Goal: Transaction & Acquisition: Purchase product/service

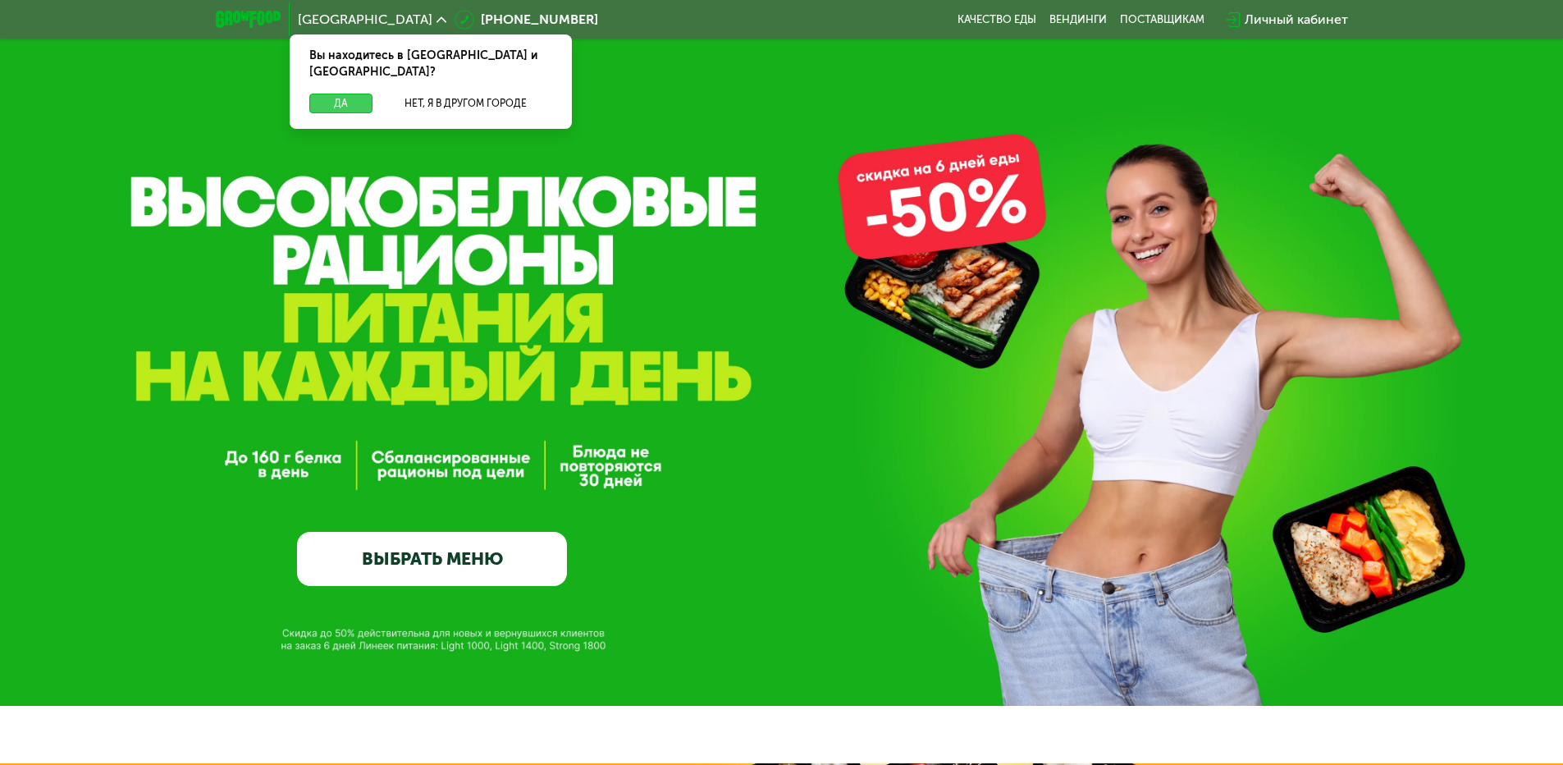
click at [330, 94] on button "Да" at bounding box center [340, 104] width 63 height 20
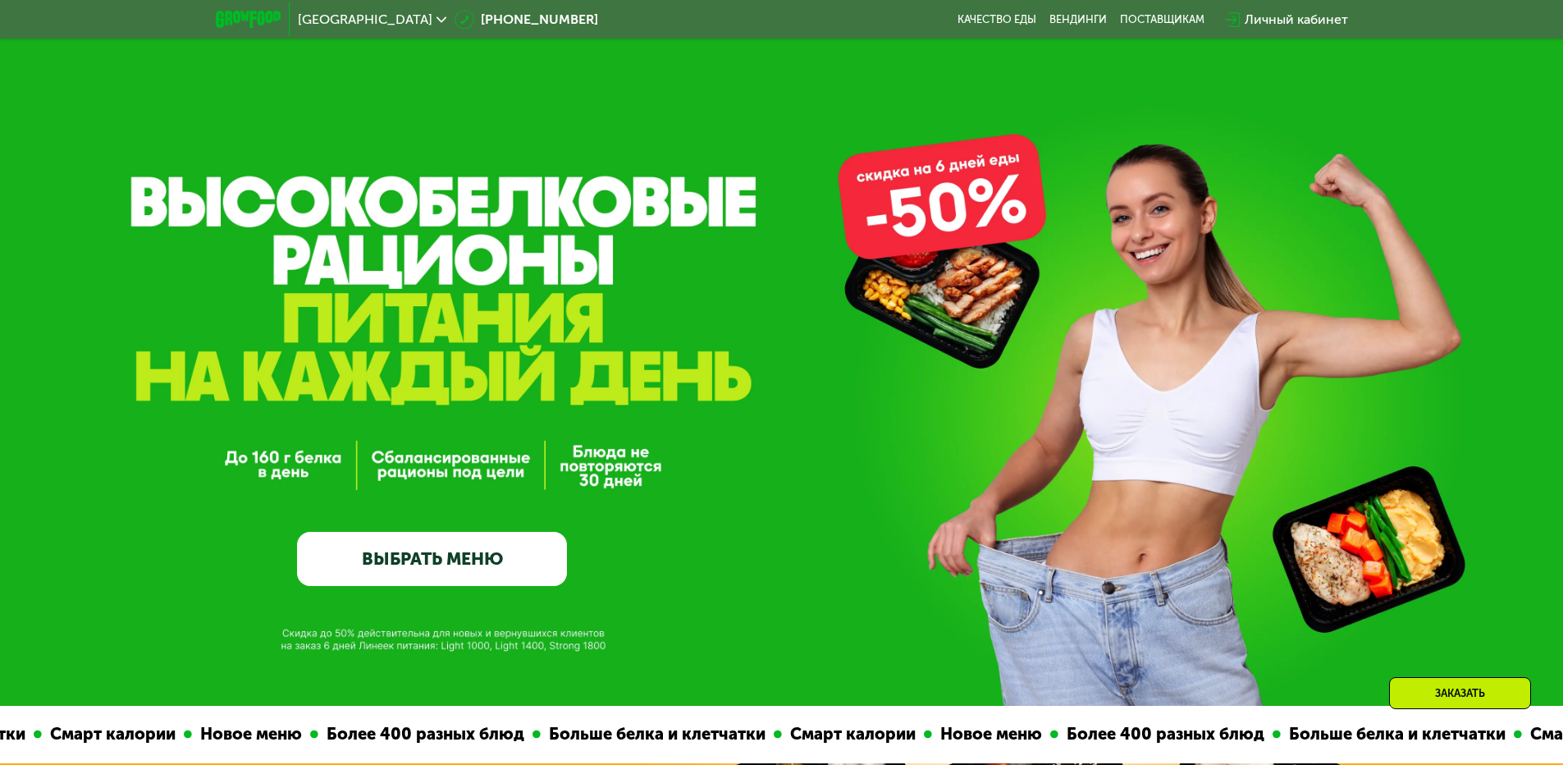
scroll to position [246, 0]
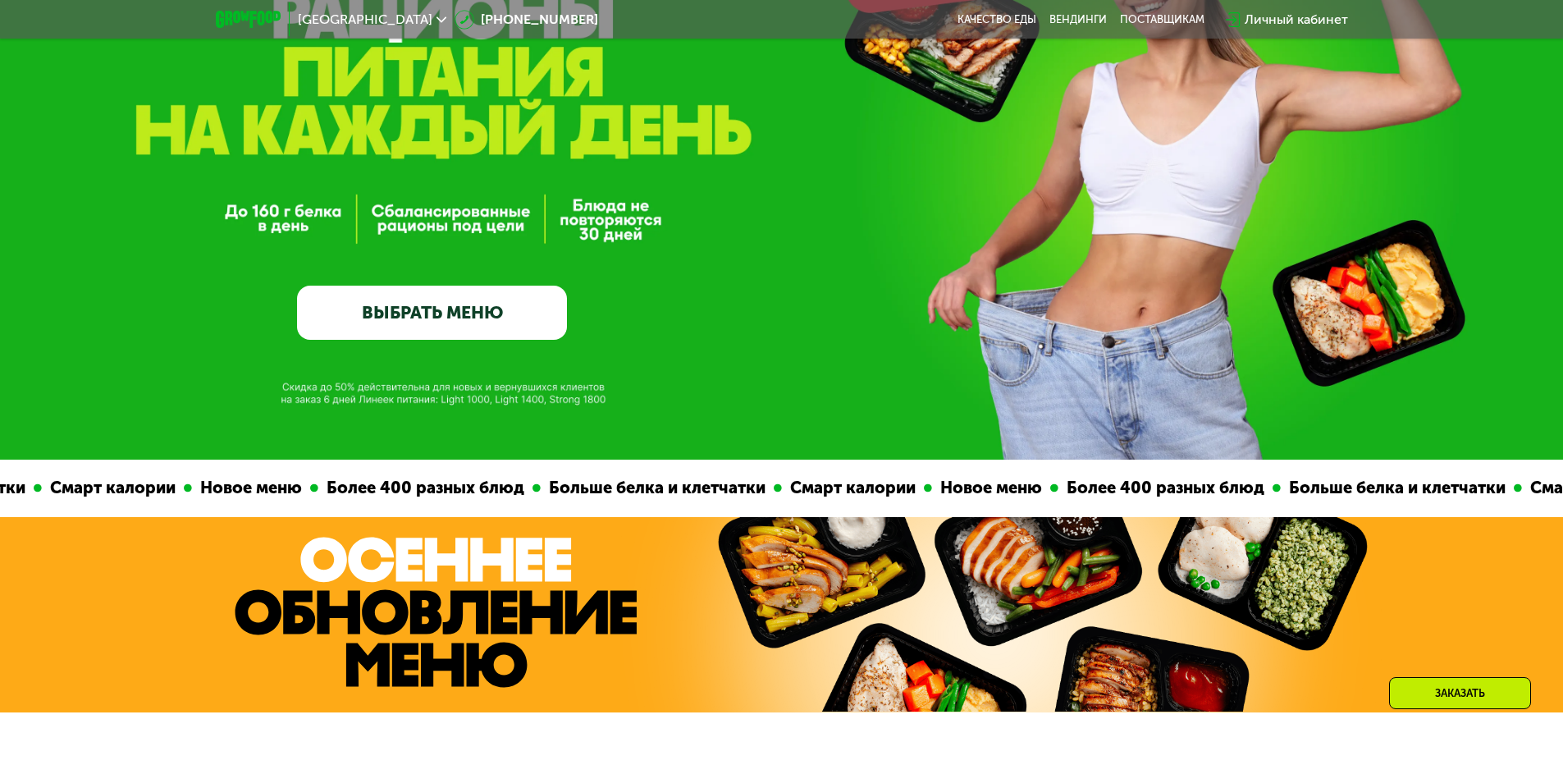
click at [506, 309] on link "ВЫБРАТЬ МЕНЮ" at bounding box center [432, 313] width 270 height 54
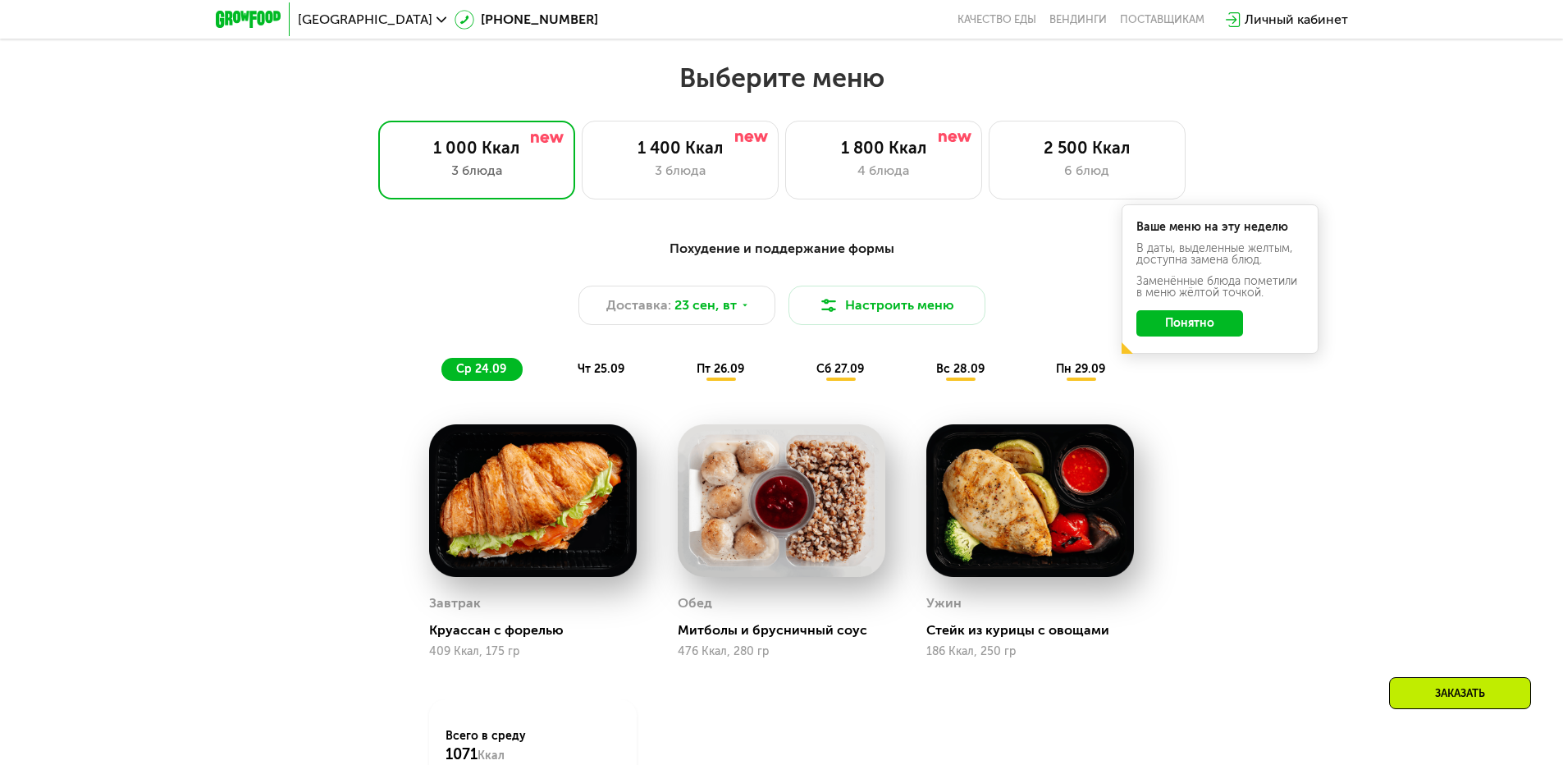
scroll to position [1231, 0]
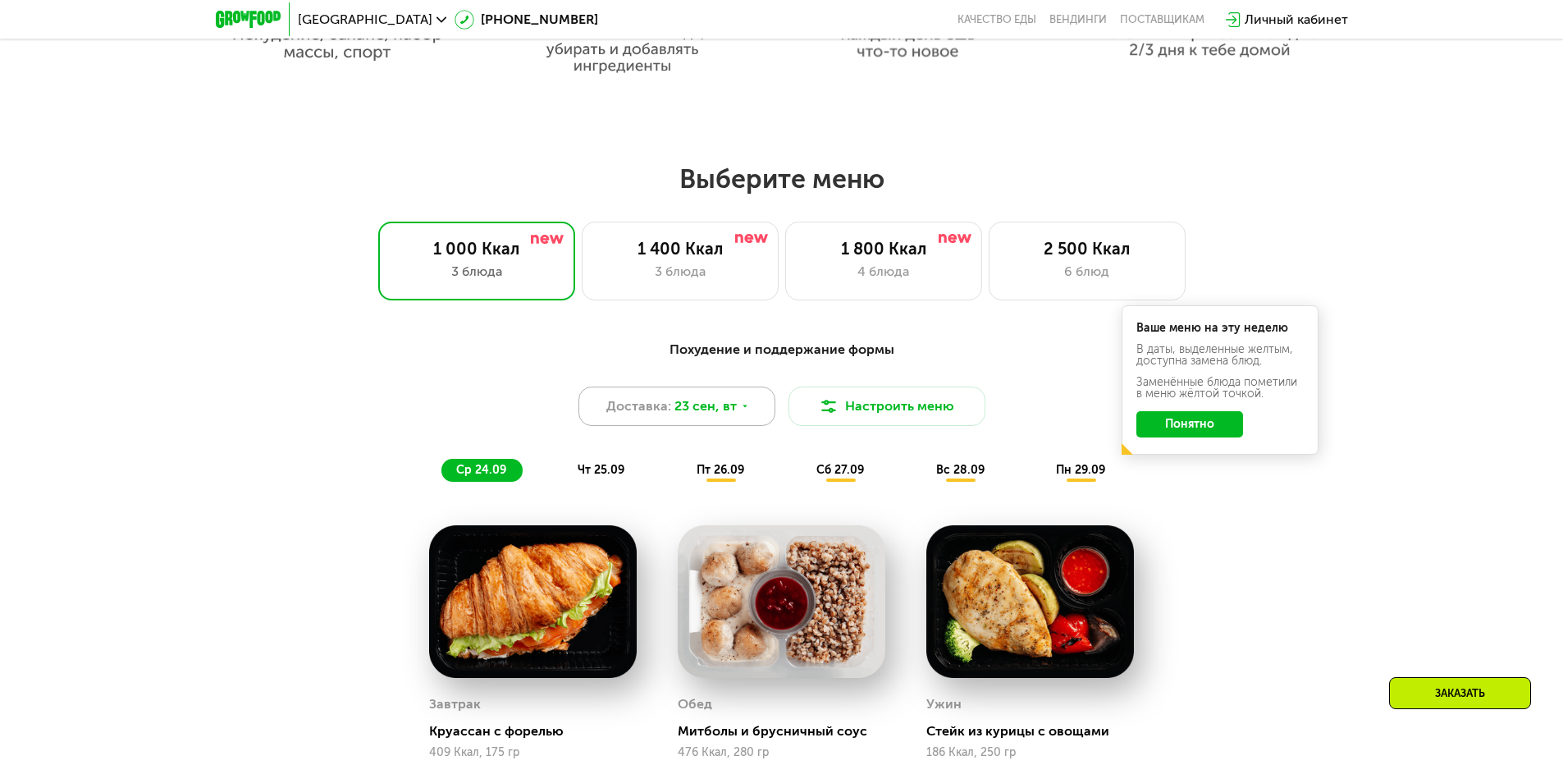
click at [728, 416] on span "23 сен, вт" at bounding box center [706, 406] width 62 height 20
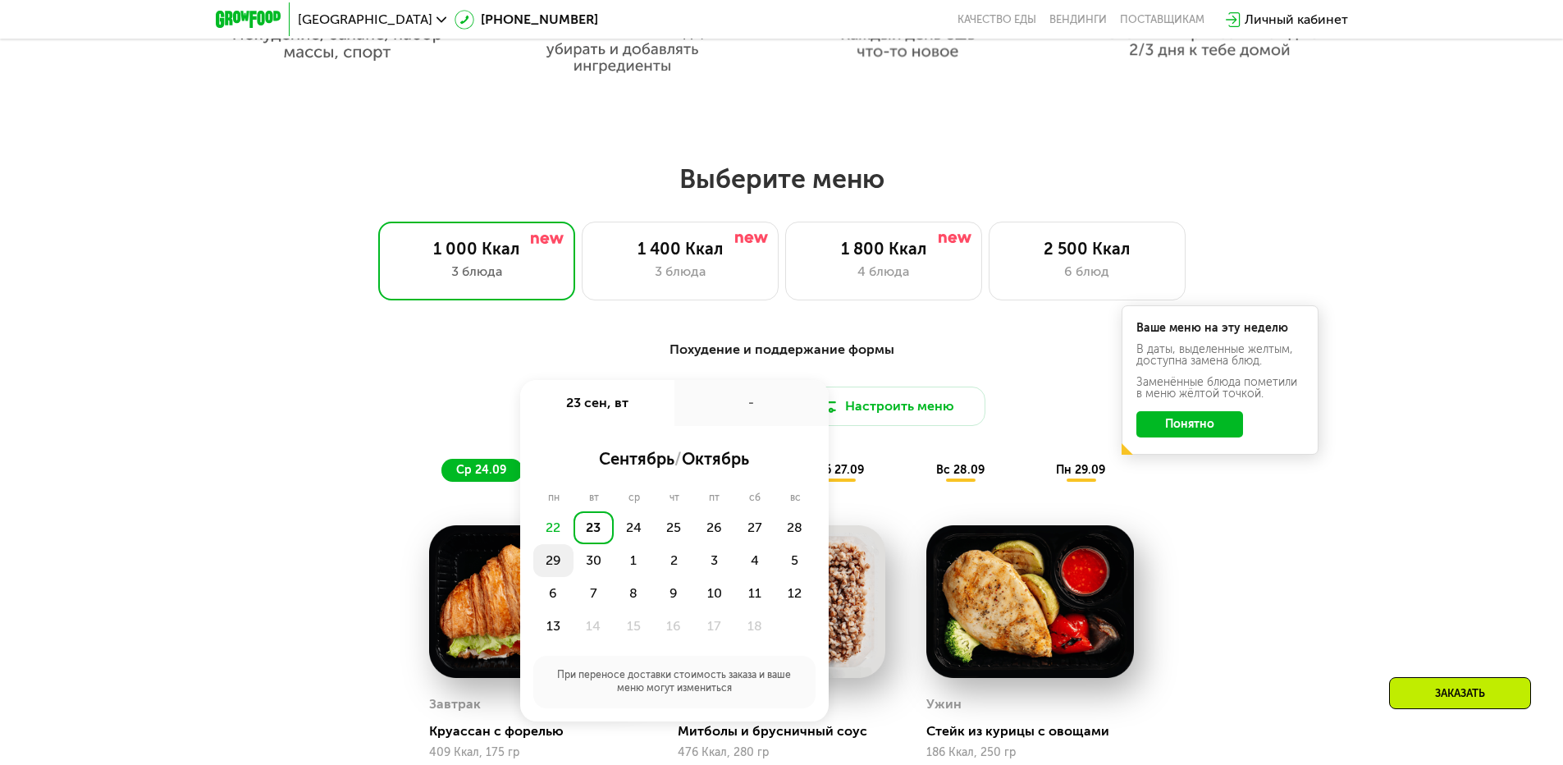
click at [547, 567] on div "29" at bounding box center [553, 560] width 40 height 33
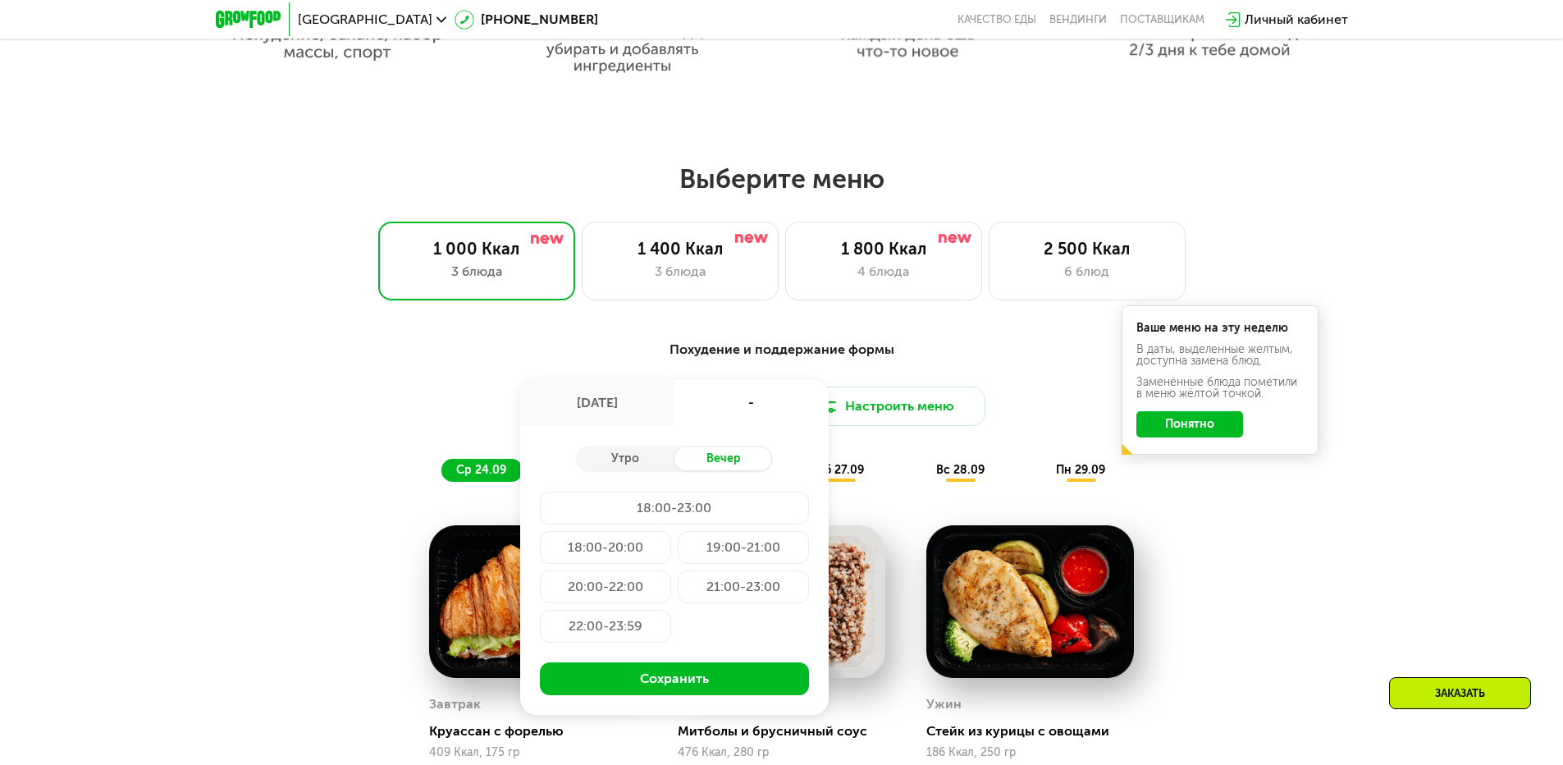
click at [628, 597] on div "20:00-22:00" at bounding box center [605, 586] width 131 height 33
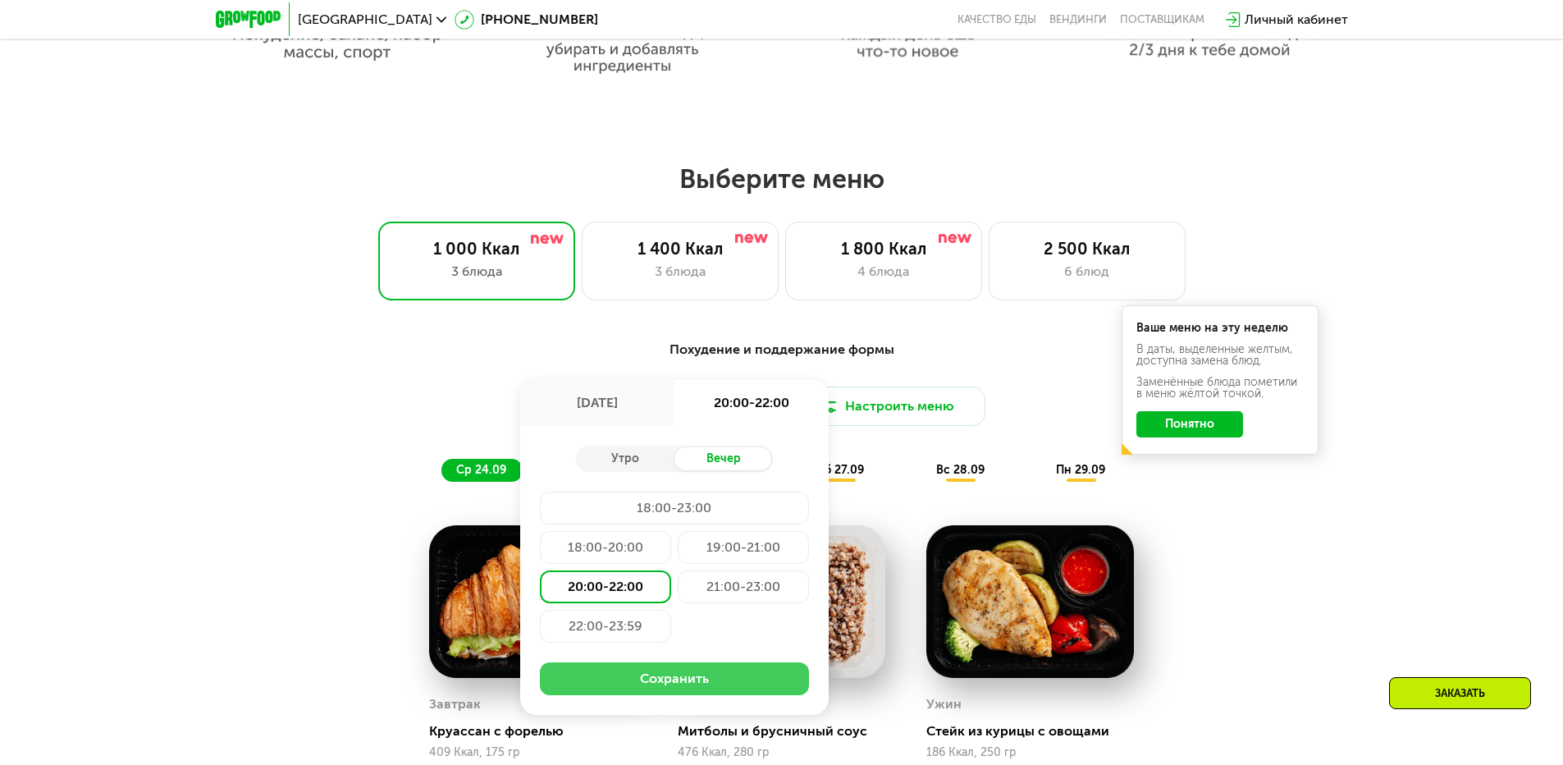
click at [652, 680] on button "Сохранить" at bounding box center [674, 678] width 269 height 33
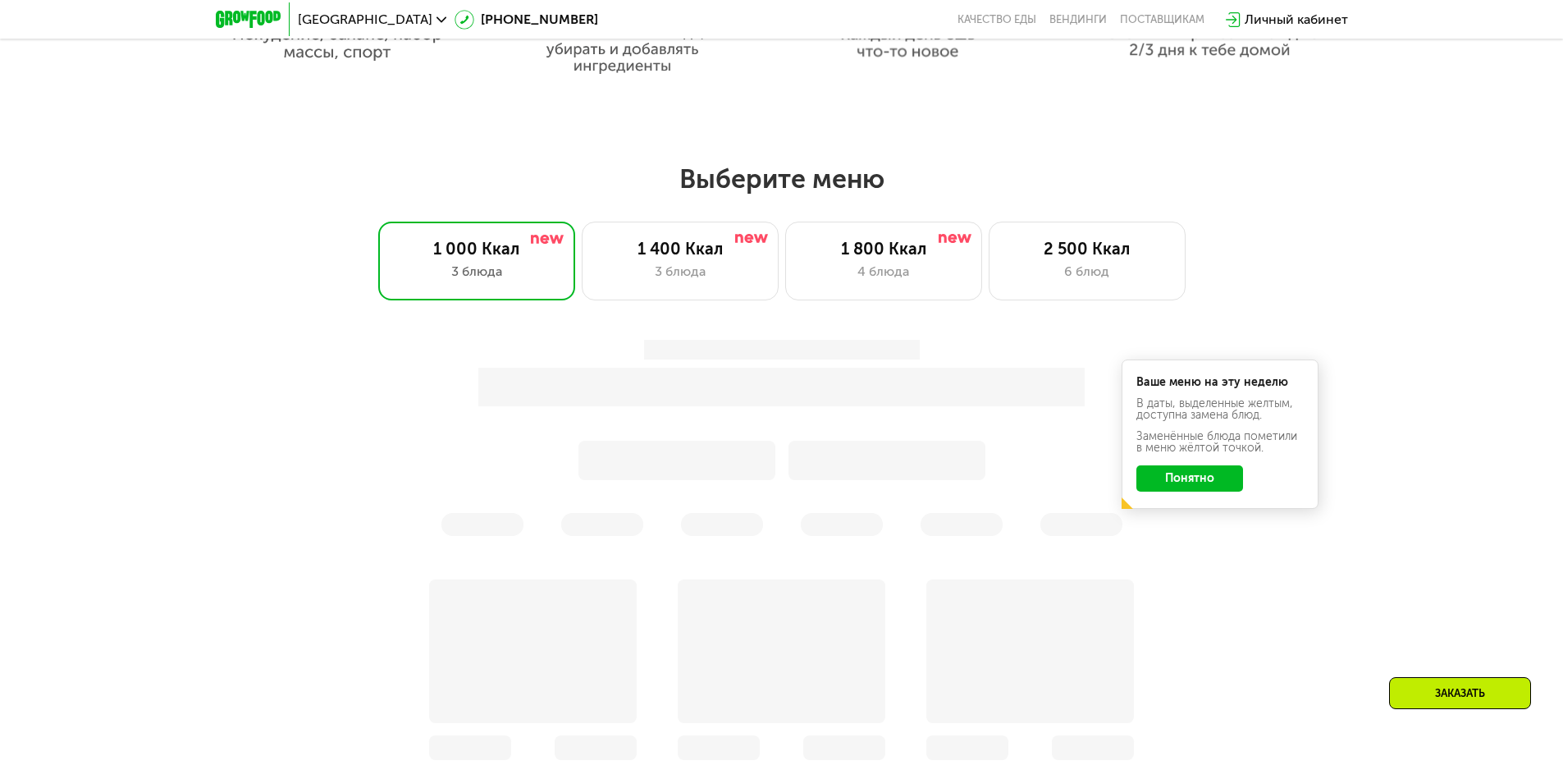
click at [1207, 490] on button "Понятно" at bounding box center [1190, 478] width 107 height 26
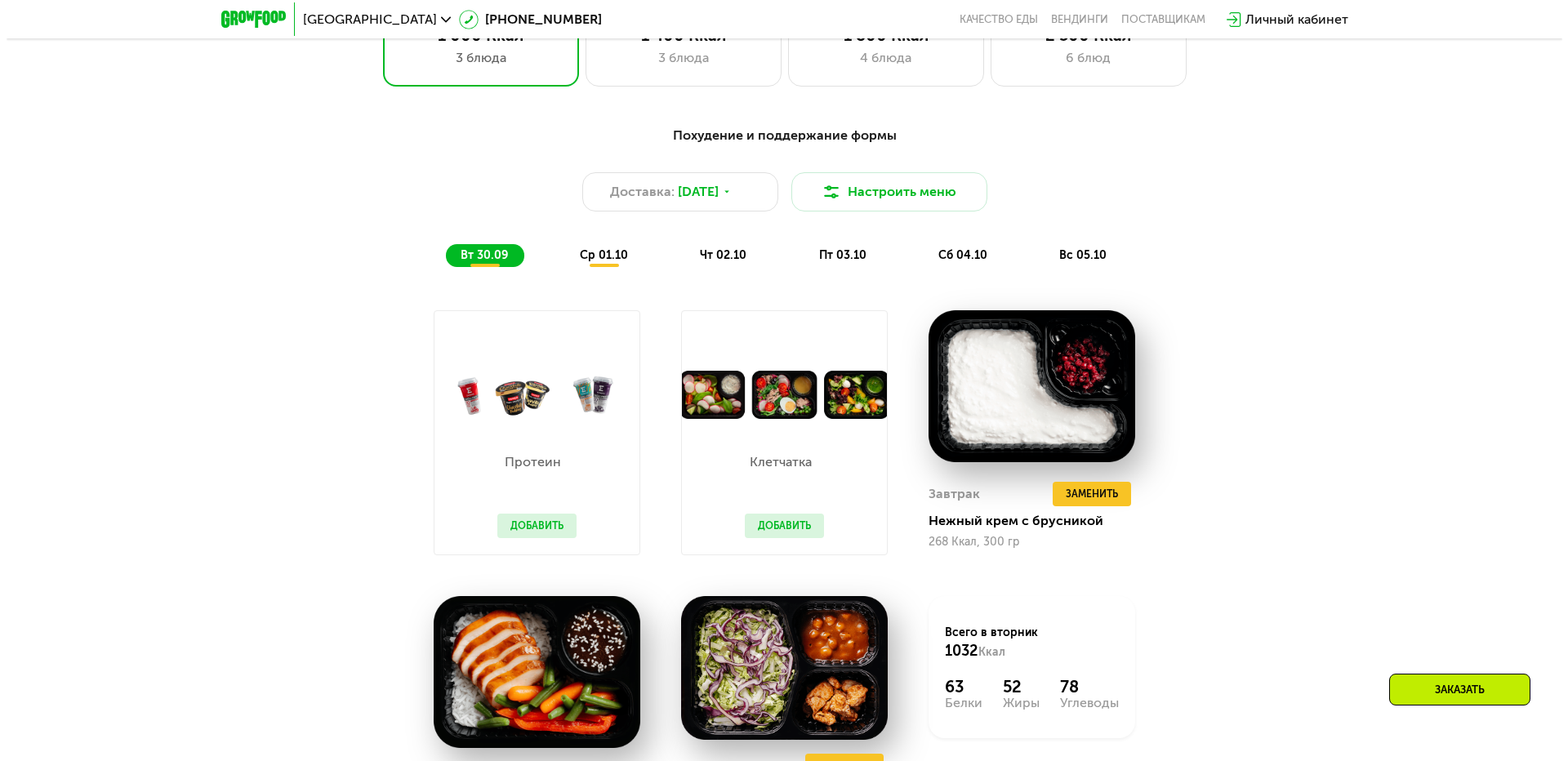
scroll to position [1469, 0]
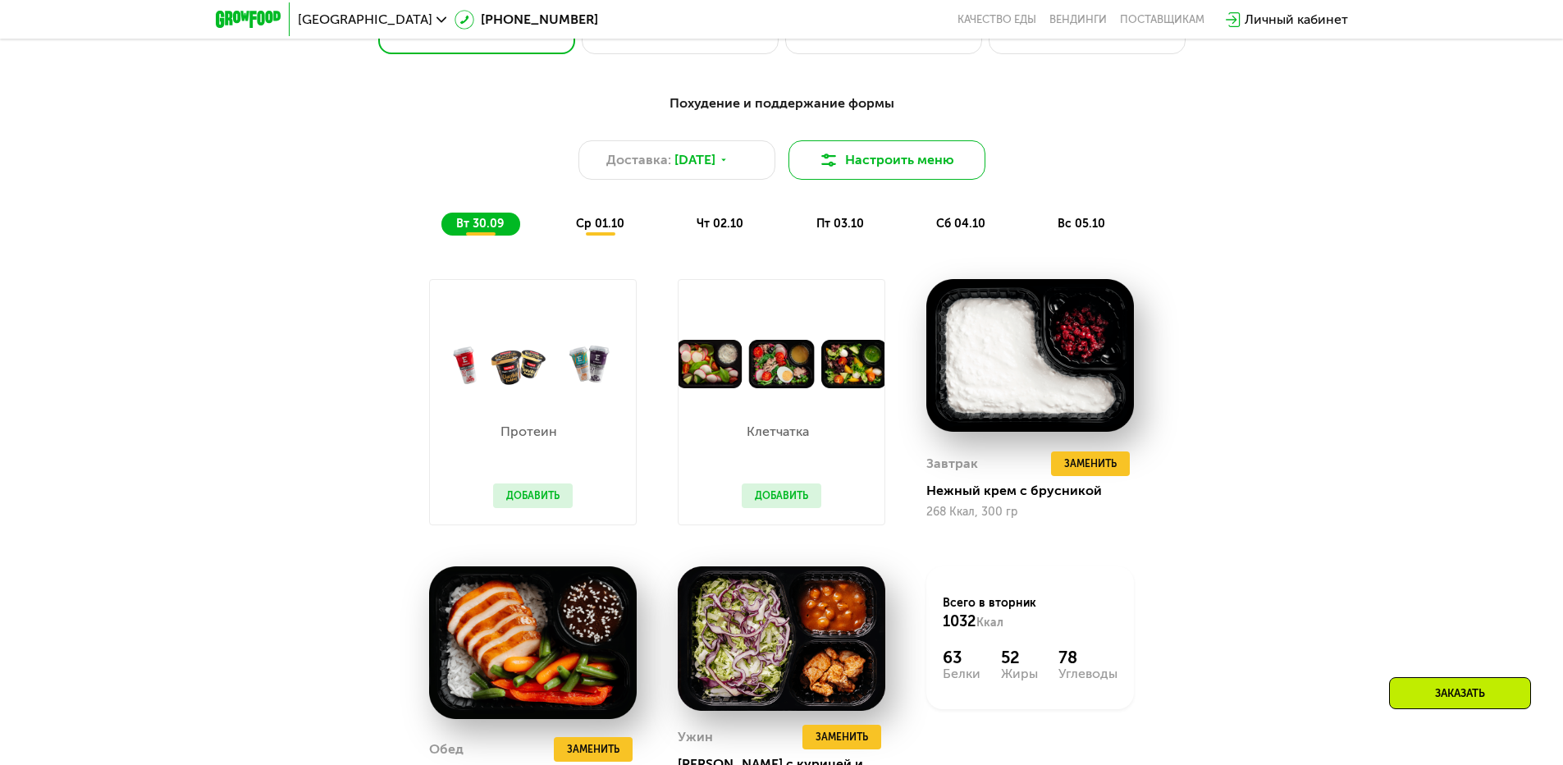
click at [926, 170] on button "Настроить меню" at bounding box center [887, 159] width 197 height 39
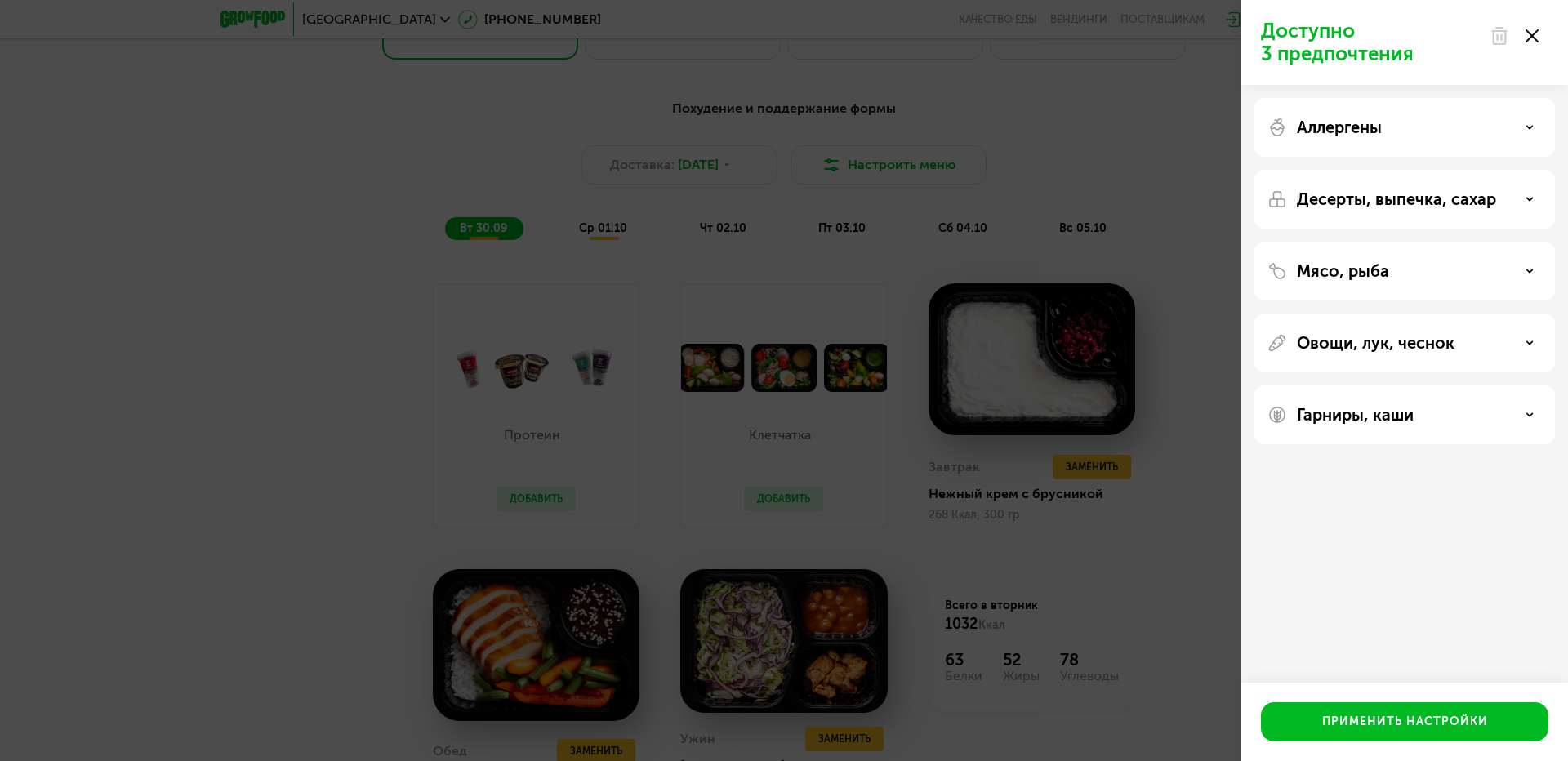
click at [1432, 198] on p "Десерты, выпечка, сахар" at bounding box center [1396, 199] width 199 height 20
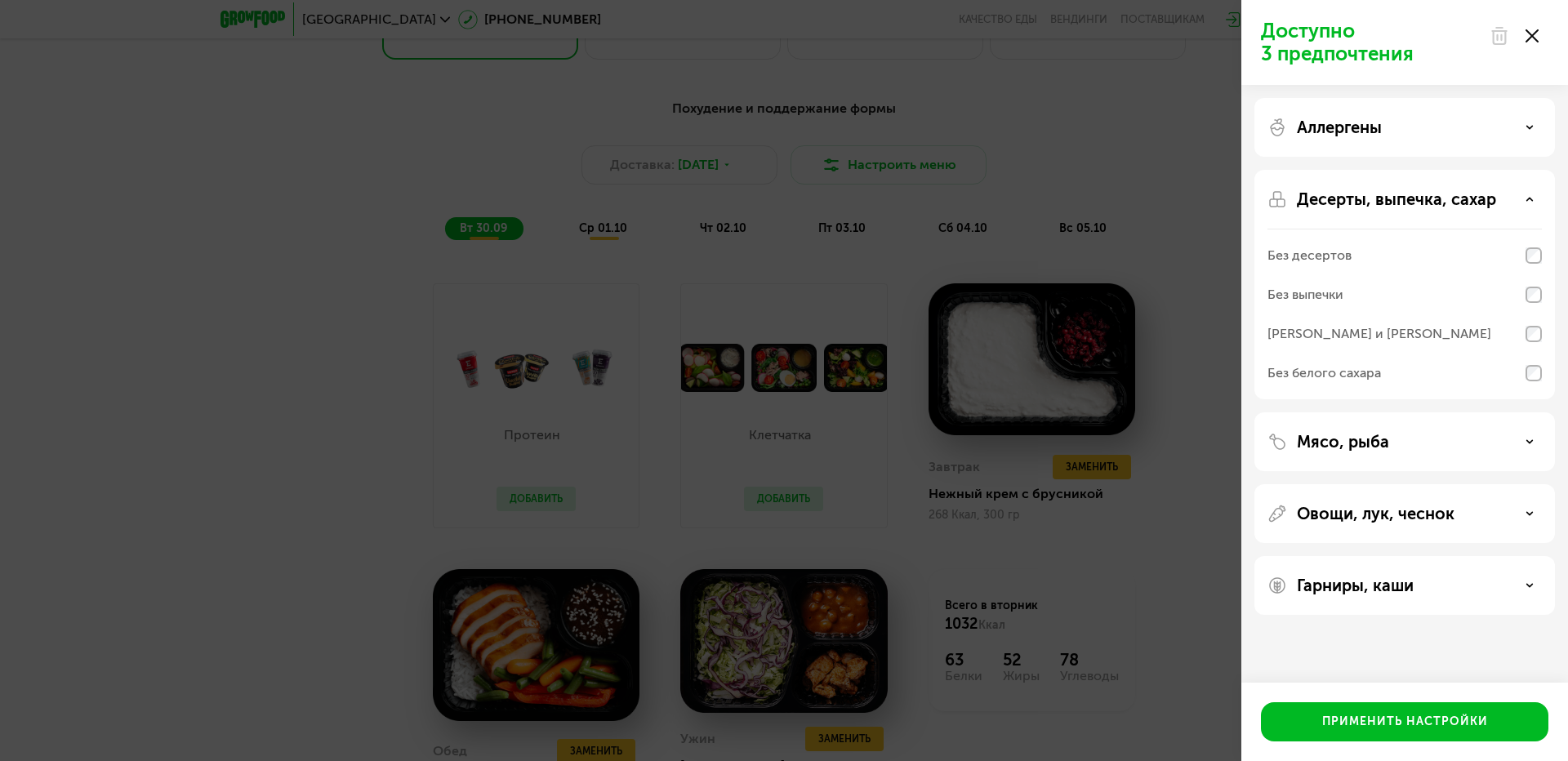
click at [1474, 446] on div "Мясо, рыба" at bounding box center [1405, 442] width 275 height 20
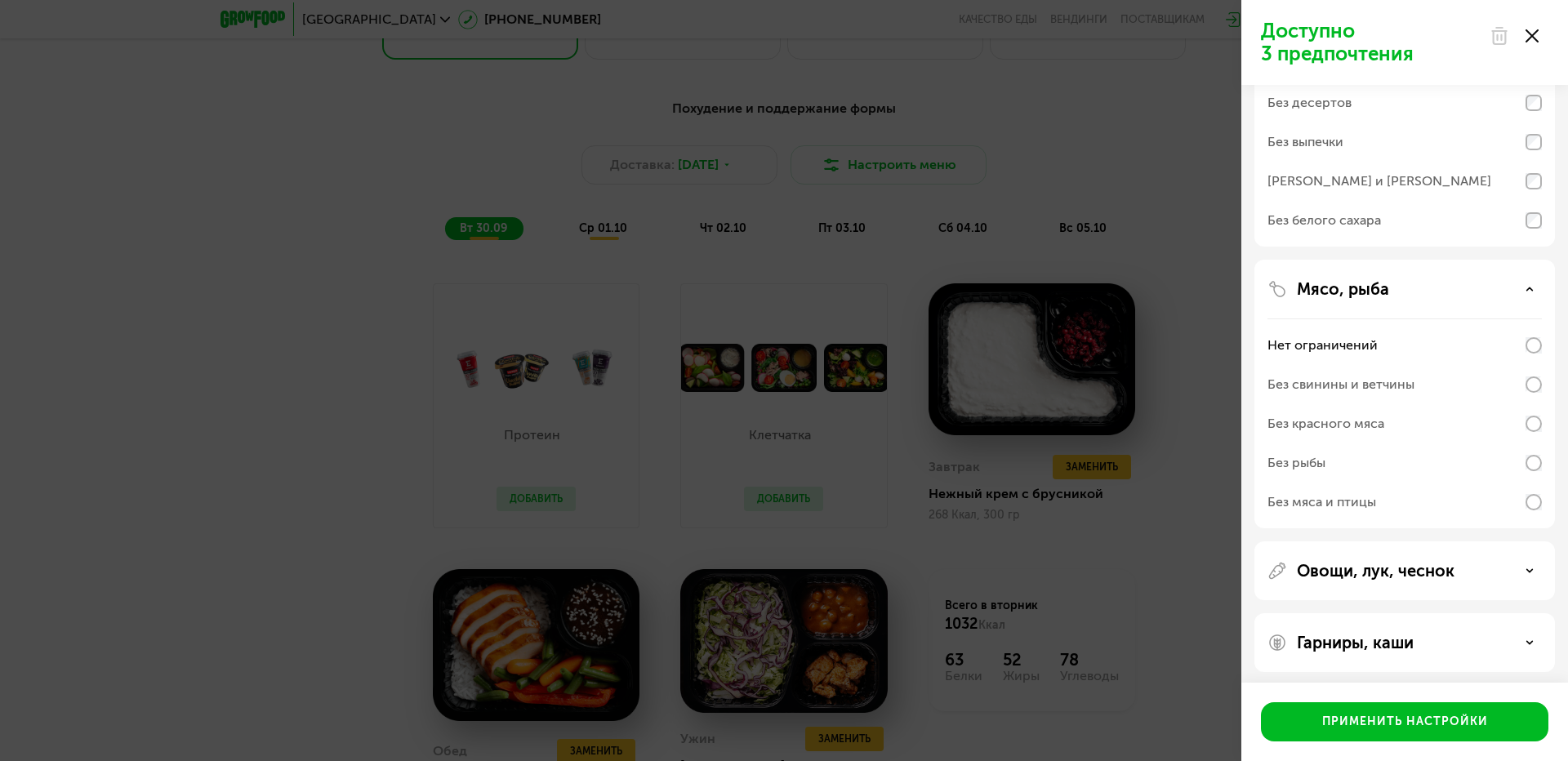
scroll to position [158, 0]
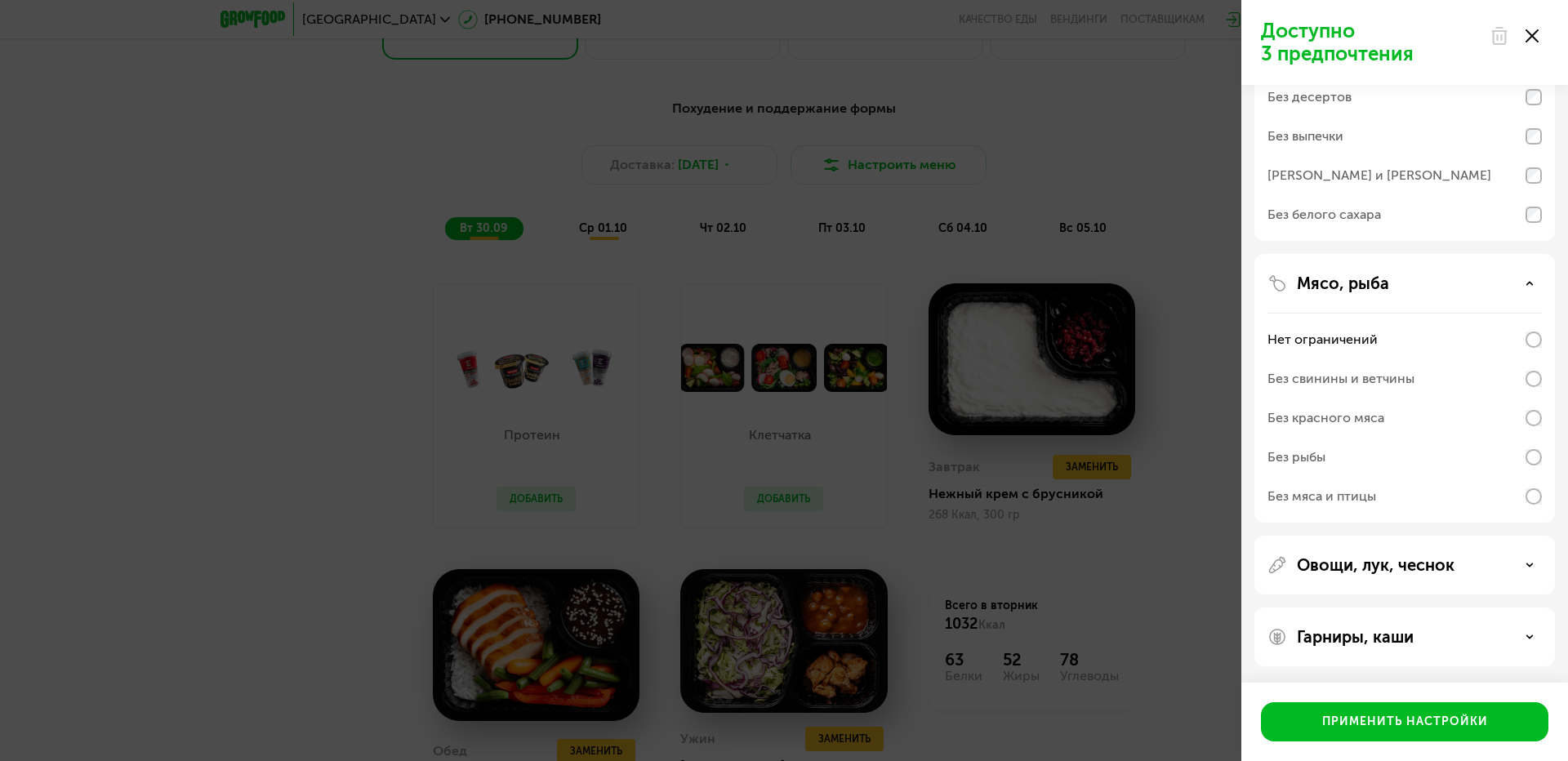
click at [1532, 469] on div "Без рыбы" at bounding box center [1405, 457] width 275 height 39
click at [1510, 568] on div "Овощи, лук, чеснок" at bounding box center [1405, 565] width 275 height 20
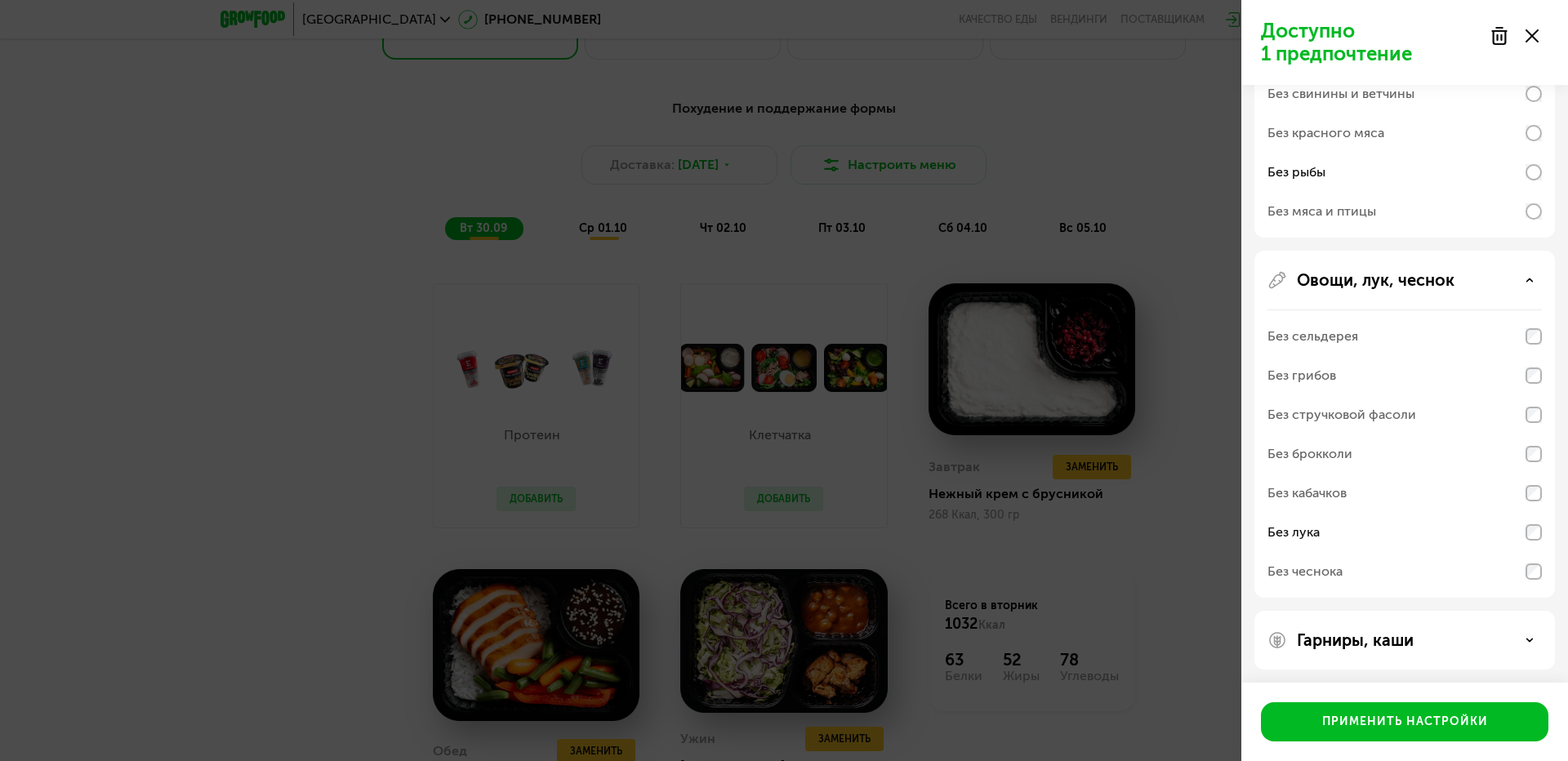
scroll to position [447, 0]
click at [1524, 635] on div "Гарниры, каши" at bounding box center [1405, 637] width 275 height 20
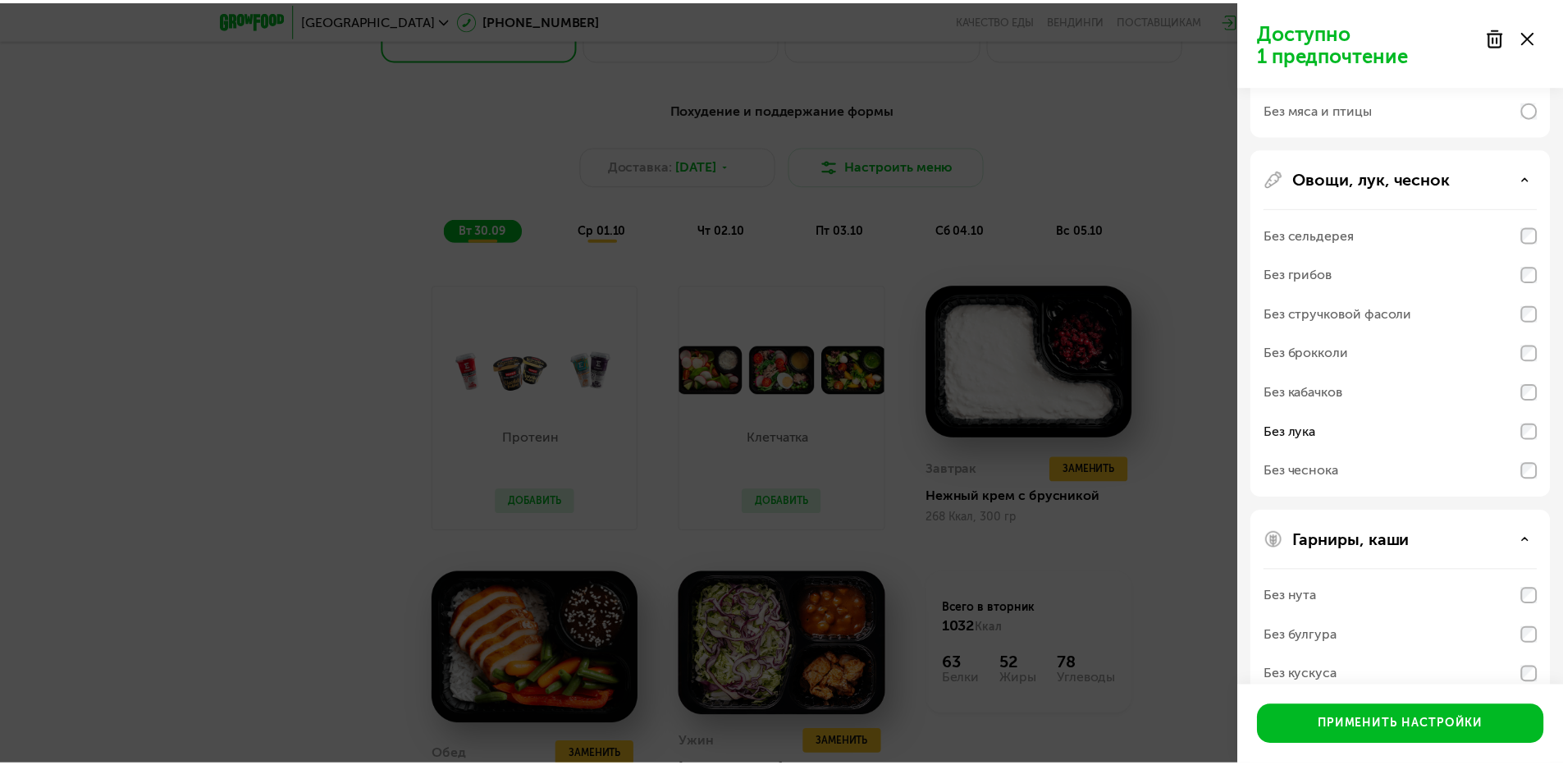
scroll to position [660, 0]
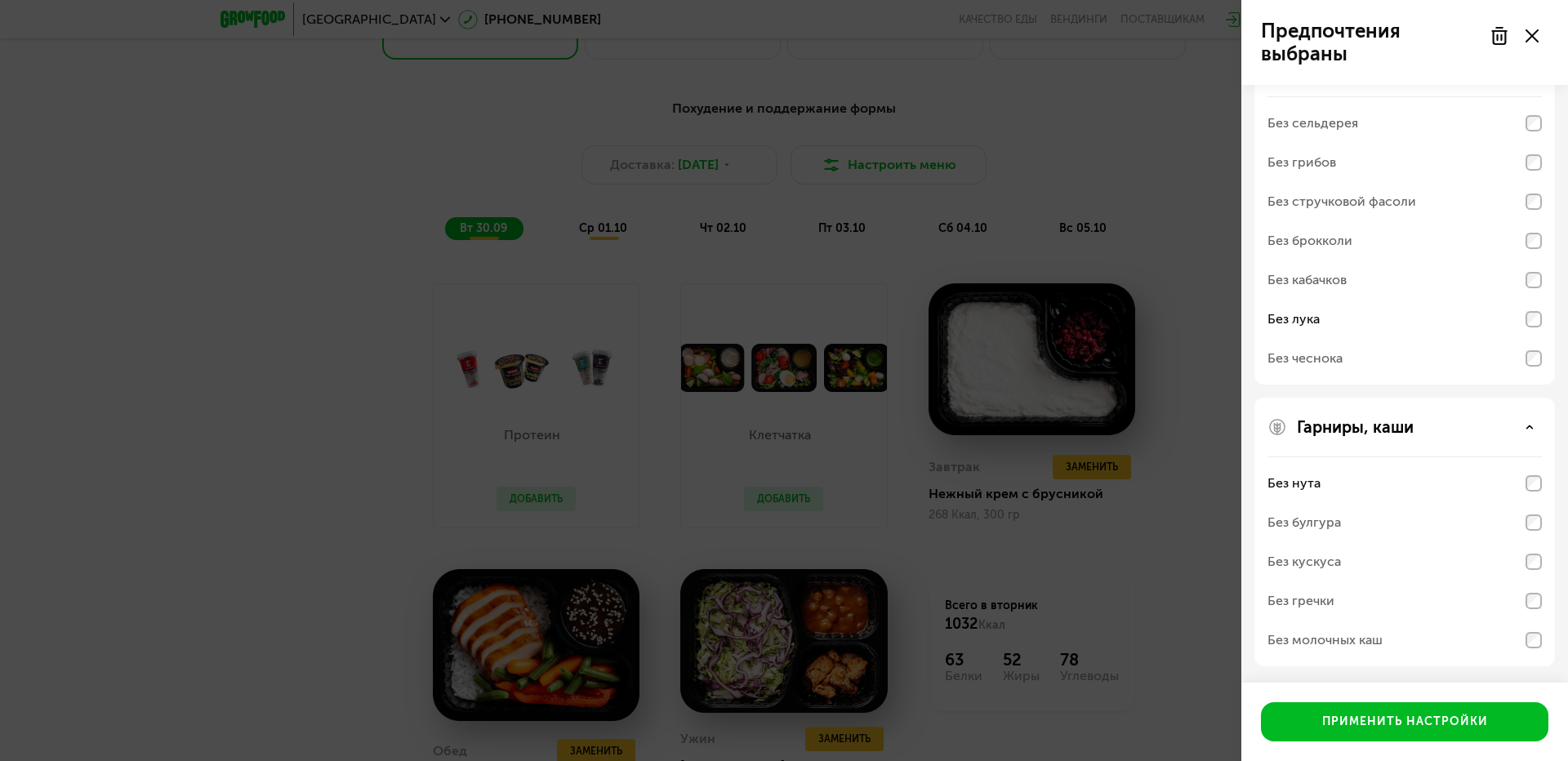
click at [1316, 635] on div "Без молочных каш" at bounding box center [1325, 641] width 115 height 20
click at [1336, 720] on div "Применить настройки" at bounding box center [1405, 721] width 166 height 16
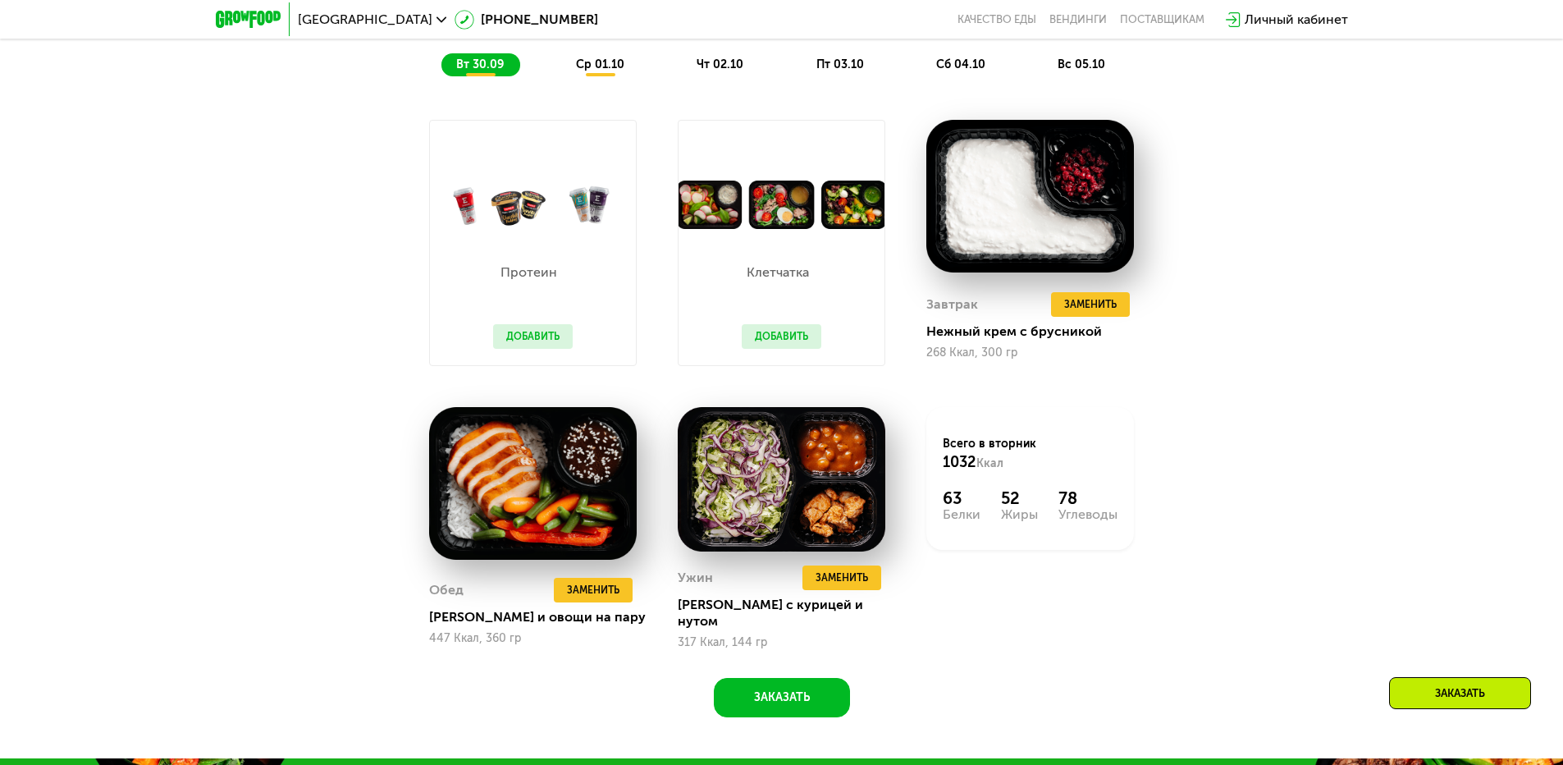
scroll to position [1723, 0]
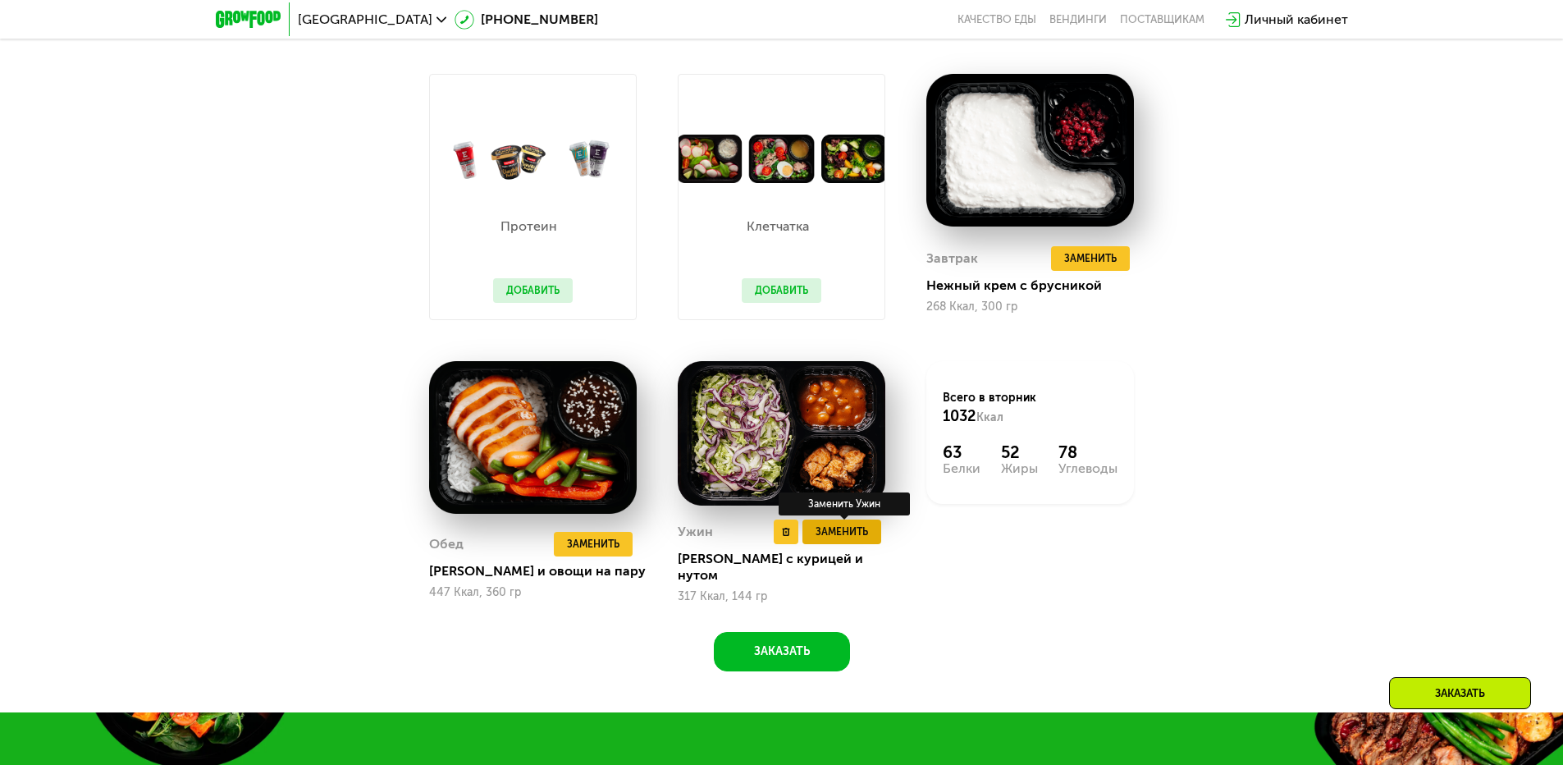
click at [847, 540] on span "Заменить" at bounding box center [842, 532] width 53 height 16
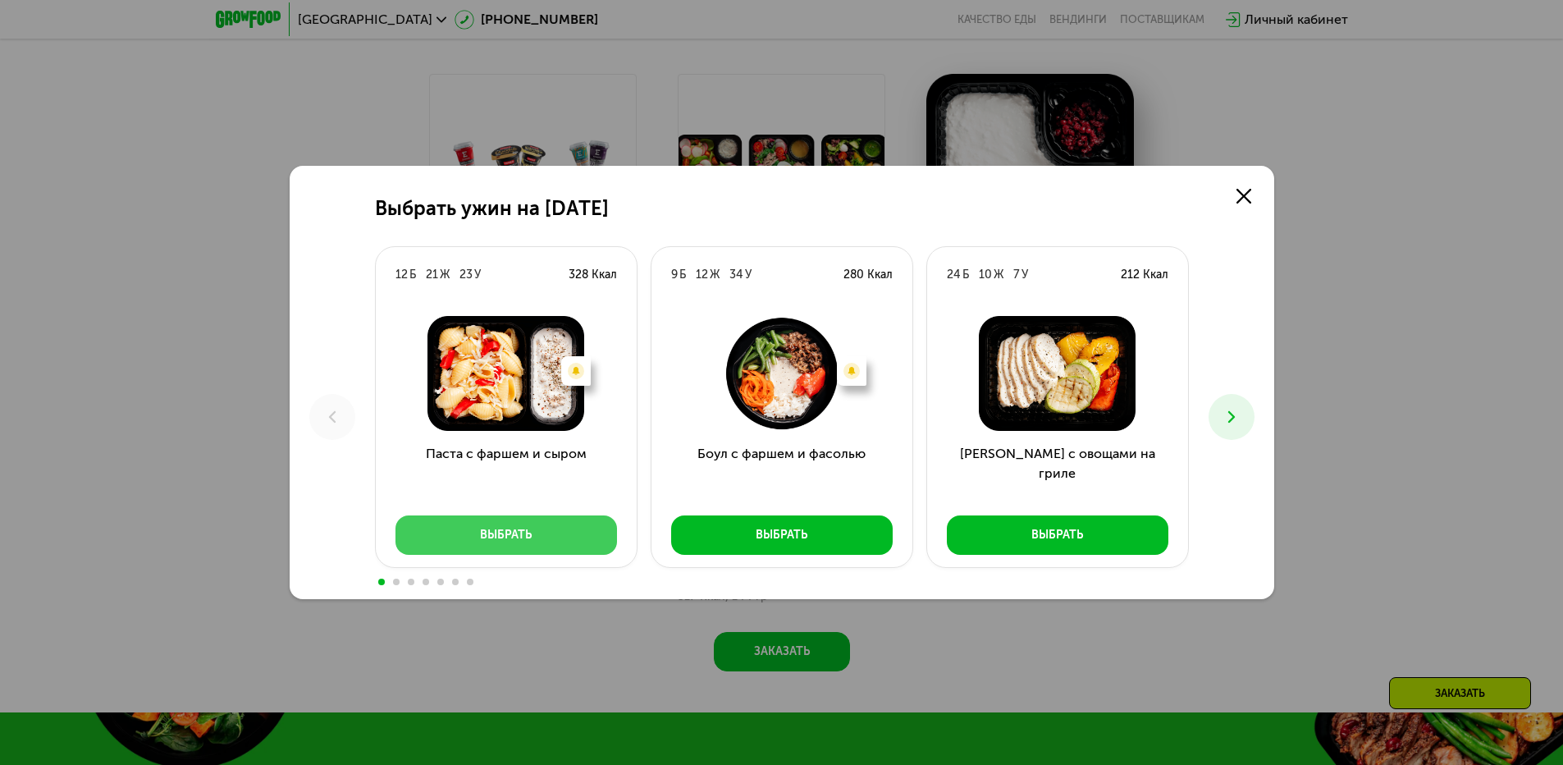
click at [539, 536] on button "Выбрать" at bounding box center [507, 534] width 222 height 39
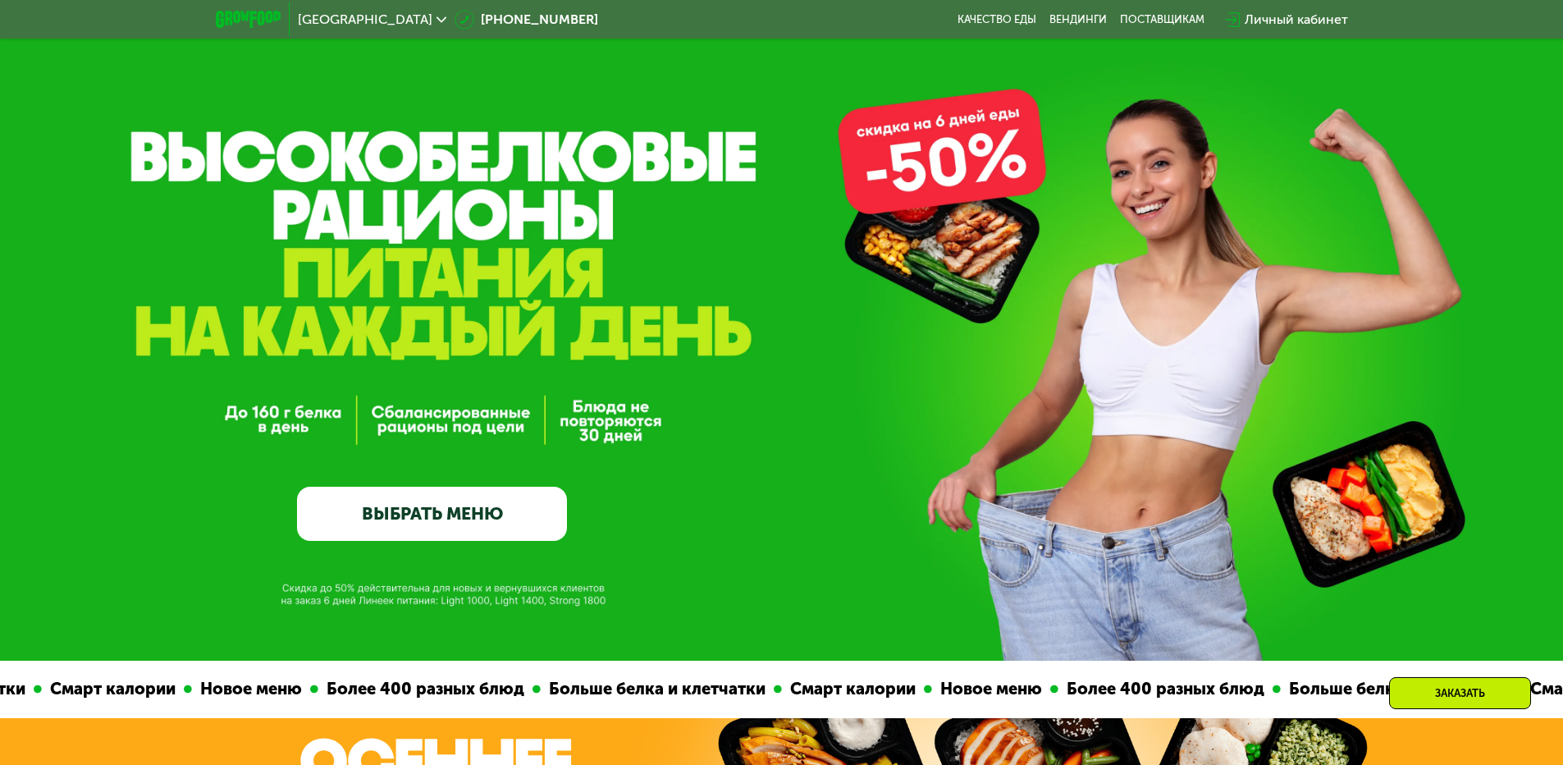
scroll to position [0, 0]
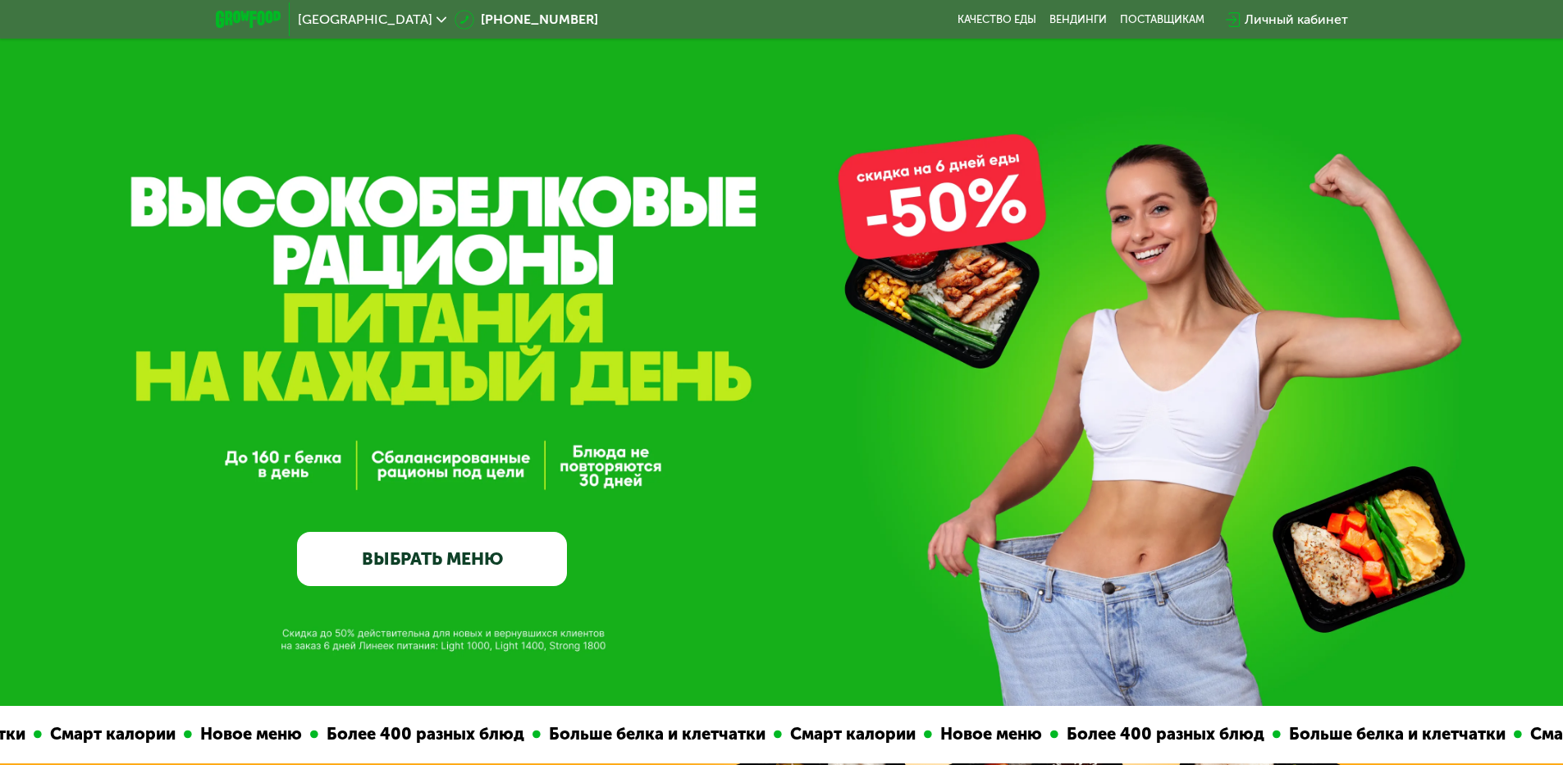
click at [1289, 8] on div "Личный кабинет" at bounding box center [1287, 20] width 139 height 36
click at [1293, 18] on div "Личный кабинет" at bounding box center [1296, 20] width 103 height 20
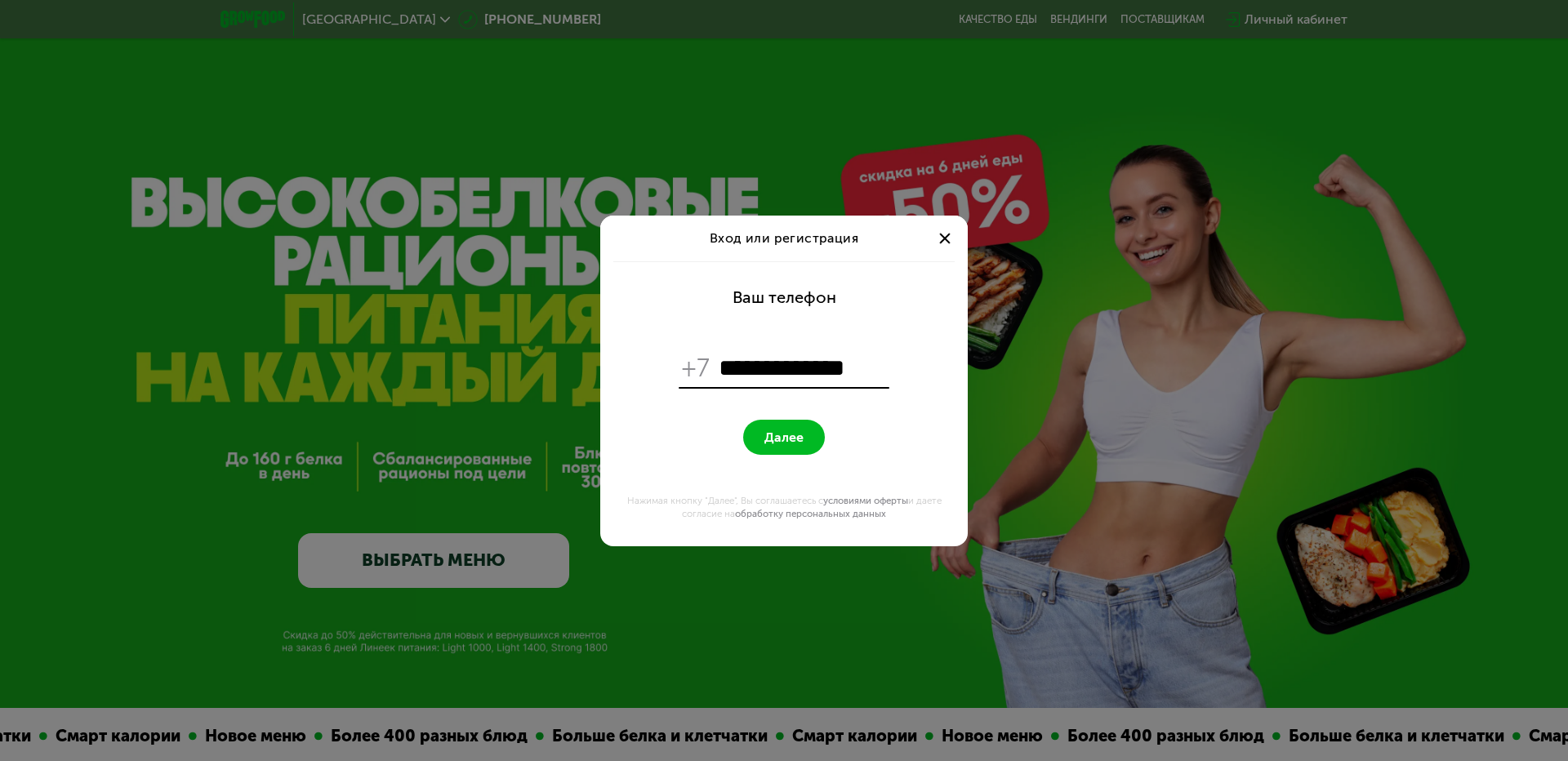
click at [727, 374] on input "**********" at bounding box center [802, 368] width 167 height 31
click at [869, 371] on input "**********" at bounding box center [802, 368] width 167 height 31
type input "**********"
click at [767, 435] on span "Далее" at bounding box center [783, 438] width 39 height 16
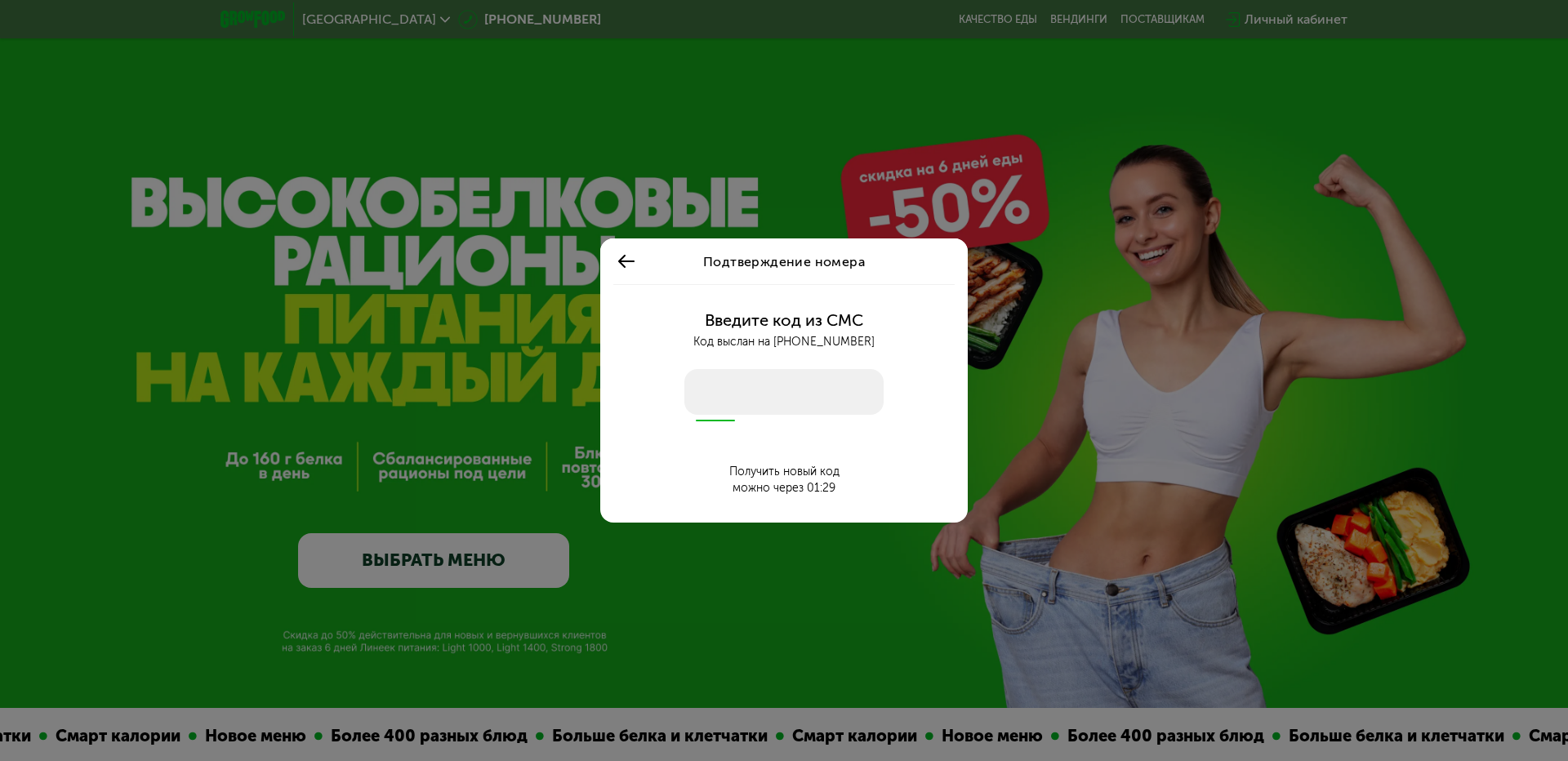
click at [700, 399] on input "number" at bounding box center [784, 392] width 199 height 46
type input "****"
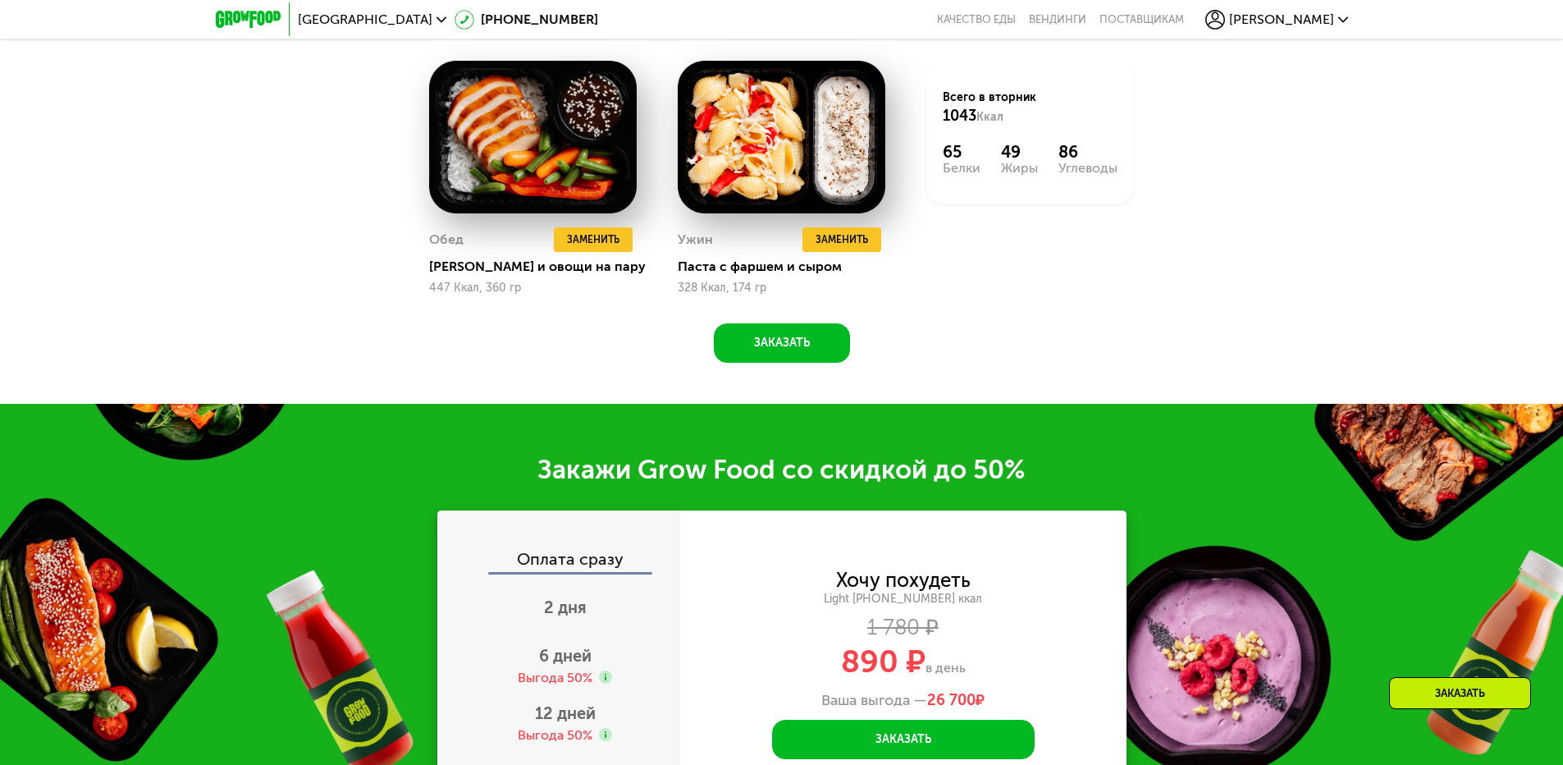
scroll to position [1477, 0]
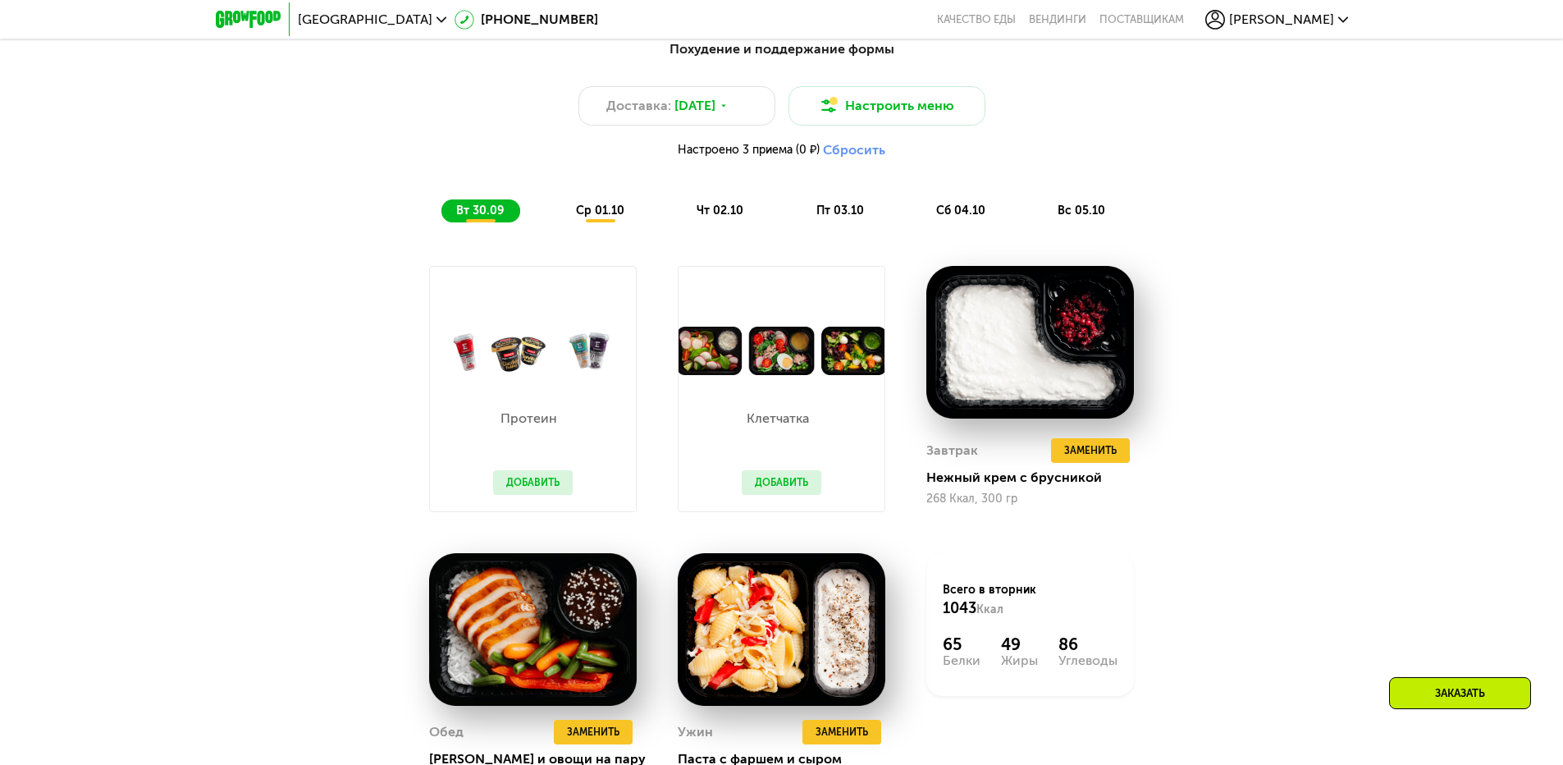
click at [611, 217] on span "ср 01.10" at bounding box center [600, 211] width 48 height 14
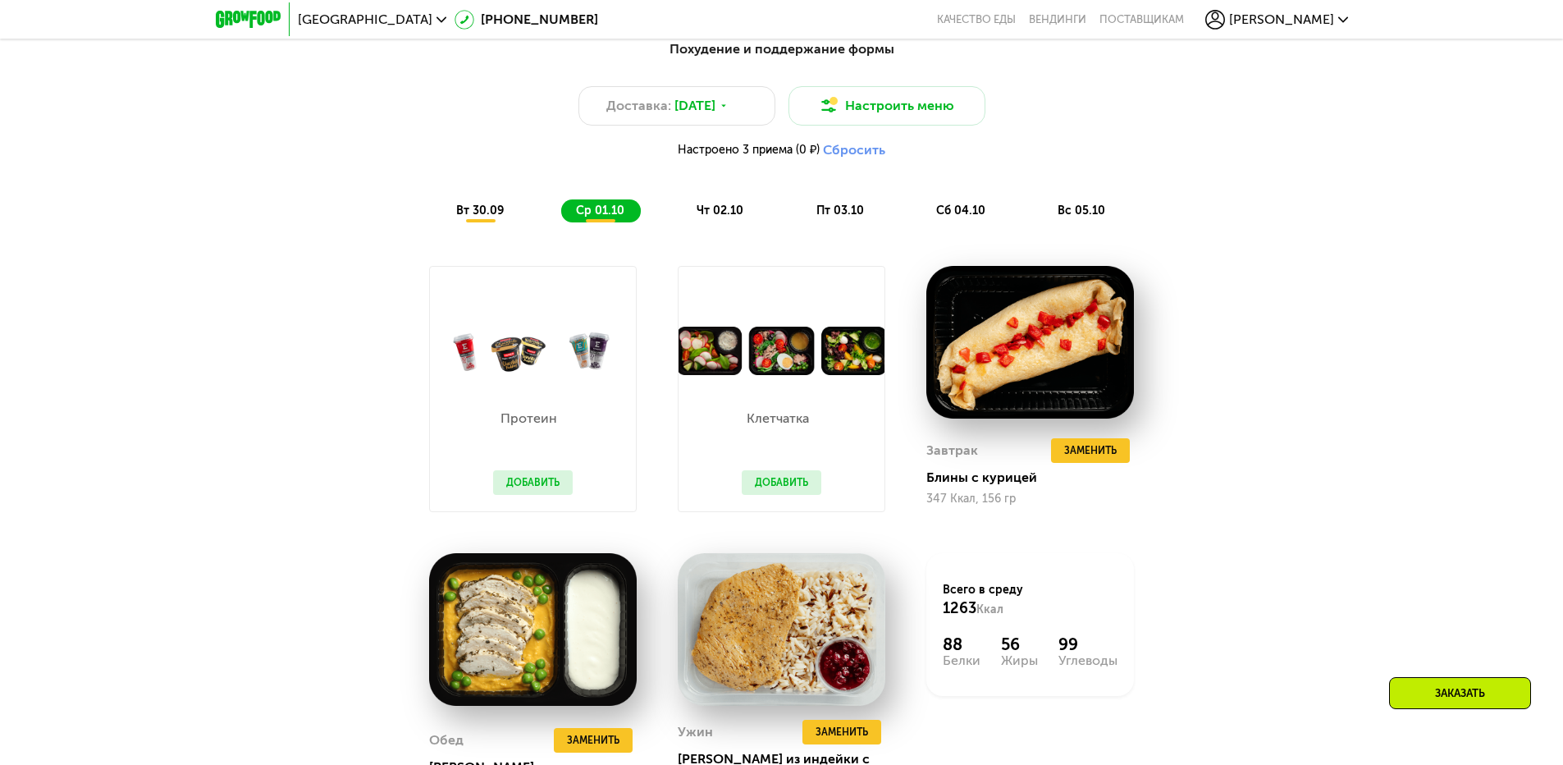
scroll to position [1231, 0]
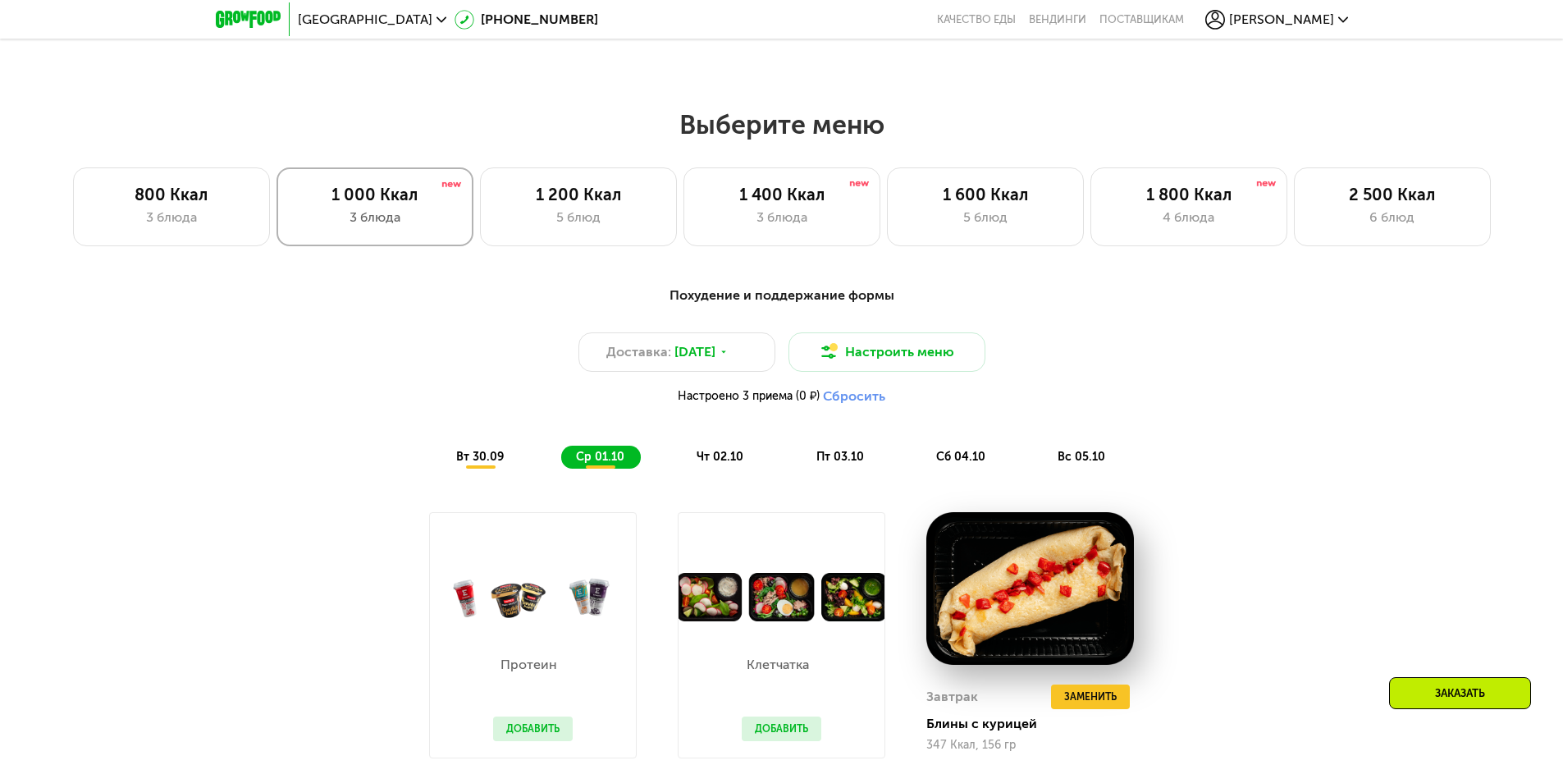
click at [388, 236] on div "1 000 Ккал 3 блюда" at bounding box center [375, 206] width 197 height 79
click at [570, 233] on div "1 200 Ккал 5 блюд" at bounding box center [578, 206] width 197 height 79
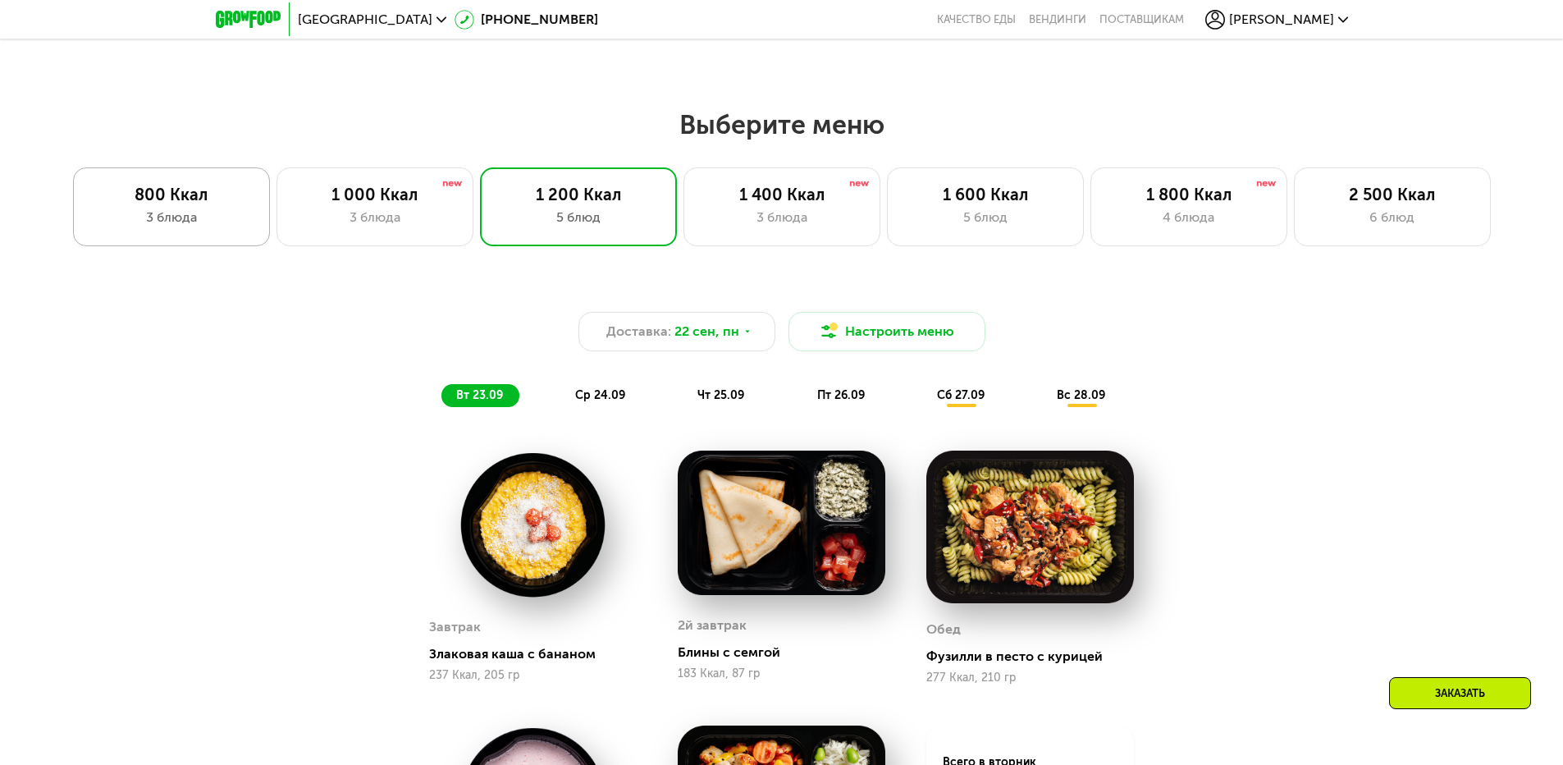
scroll to position [985, 0]
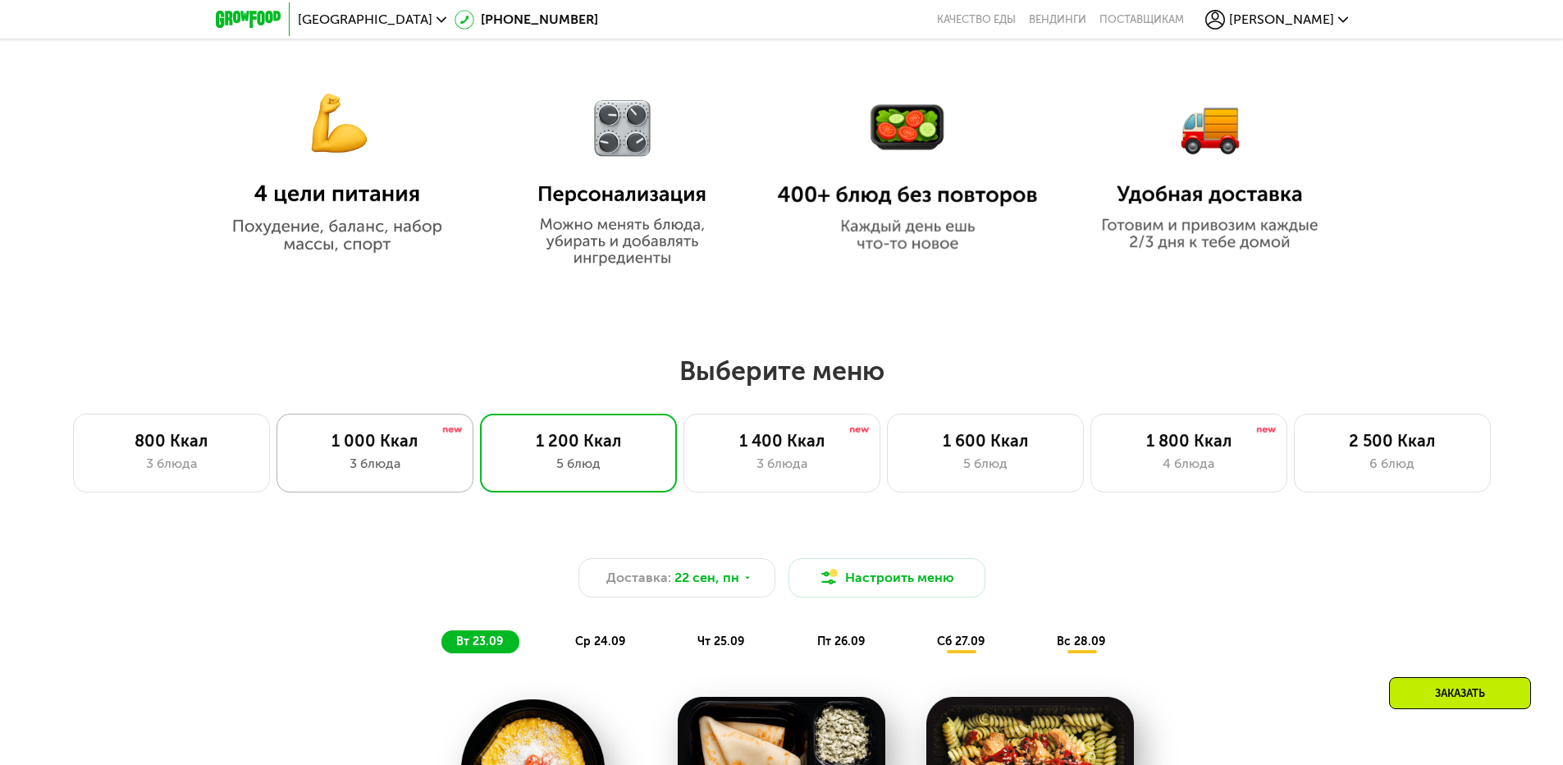
click at [417, 465] on div "3 блюда" at bounding box center [375, 464] width 162 height 20
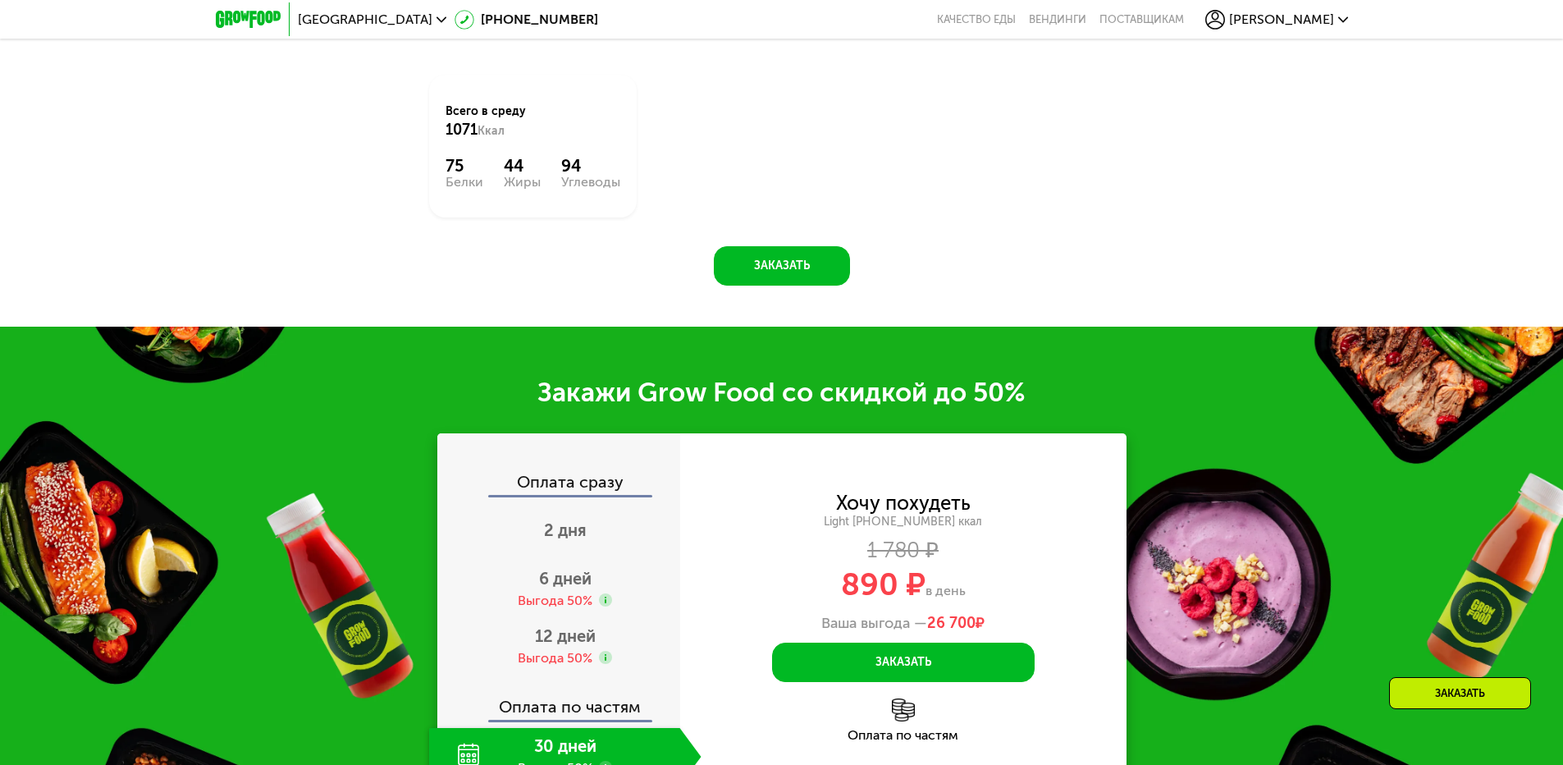
scroll to position [1451, 0]
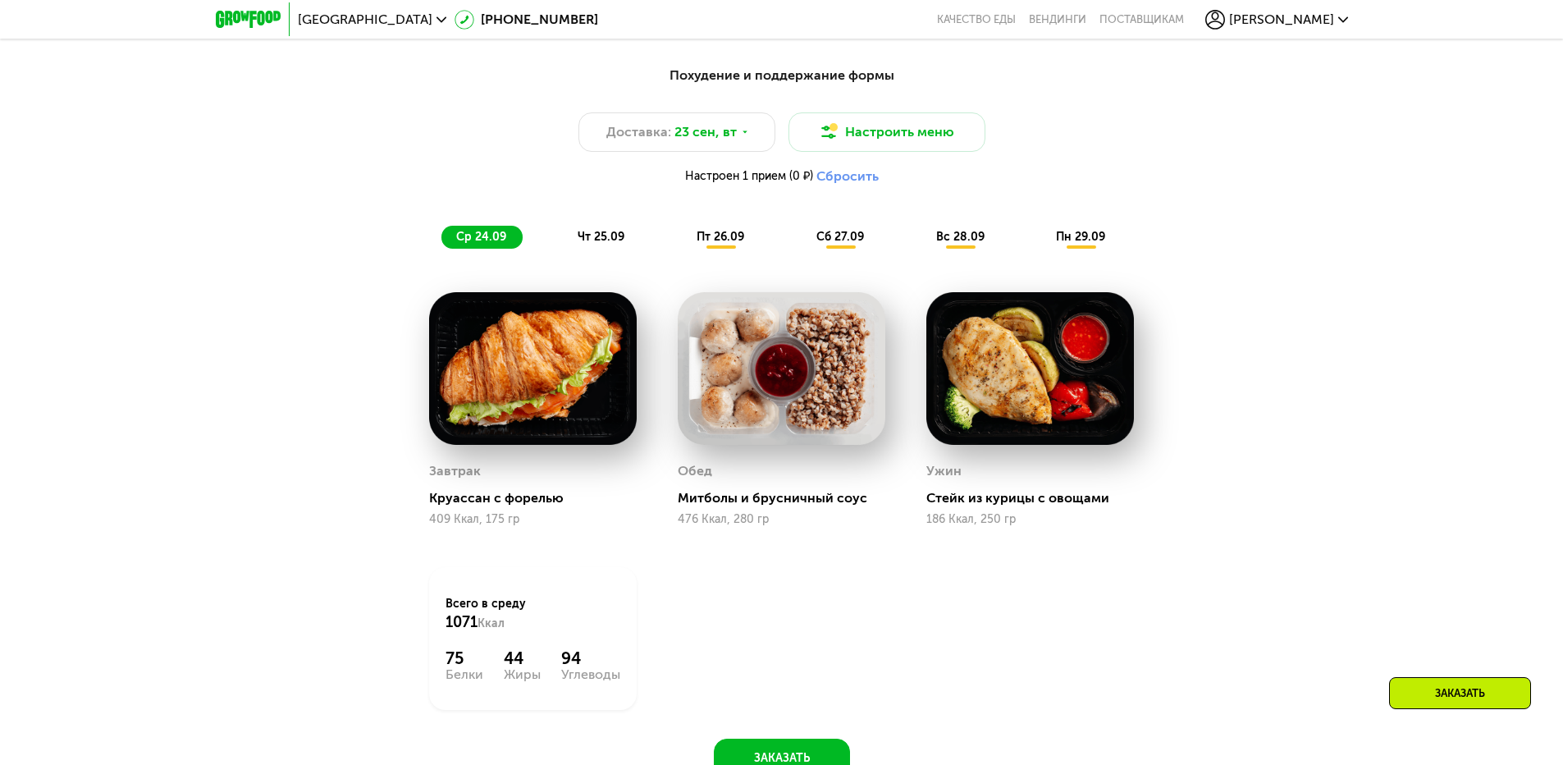
click at [593, 234] on span "чт 25.09" at bounding box center [601, 237] width 47 height 14
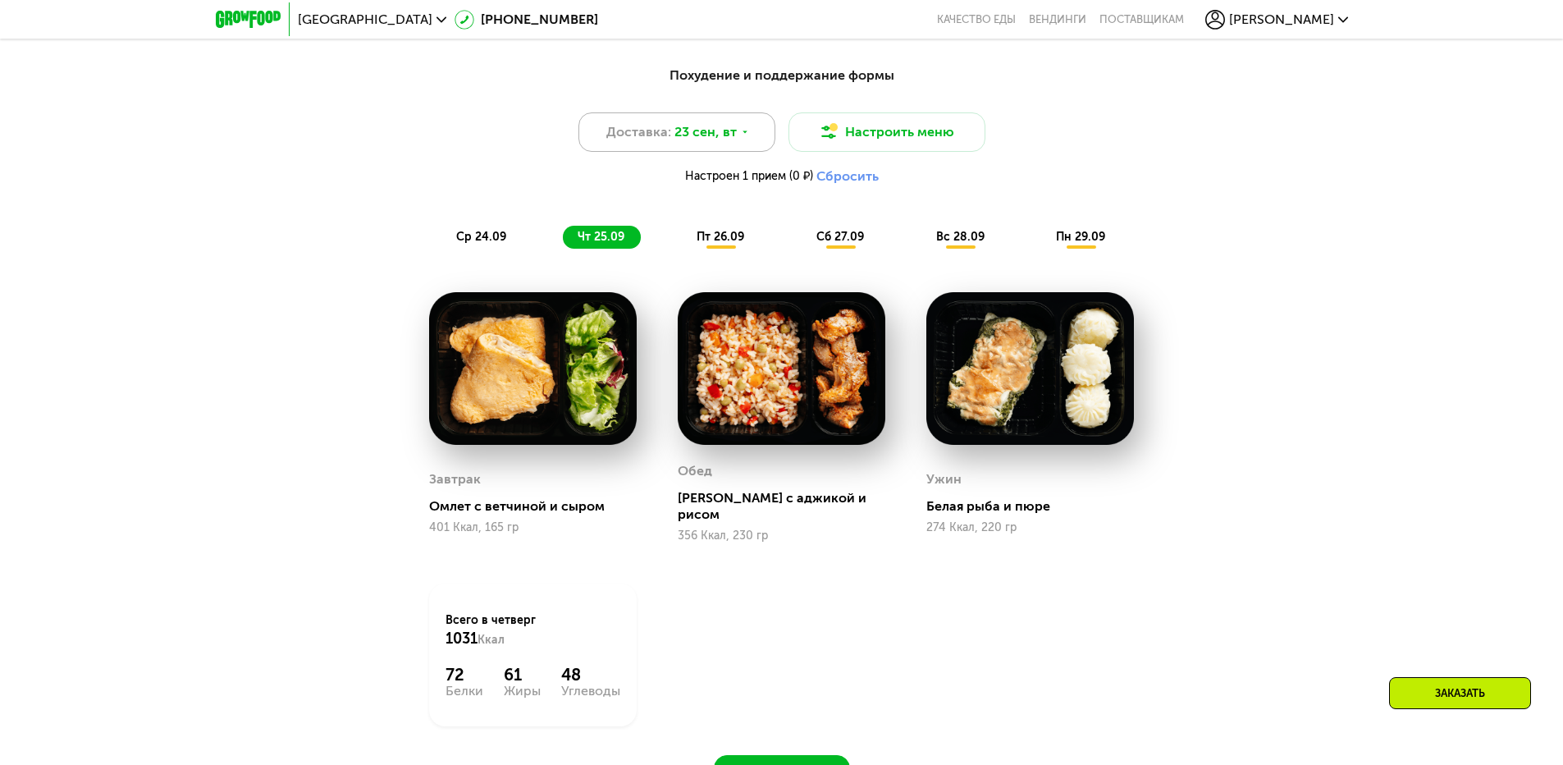
click at [753, 130] on div "Доставка: 23 сен, вт" at bounding box center [677, 131] width 197 height 39
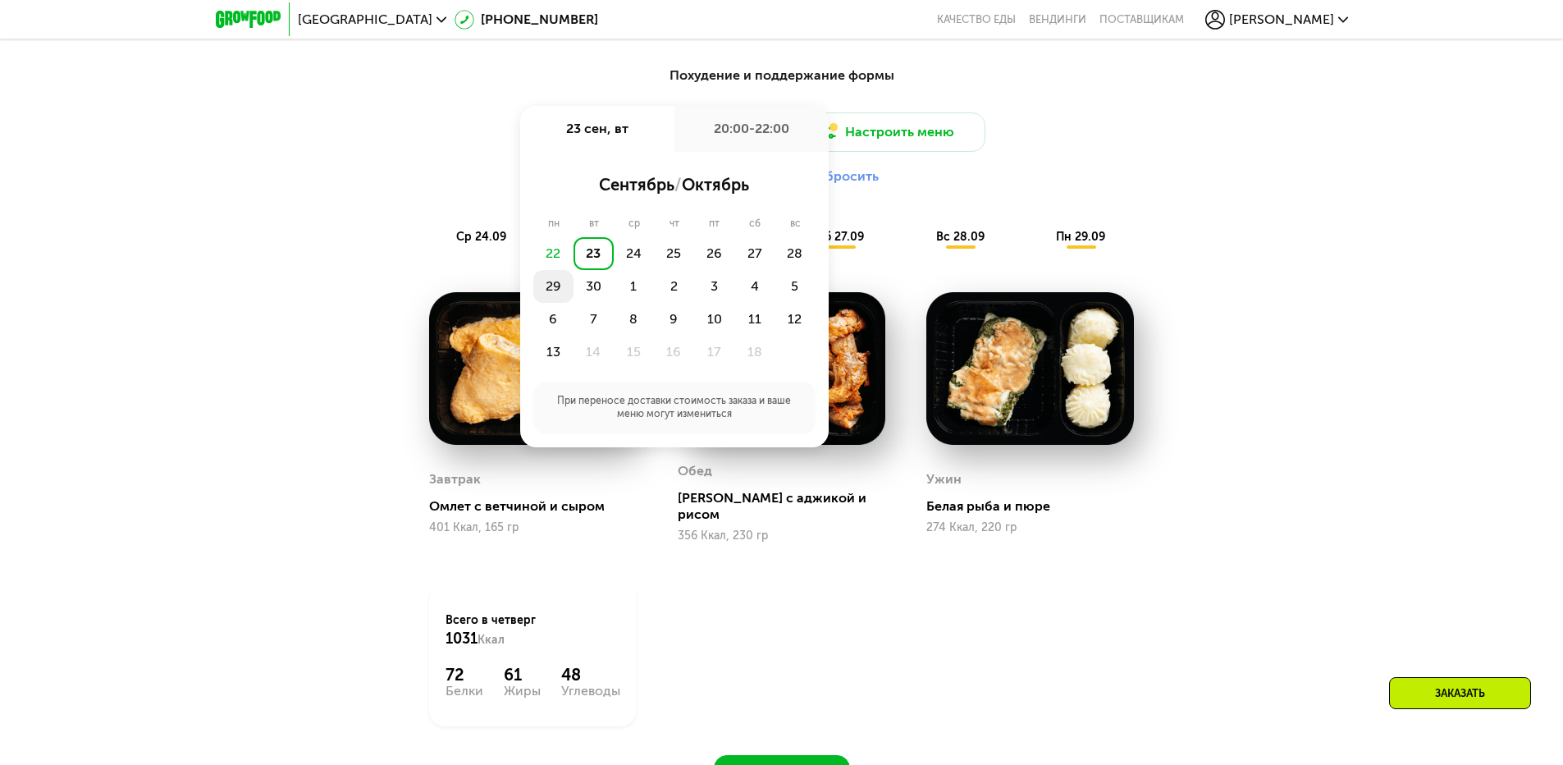
click at [557, 289] on div "29" at bounding box center [553, 286] width 40 height 33
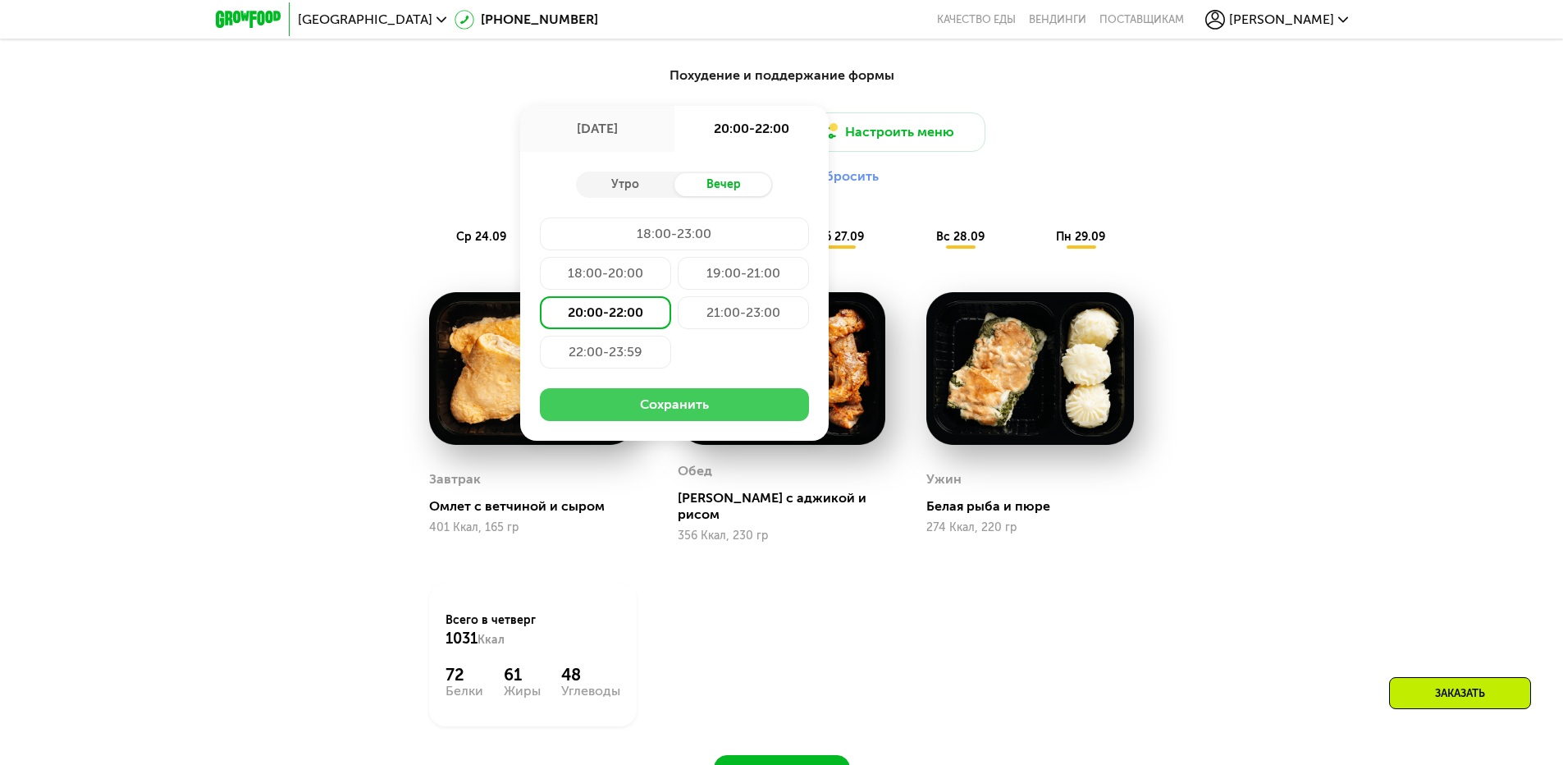
click at [687, 417] on button "Сохранить" at bounding box center [674, 404] width 269 height 33
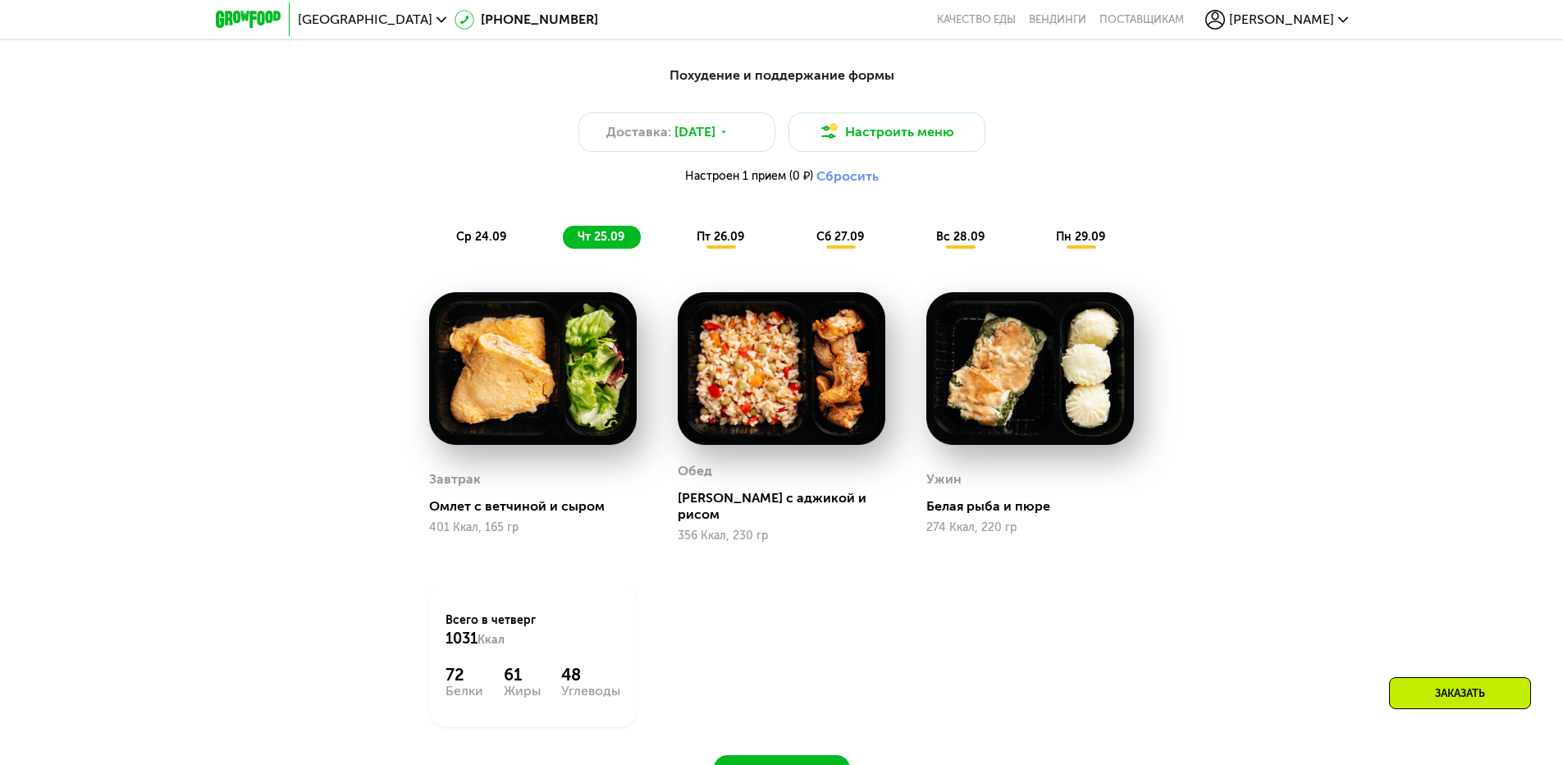
click at [487, 244] on span "ср 24.09" at bounding box center [481, 237] width 50 height 14
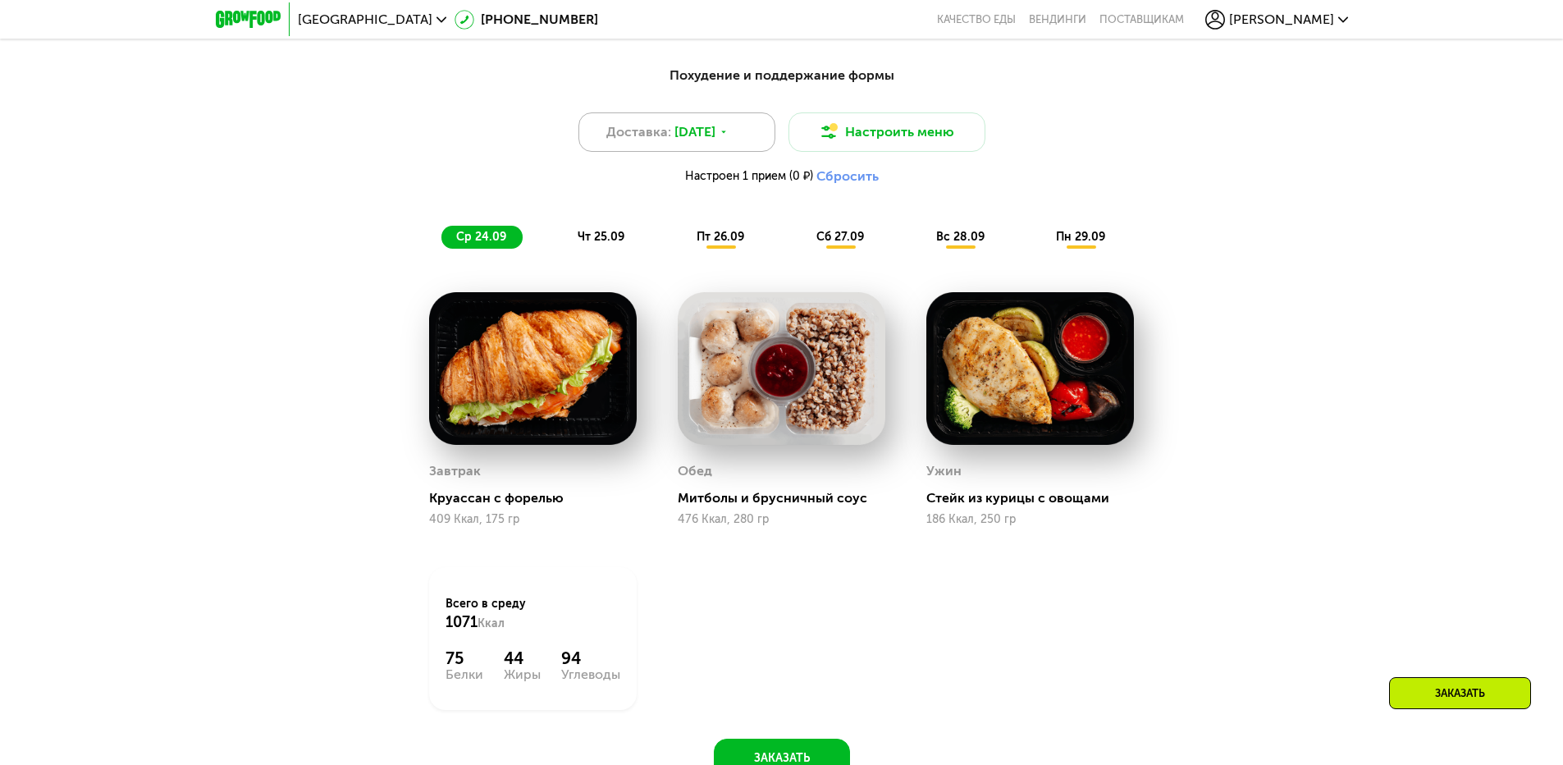
click at [716, 137] on span "[DATE]" at bounding box center [695, 132] width 41 height 20
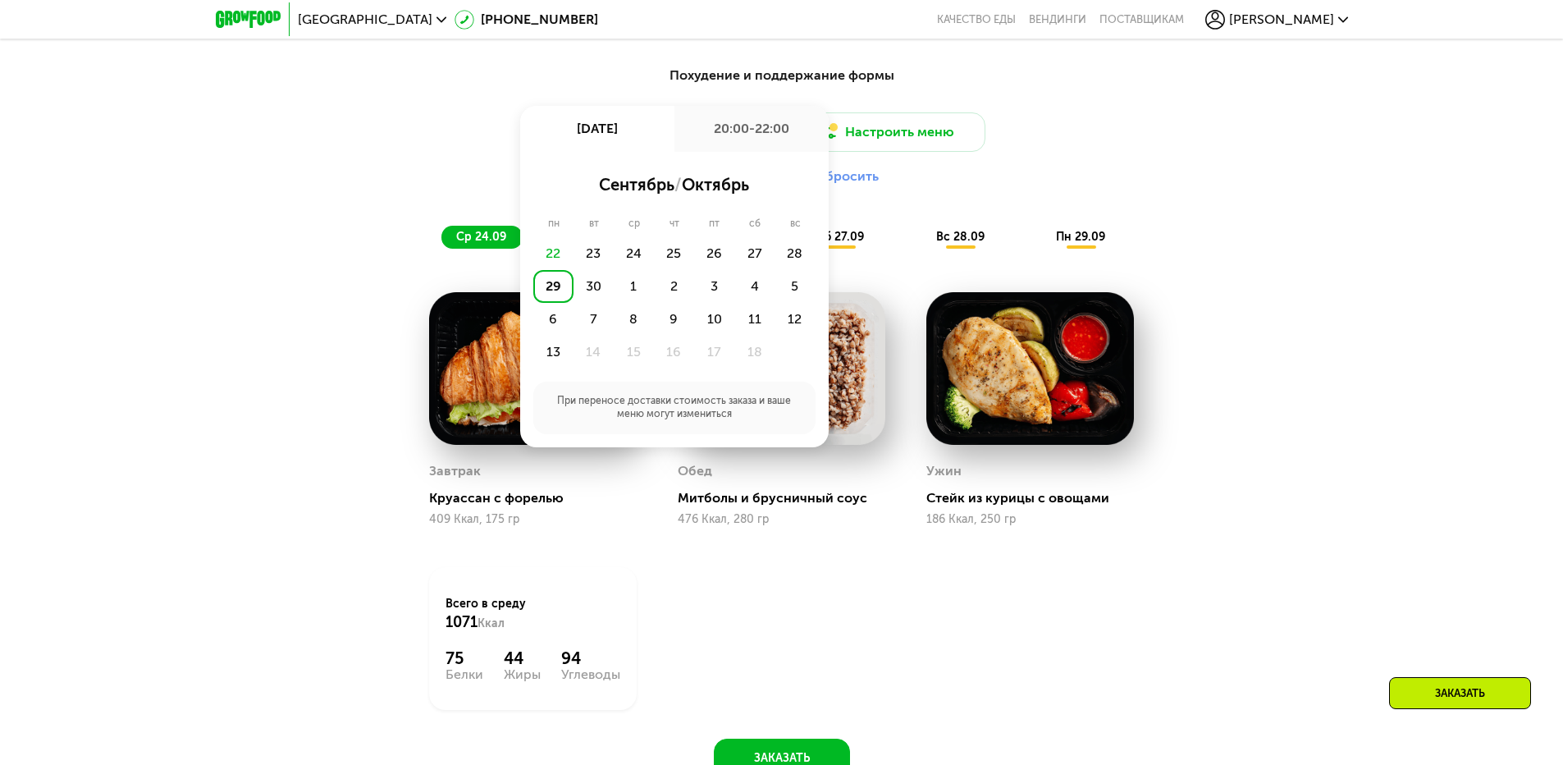
click at [550, 294] on div "29" at bounding box center [553, 286] width 40 height 33
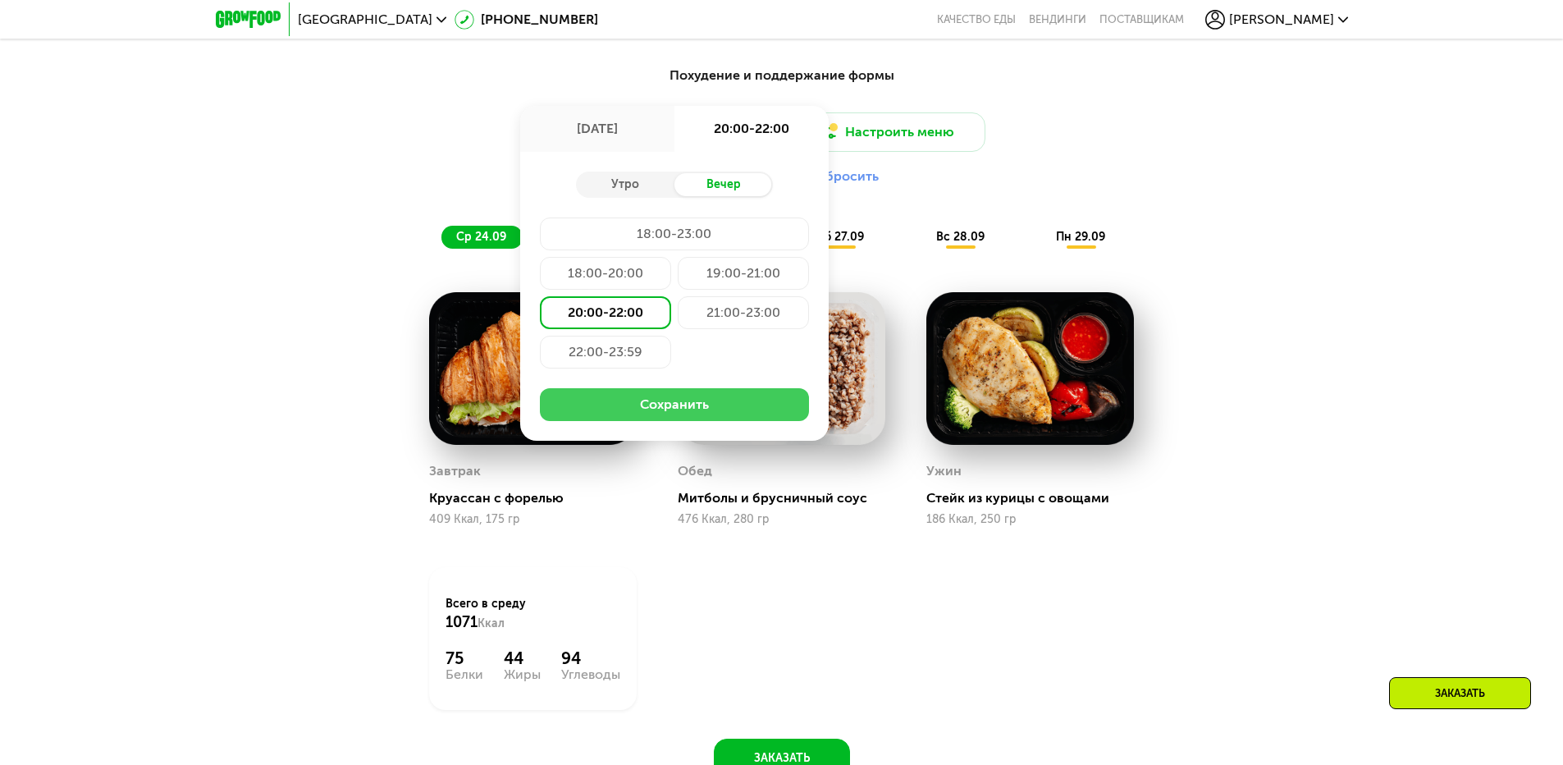
click at [628, 405] on button "Сохранить" at bounding box center [674, 404] width 269 height 33
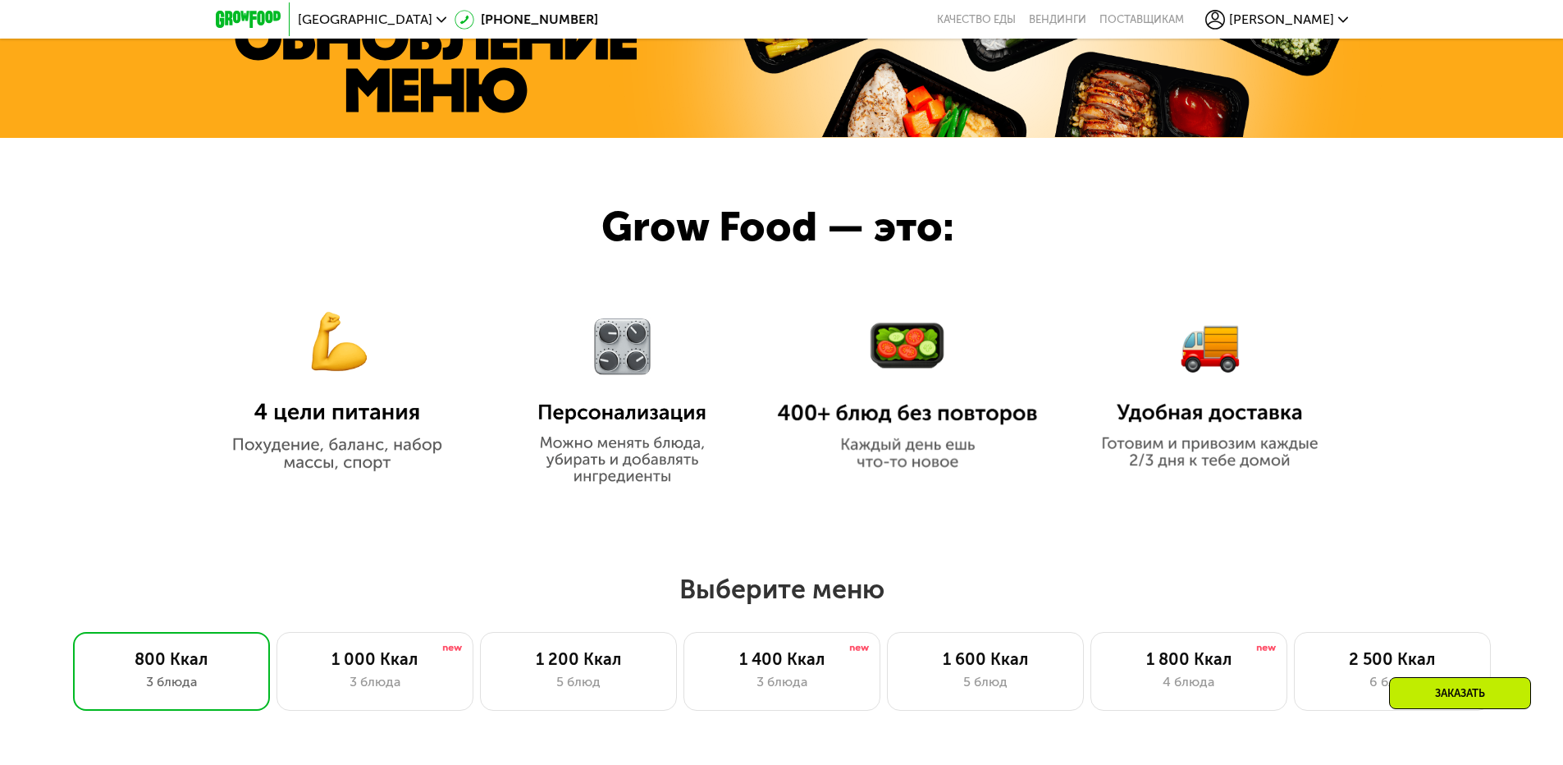
scroll to position [985, 0]
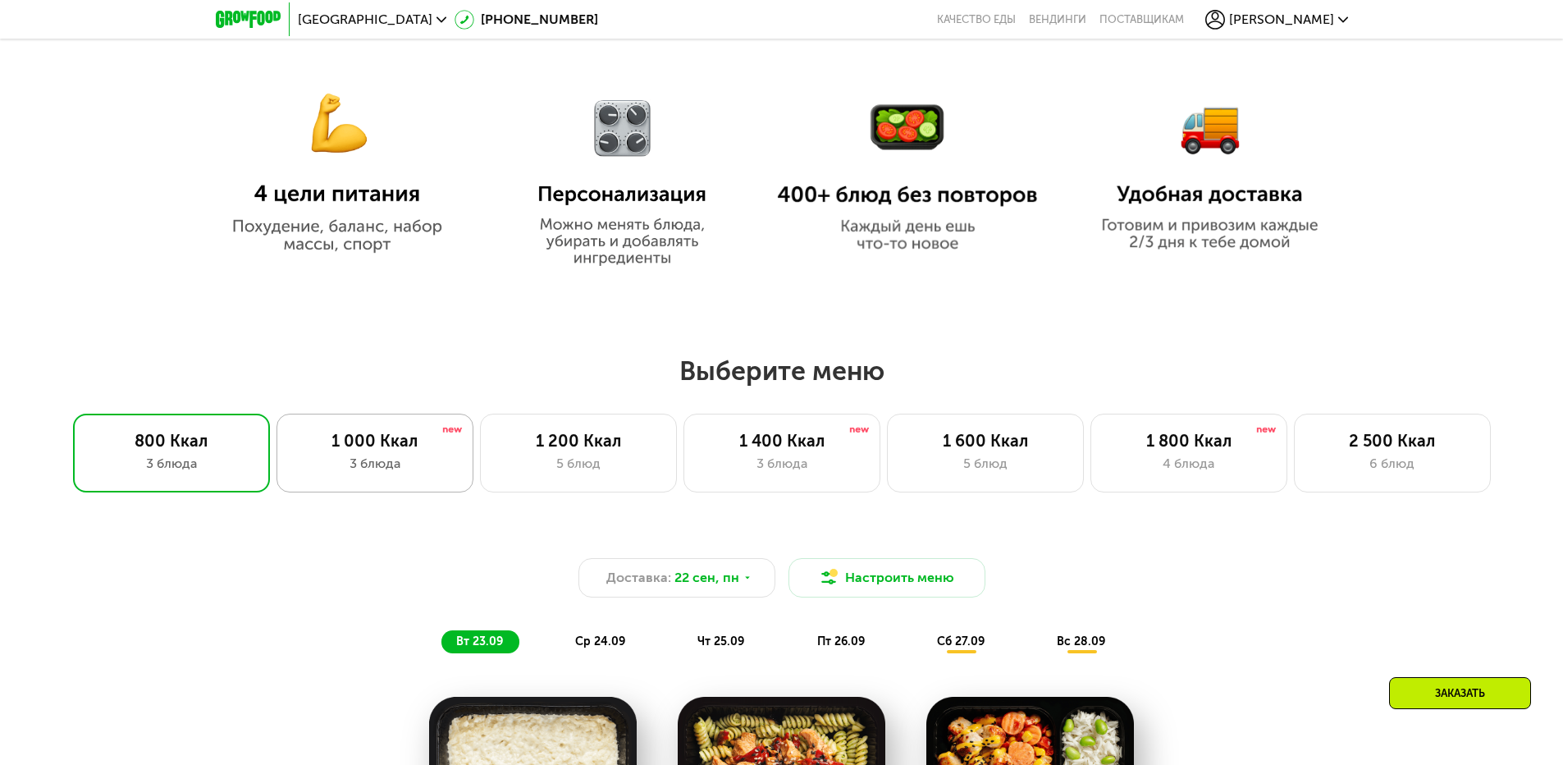
click at [432, 469] on div "3 блюда" at bounding box center [375, 464] width 162 height 20
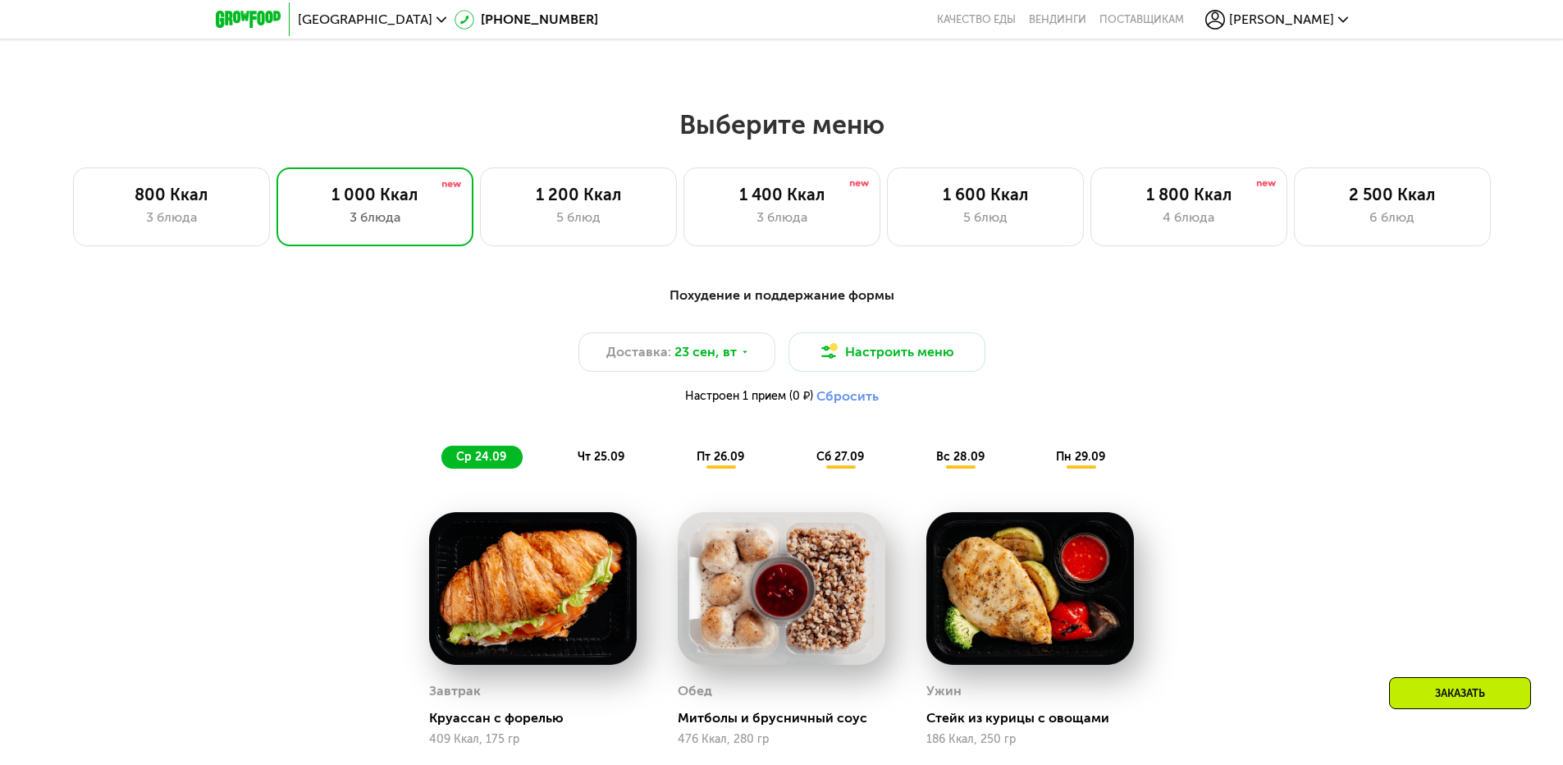
scroll to position [1477, 0]
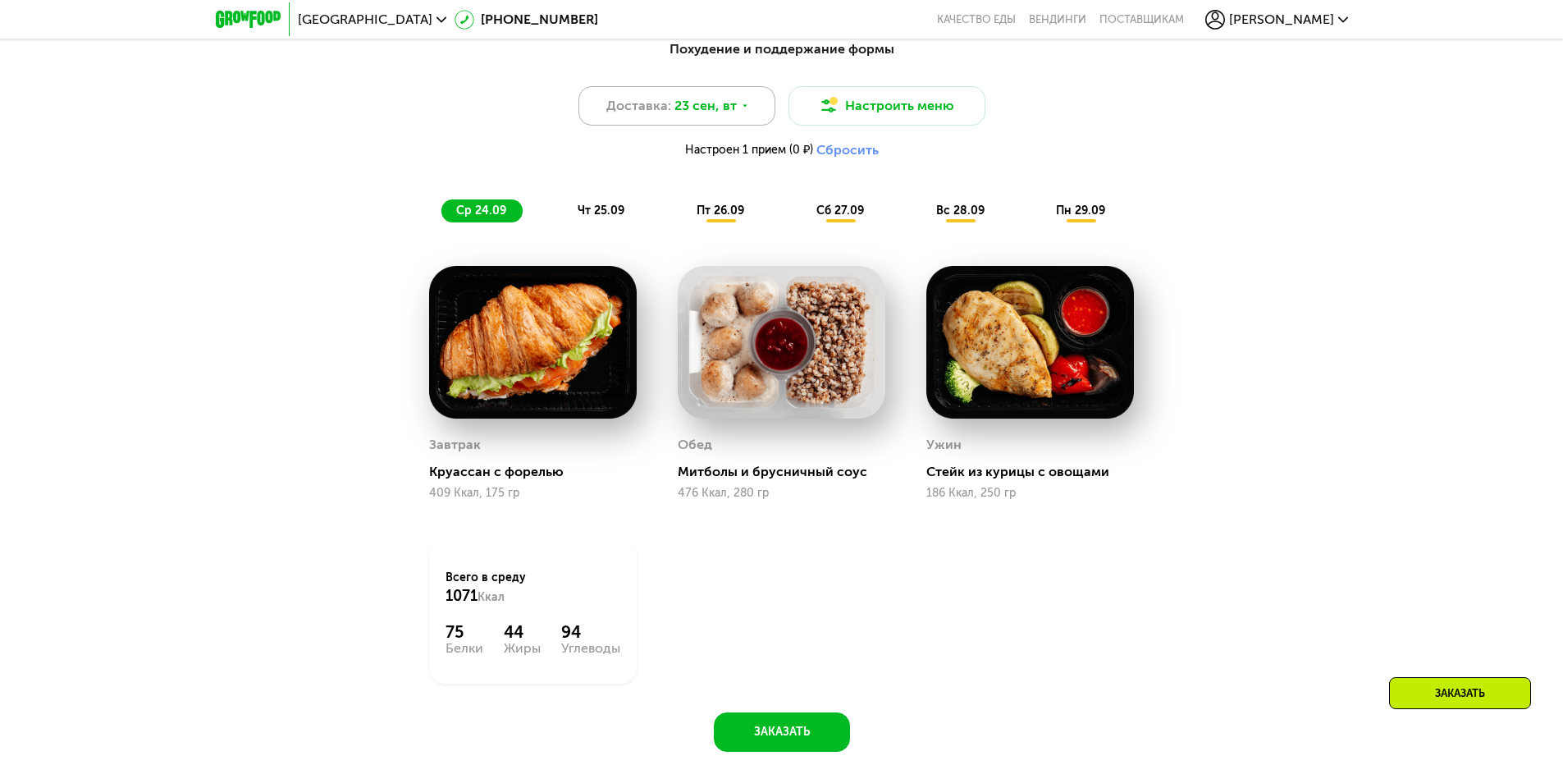
click at [740, 107] on icon at bounding box center [745, 106] width 10 height 10
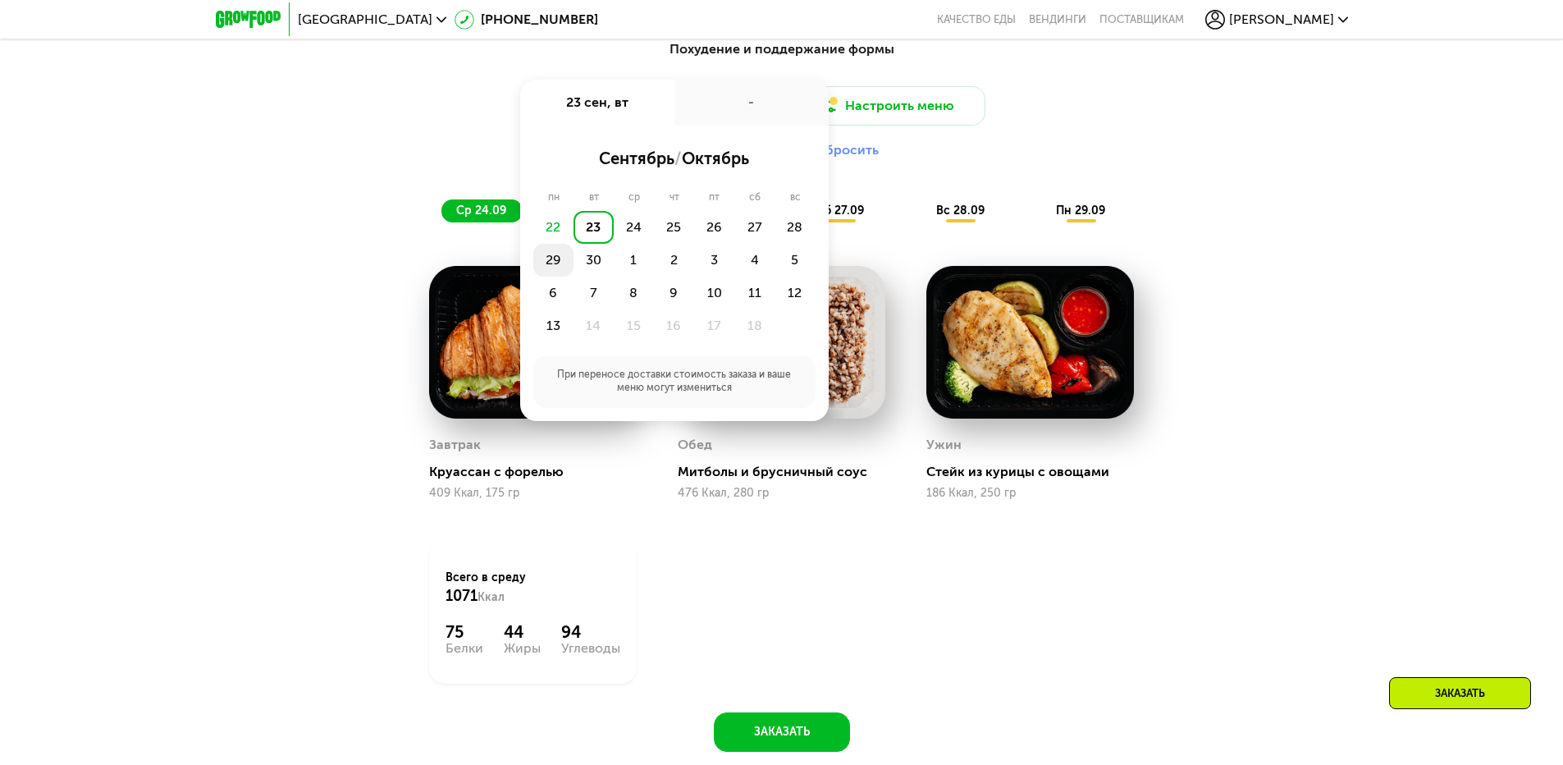
click at [554, 269] on div "29" at bounding box center [553, 260] width 40 height 33
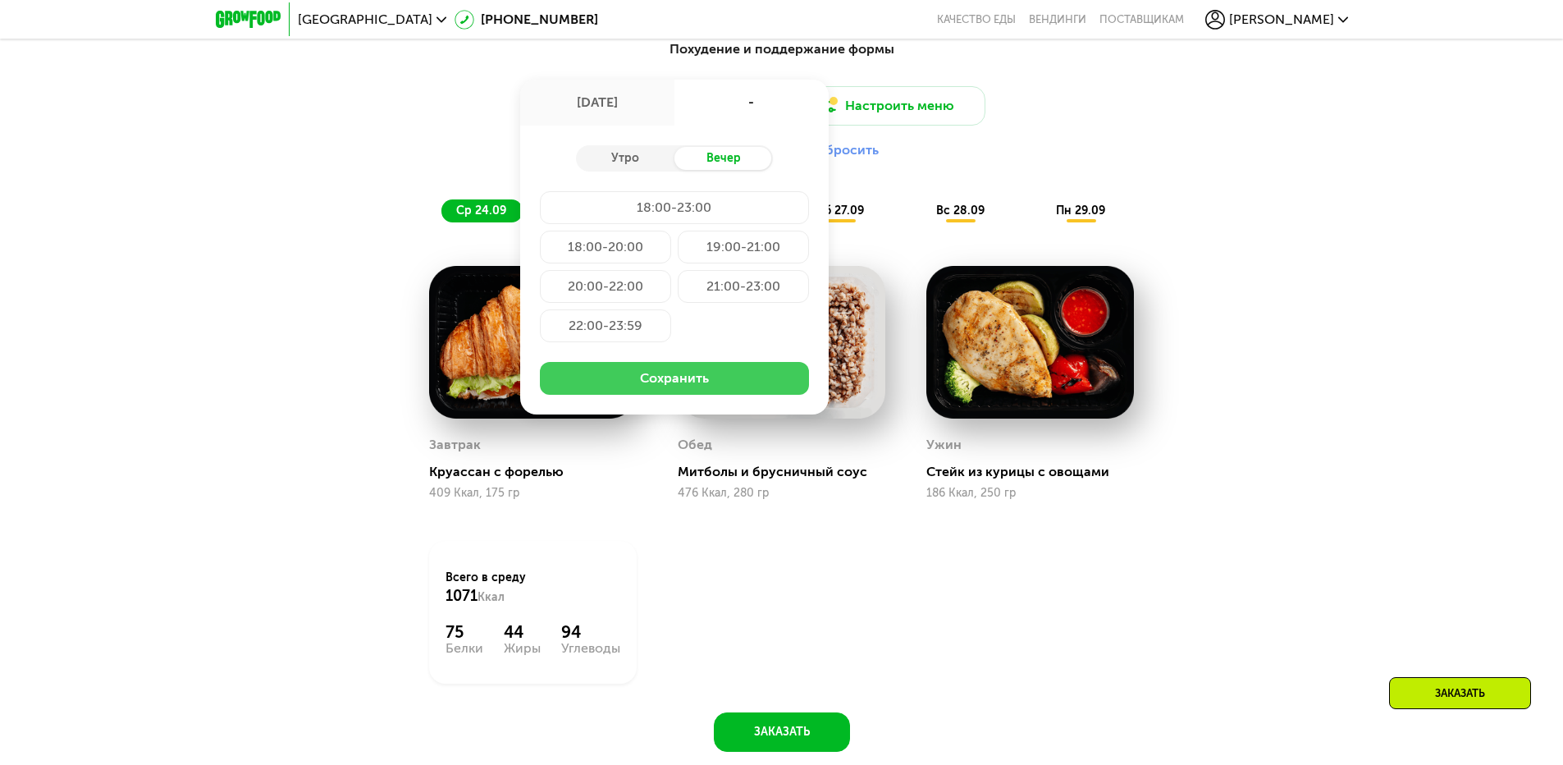
click at [662, 383] on button "Сохранить" at bounding box center [674, 378] width 269 height 33
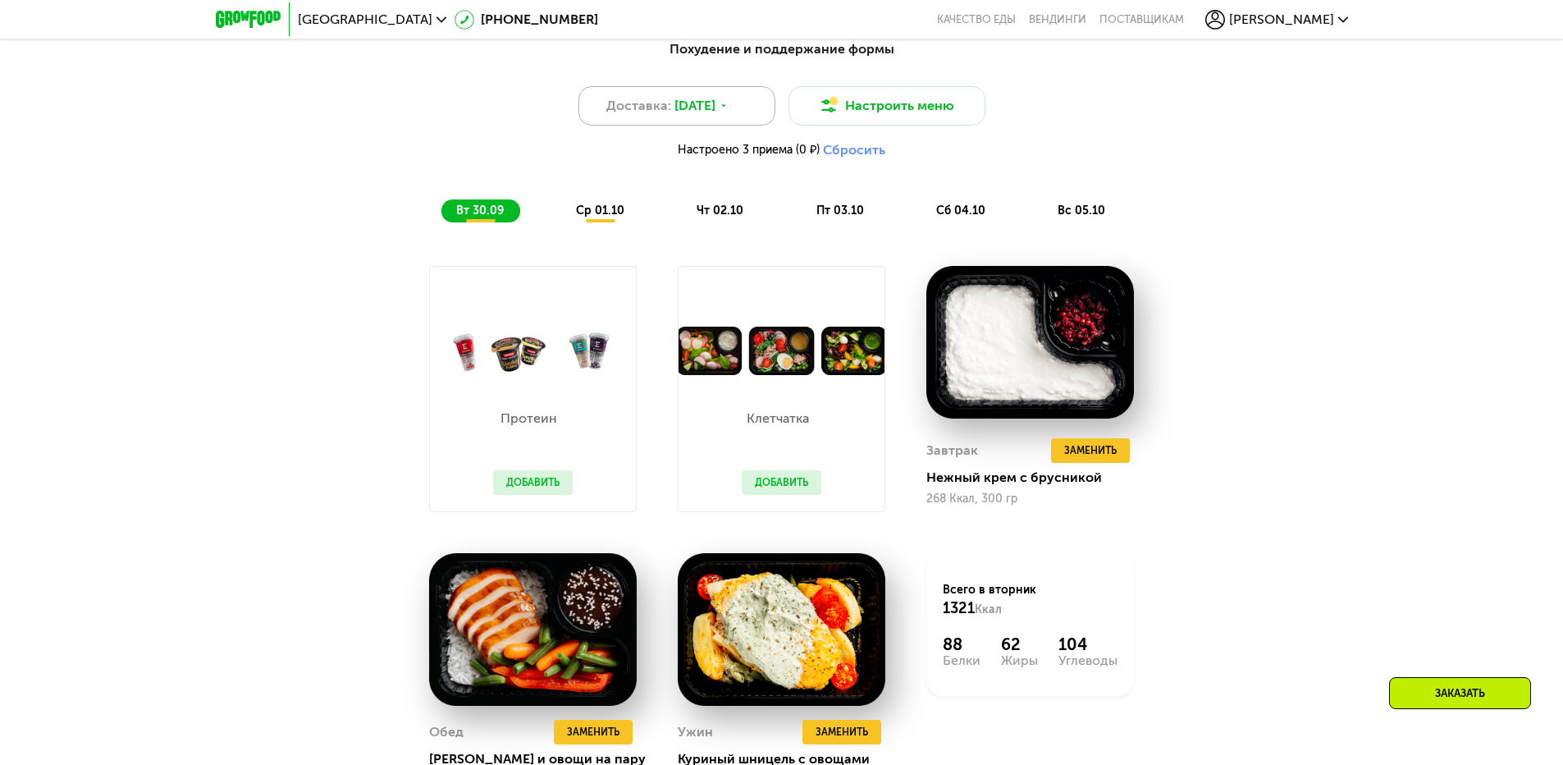
click at [729, 109] on icon at bounding box center [724, 106] width 10 height 10
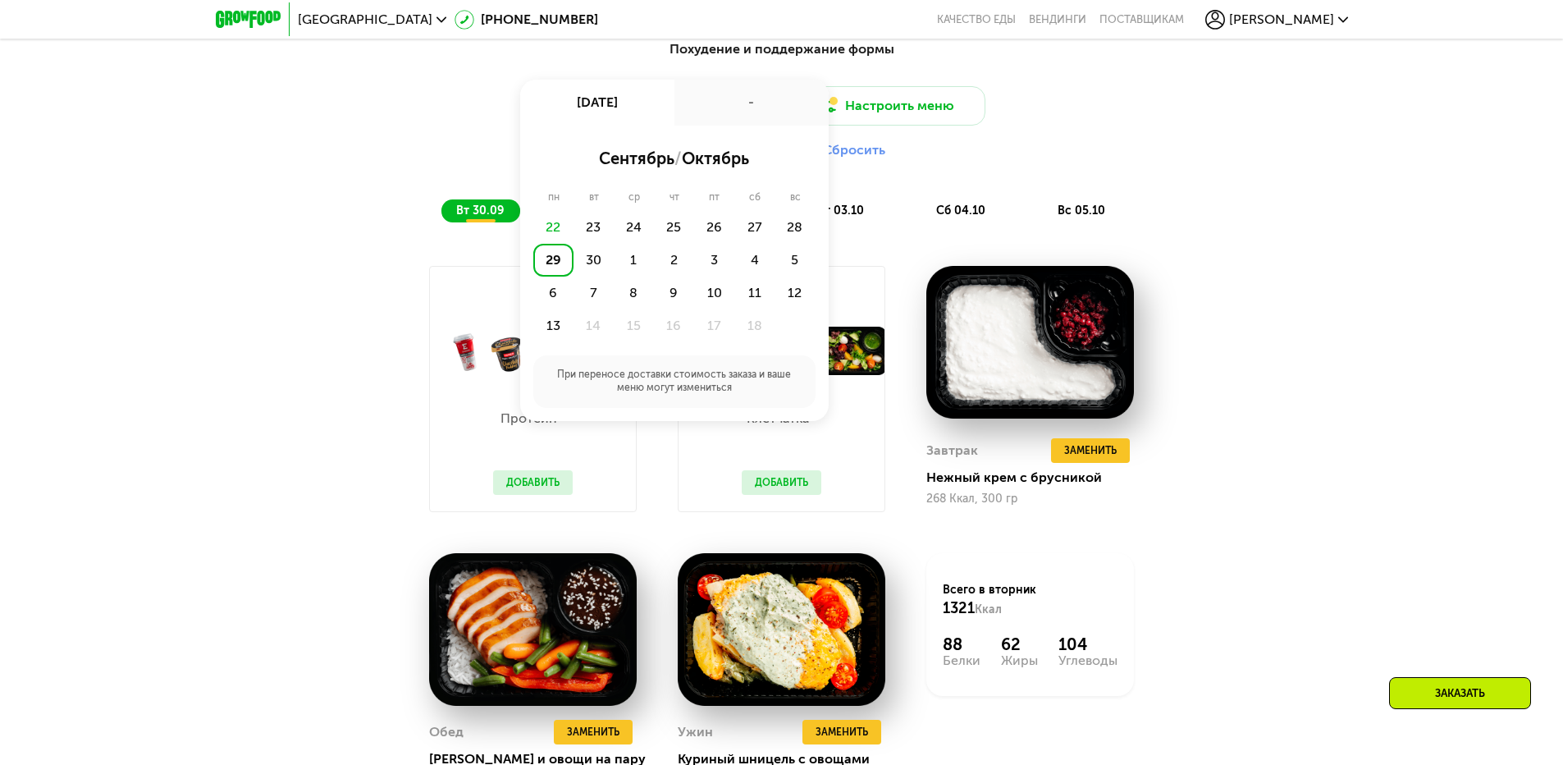
click at [564, 268] on div "29" at bounding box center [553, 260] width 40 height 33
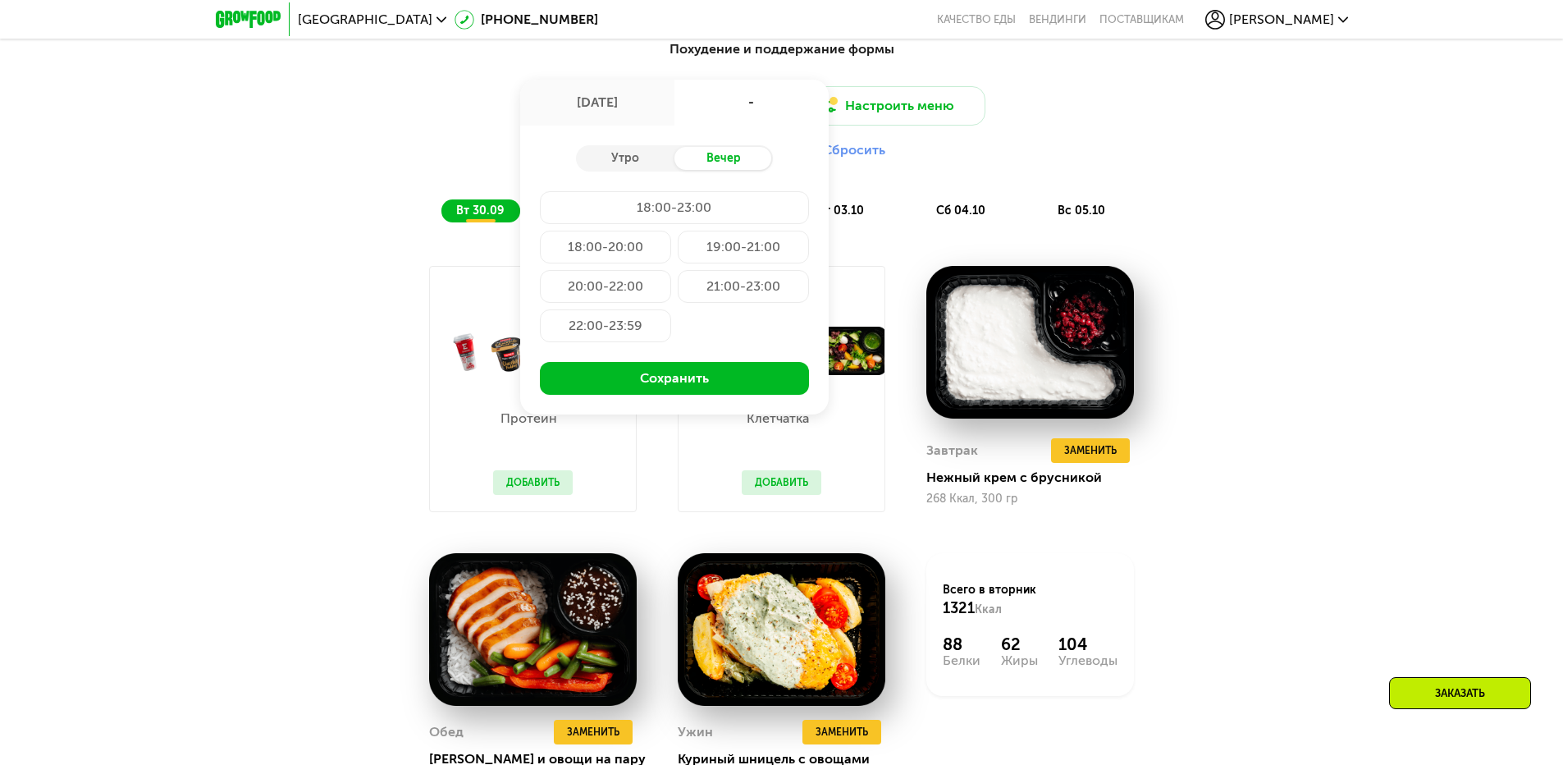
click at [620, 291] on div "20:00-22:00" at bounding box center [605, 286] width 131 height 33
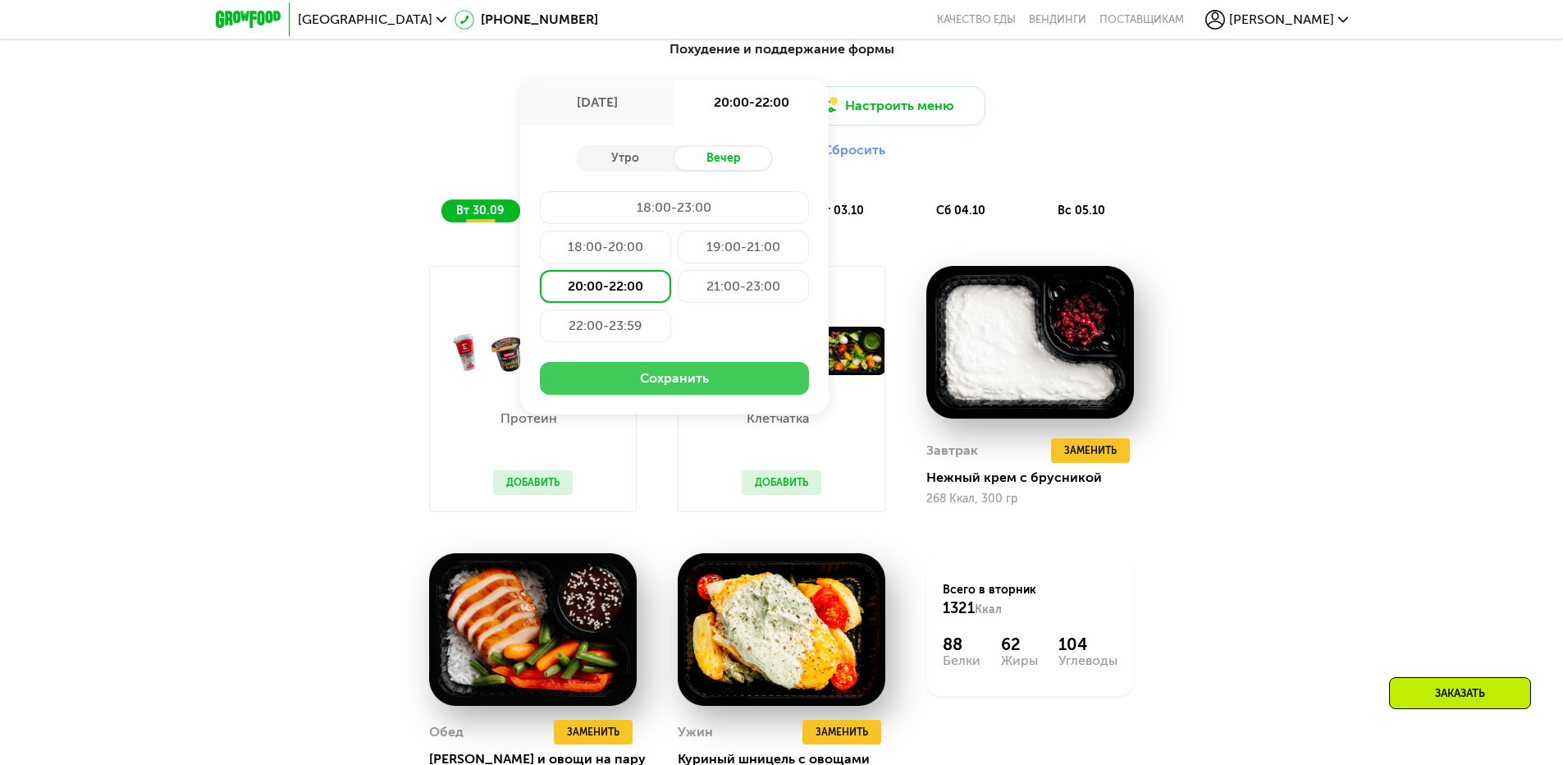
click at [670, 389] on button "Сохранить" at bounding box center [674, 378] width 269 height 33
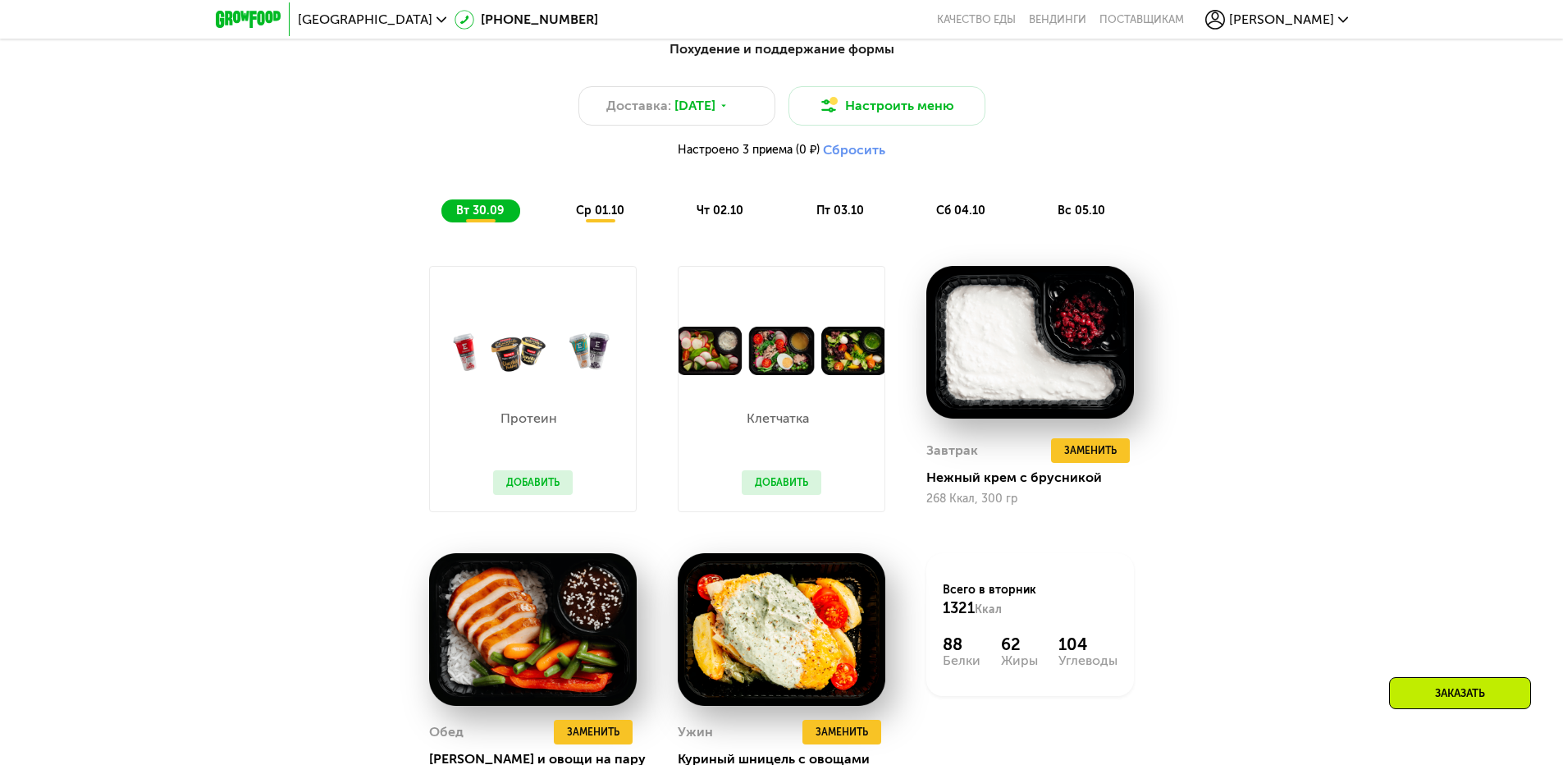
click at [793, 488] on button "Добавить" at bounding box center [782, 482] width 80 height 25
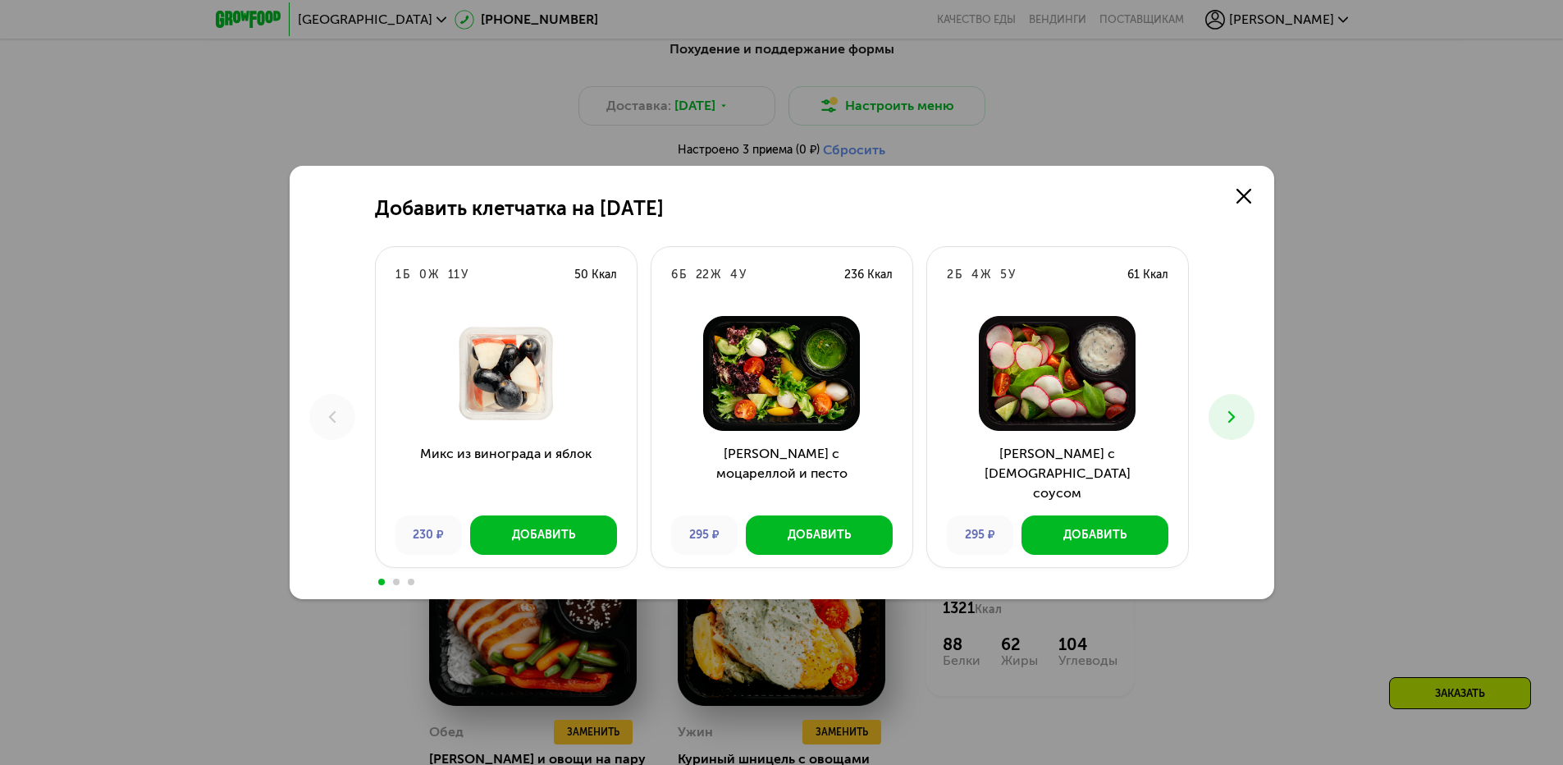
click at [1236, 418] on icon at bounding box center [1232, 417] width 20 height 20
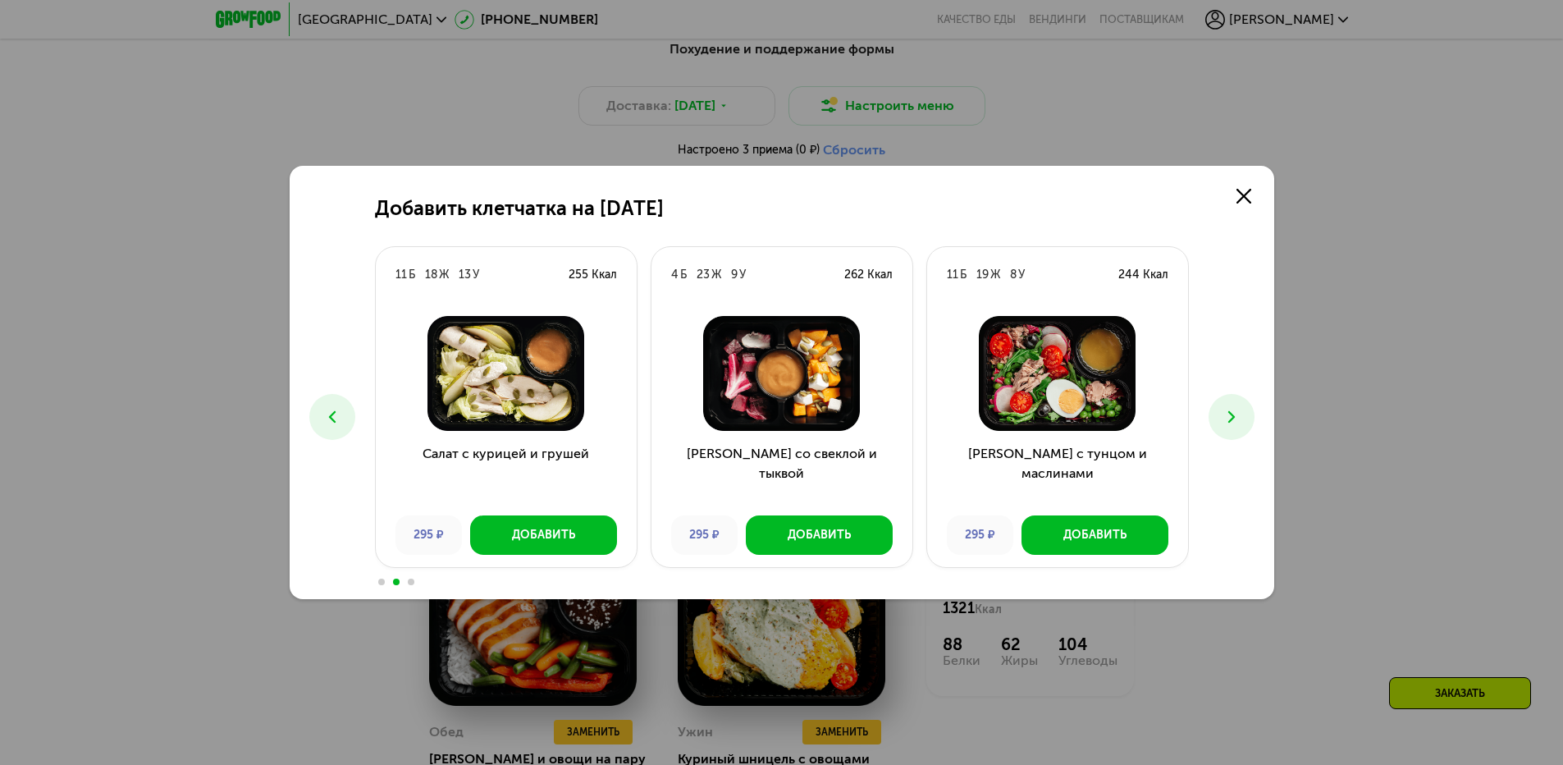
click at [1236, 418] on icon at bounding box center [1232, 417] width 20 height 20
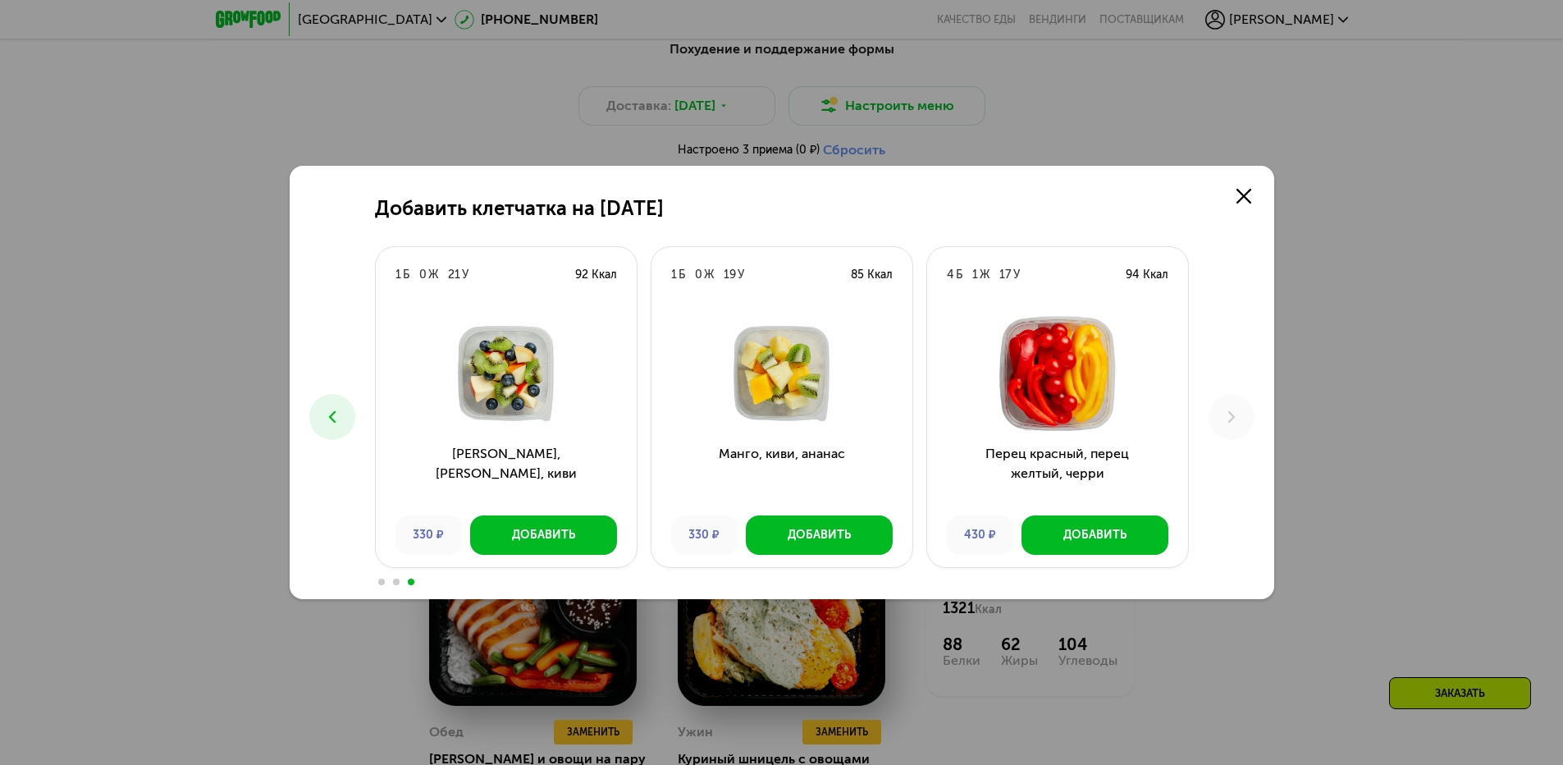
click at [332, 414] on use at bounding box center [331, 416] width 7 height 11
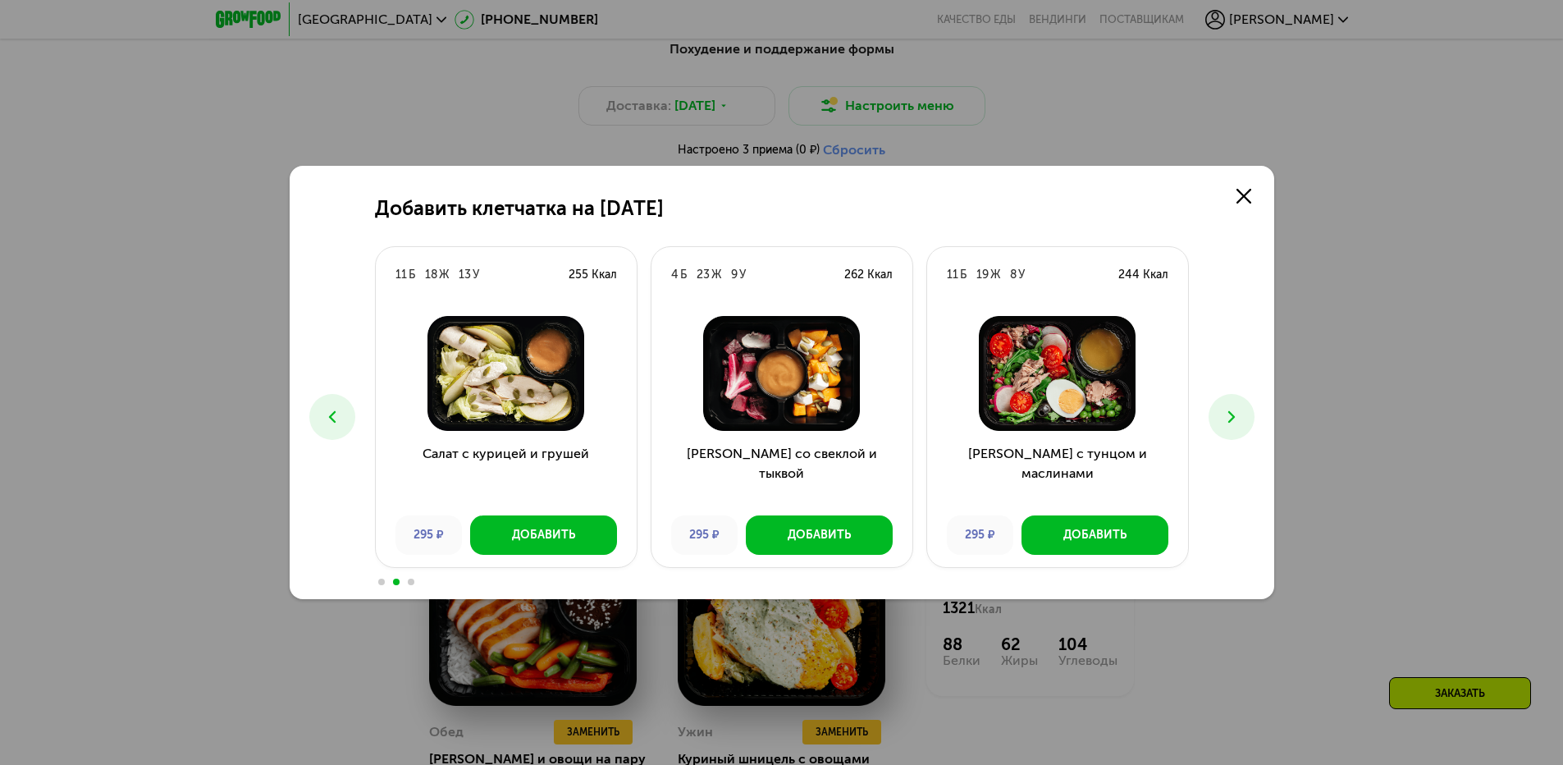
click at [332, 414] on use at bounding box center [331, 416] width 7 height 11
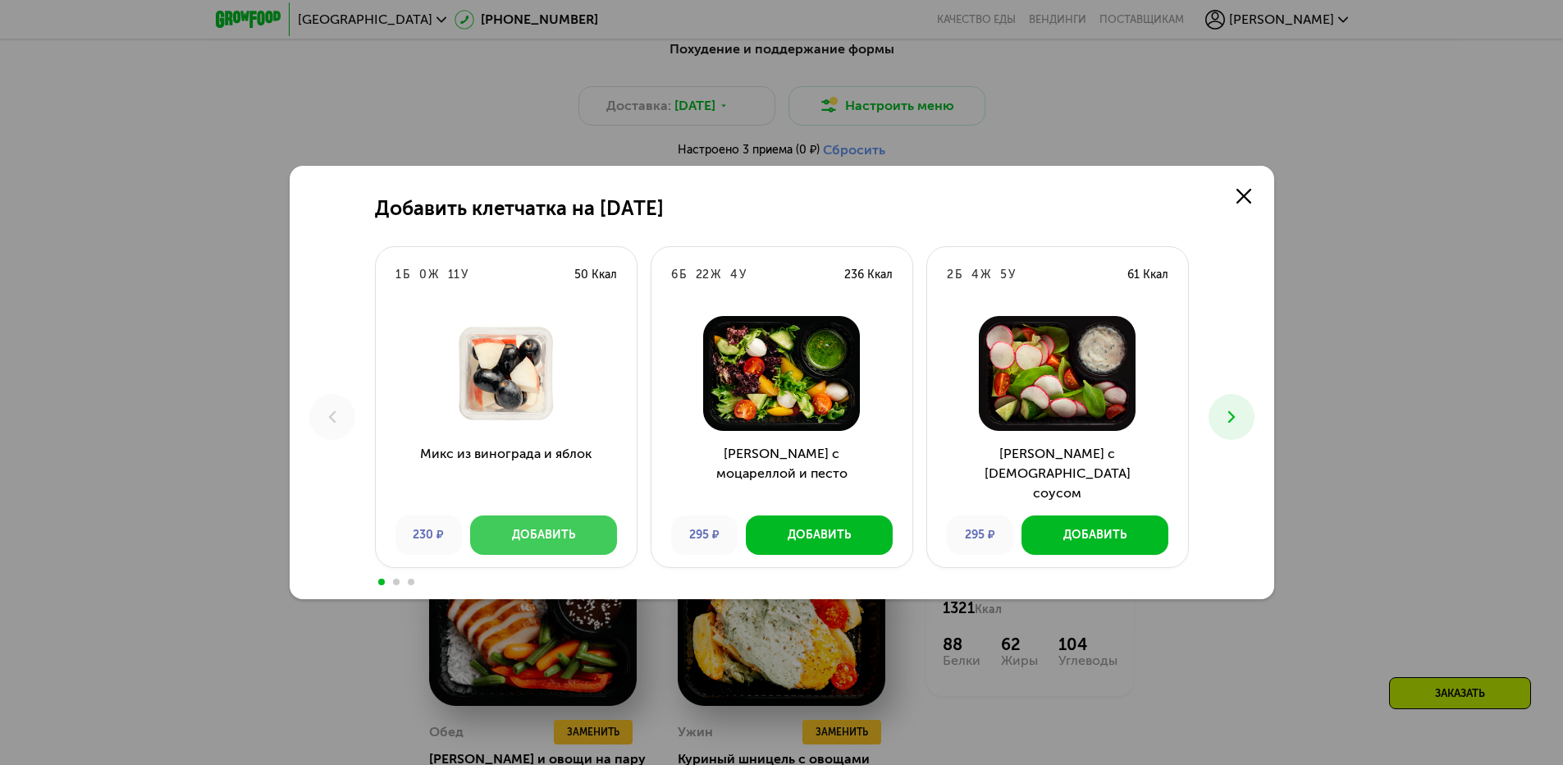
click at [532, 530] on div "Добавить" at bounding box center [543, 535] width 63 height 16
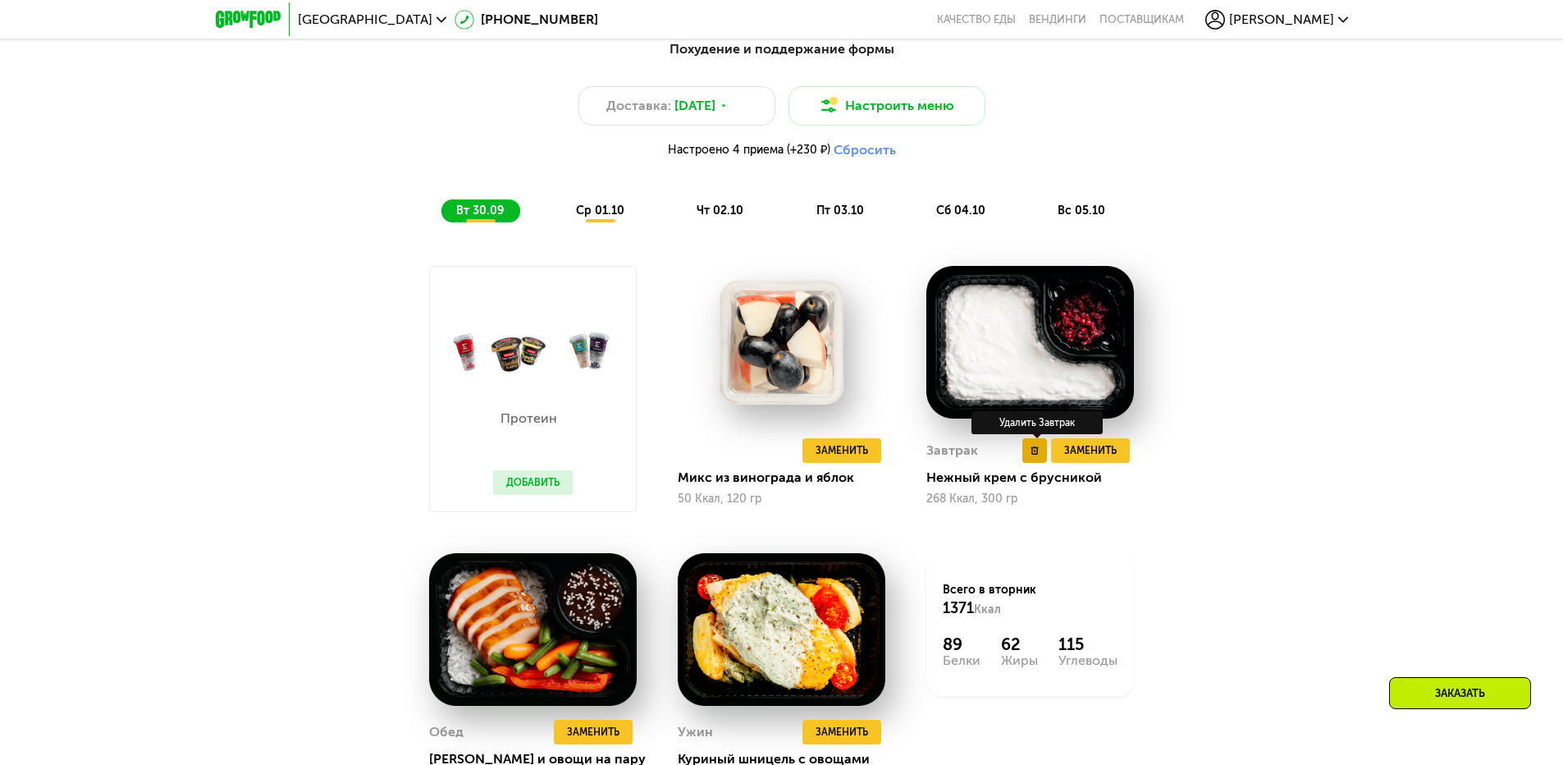
click at [1041, 463] on button at bounding box center [1035, 450] width 25 height 25
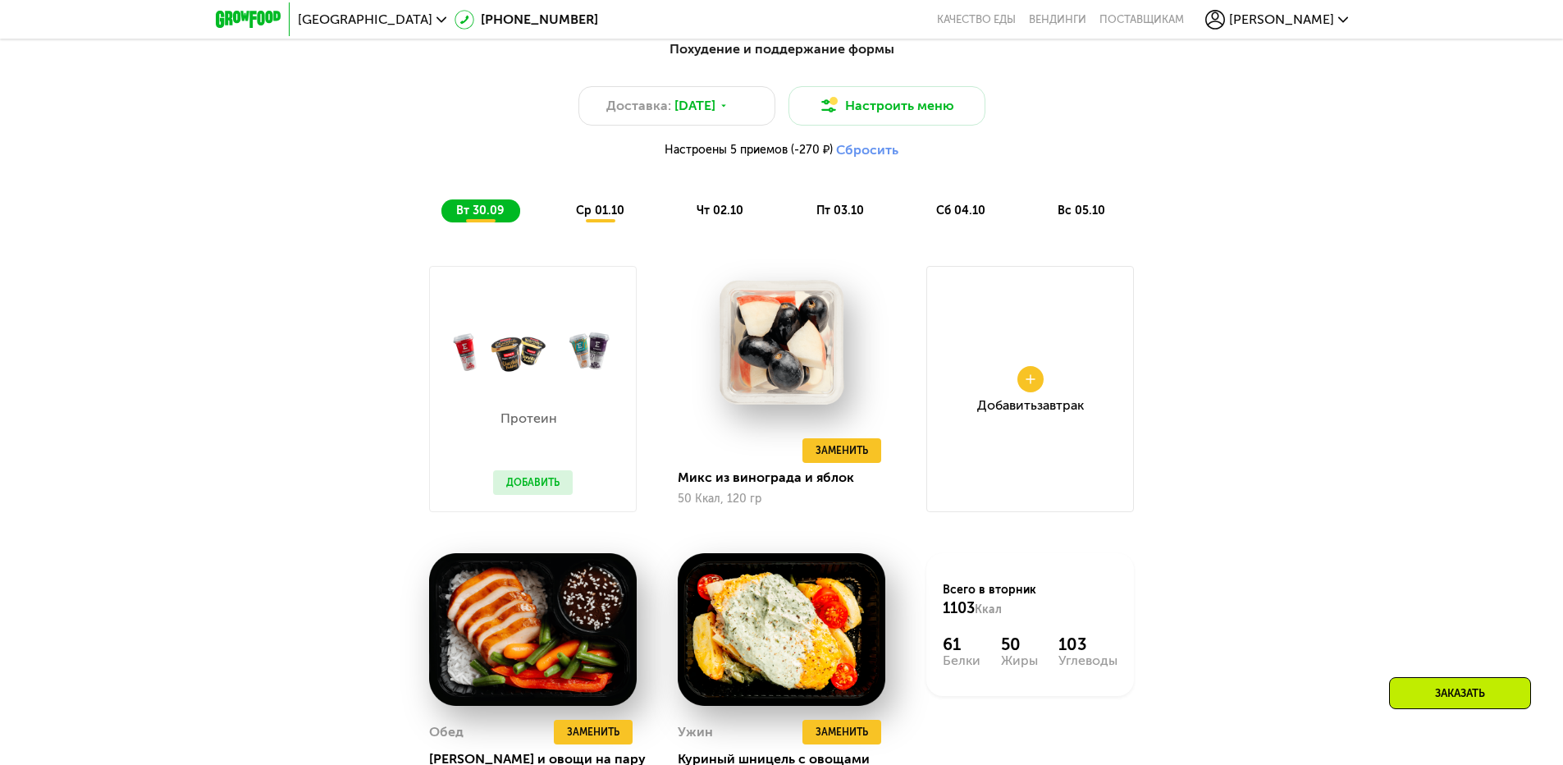
click at [603, 216] on span "ср 01.10" at bounding box center [600, 211] width 48 height 14
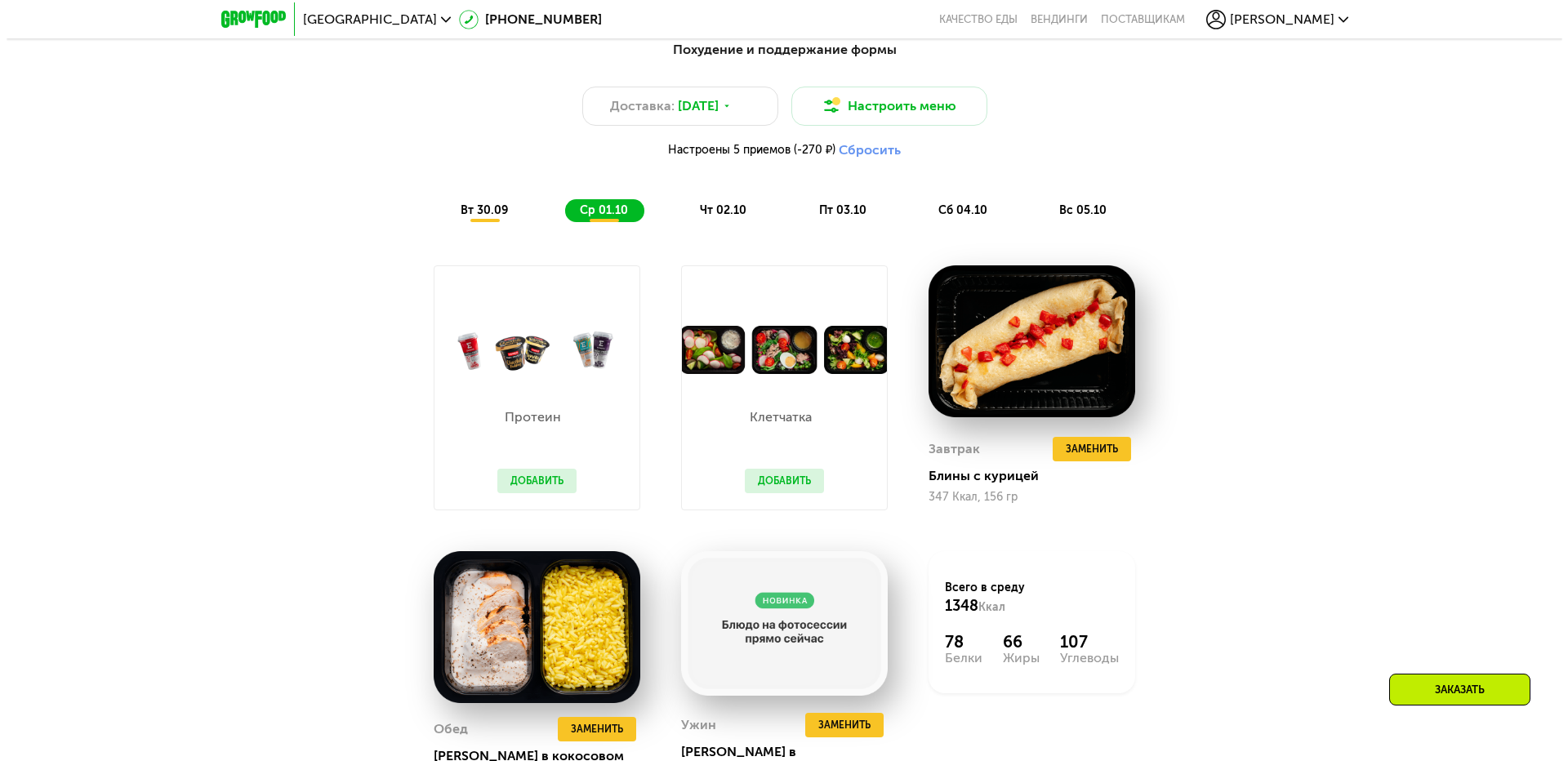
scroll to position [1225, 0]
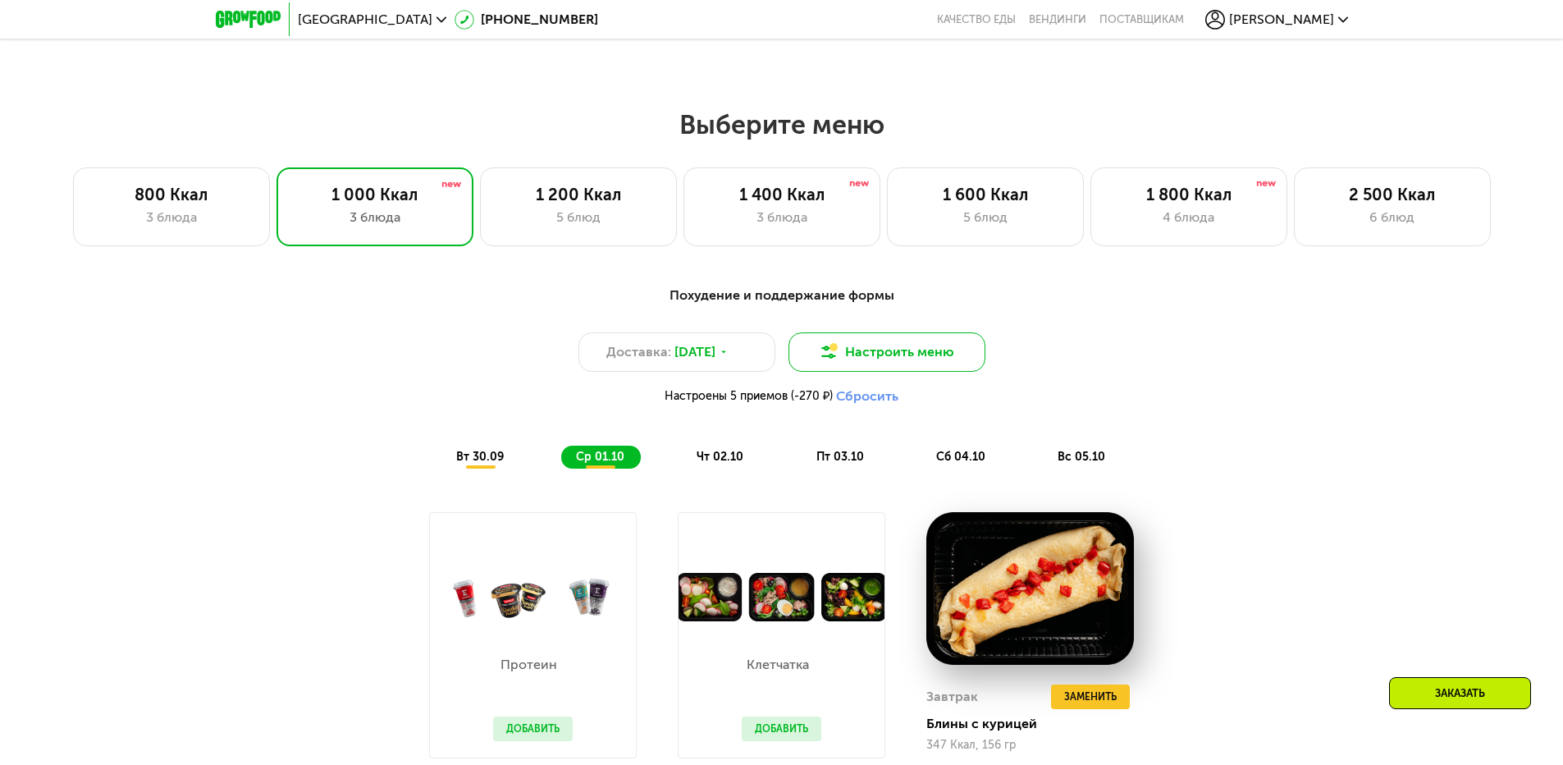
click at [880, 357] on button "Настроить меню" at bounding box center [887, 351] width 197 height 39
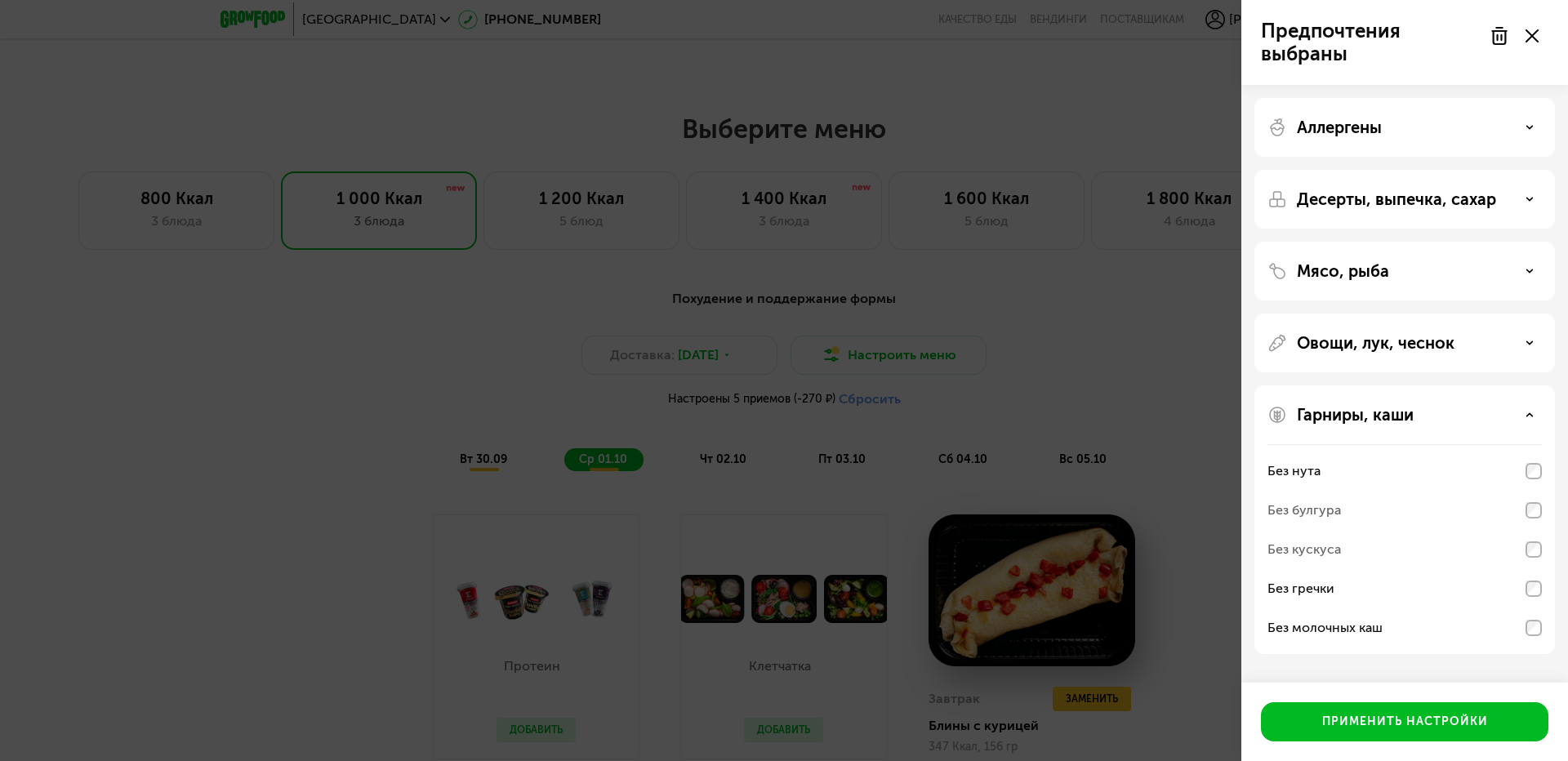
click at [1438, 270] on div "Мясо, рыба" at bounding box center [1405, 272] width 275 height 20
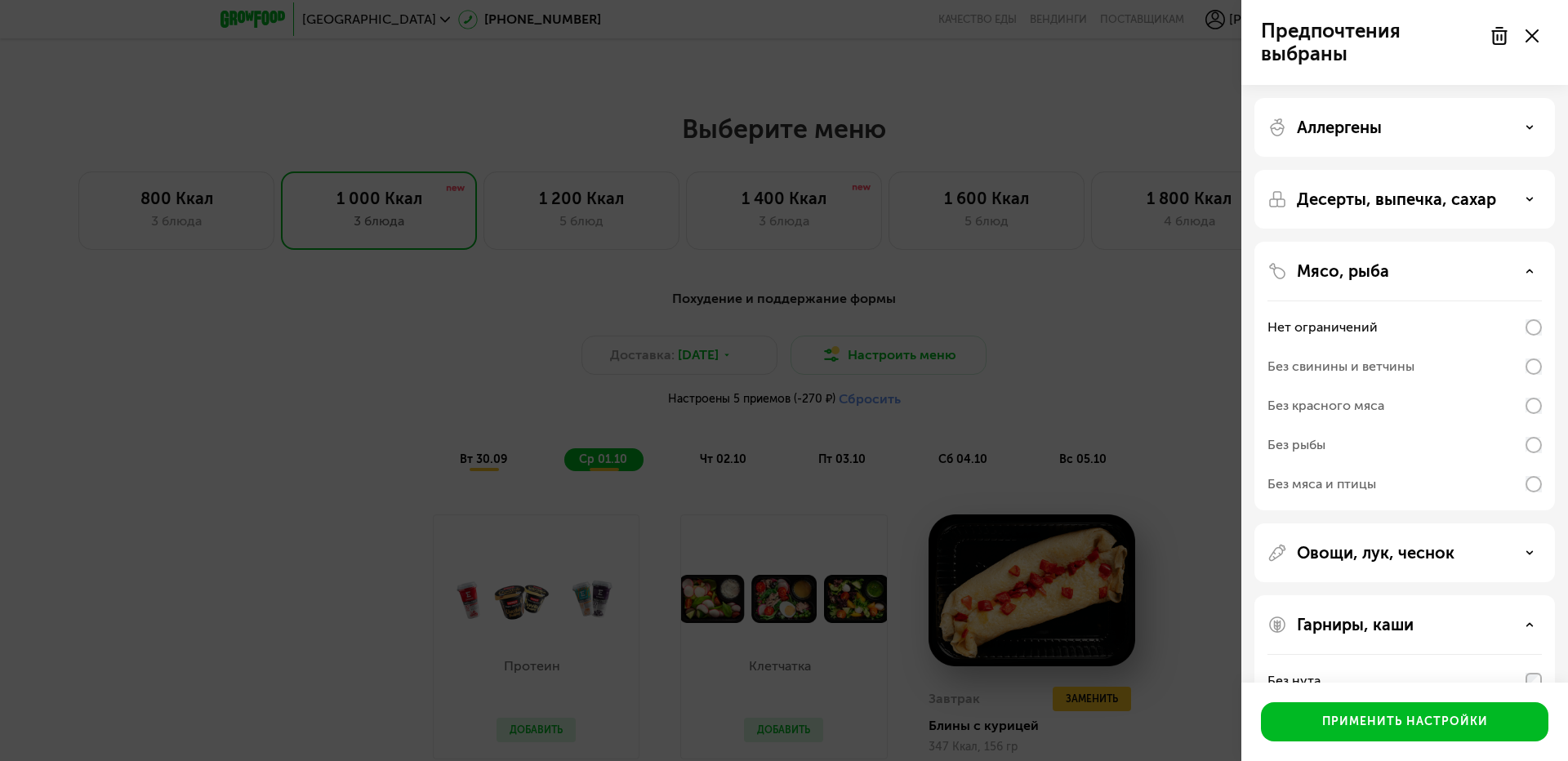
click at [1459, 449] on div "Без рыбы" at bounding box center [1405, 445] width 275 height 39
click at [1281, 445] on div "Без рыбы" at bounding box center [1296, 445] width 58 height 20
click at [1342, 311] on div "Нет ограничений" at bounding box center [1405, 326] width 275 height 39
click at [1345, 321] on div "Нет ограничений" at bounding box center [1322, 327] width 110 height 20
click at [1337, 367] on div "Без свинины и ветчины" at bounding box center [1341, 367] width 147 height 20
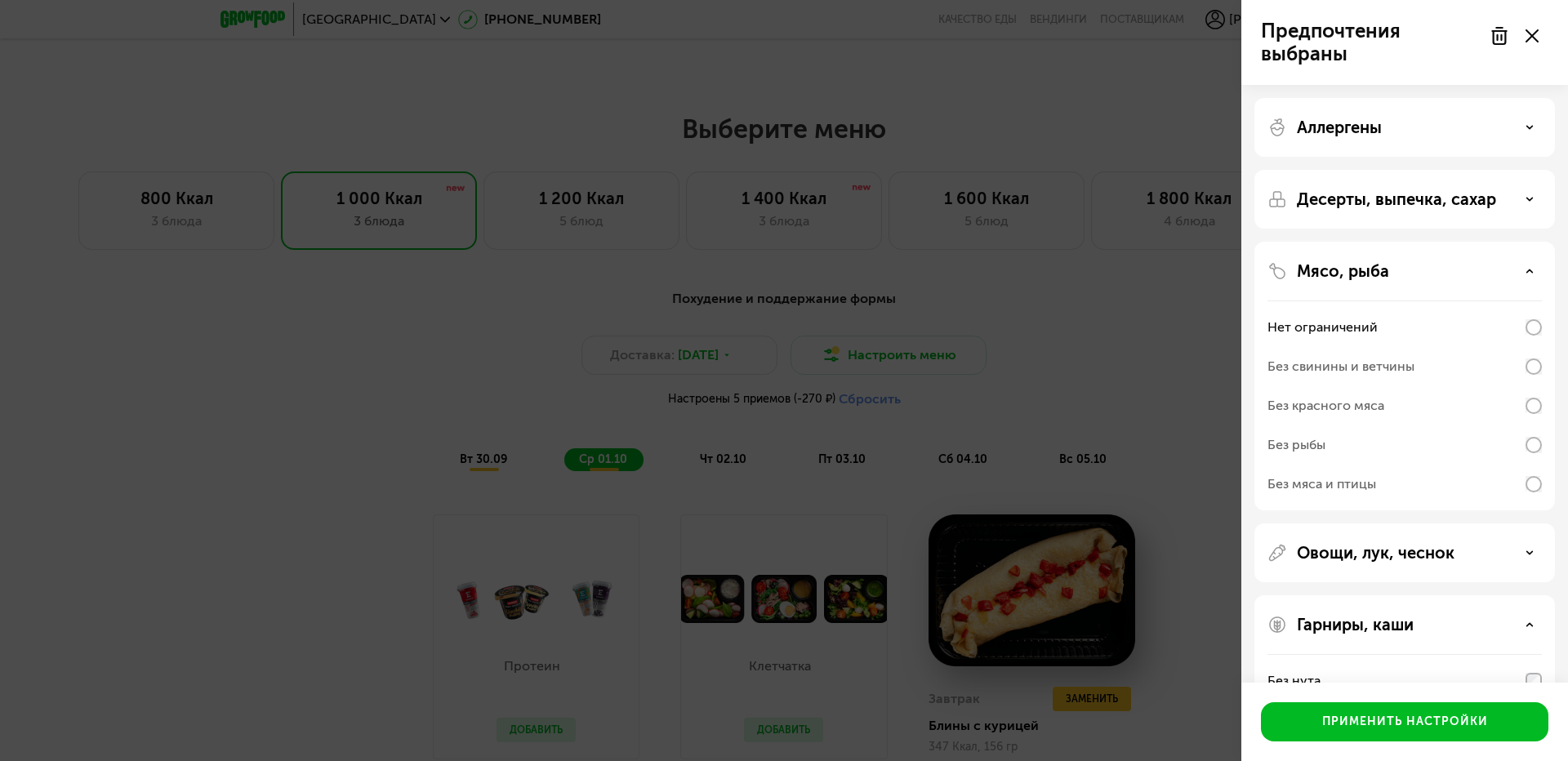
click at [1315, 393] on div "Без красного мяса" at bounding box center [1405, 405] width 275 height 39
click at [1309, 430] on div "Без рыбы" at bounding box center [1405, 445] width 275 height 39
click at [1297, 472] on div "Без мяса и птицы" at bounding box center [1405, 483] width 275 height 39
click at [1504, 34] on use at bounding box center [1498, 36] width 14 height 16
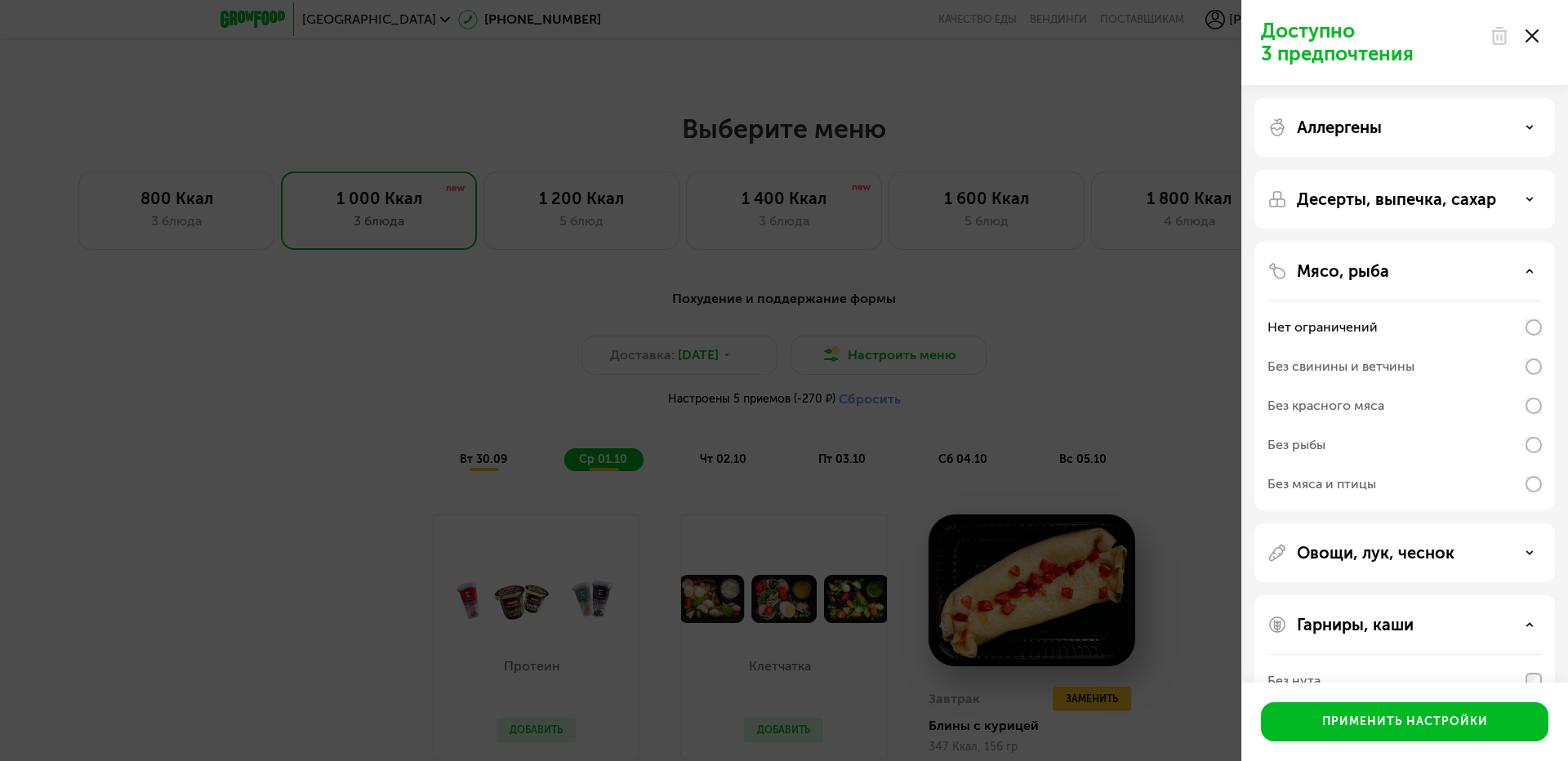
click at [1291, 440] on div "Без рыбы" at bounding box center [1296, 445] width 58 height 20
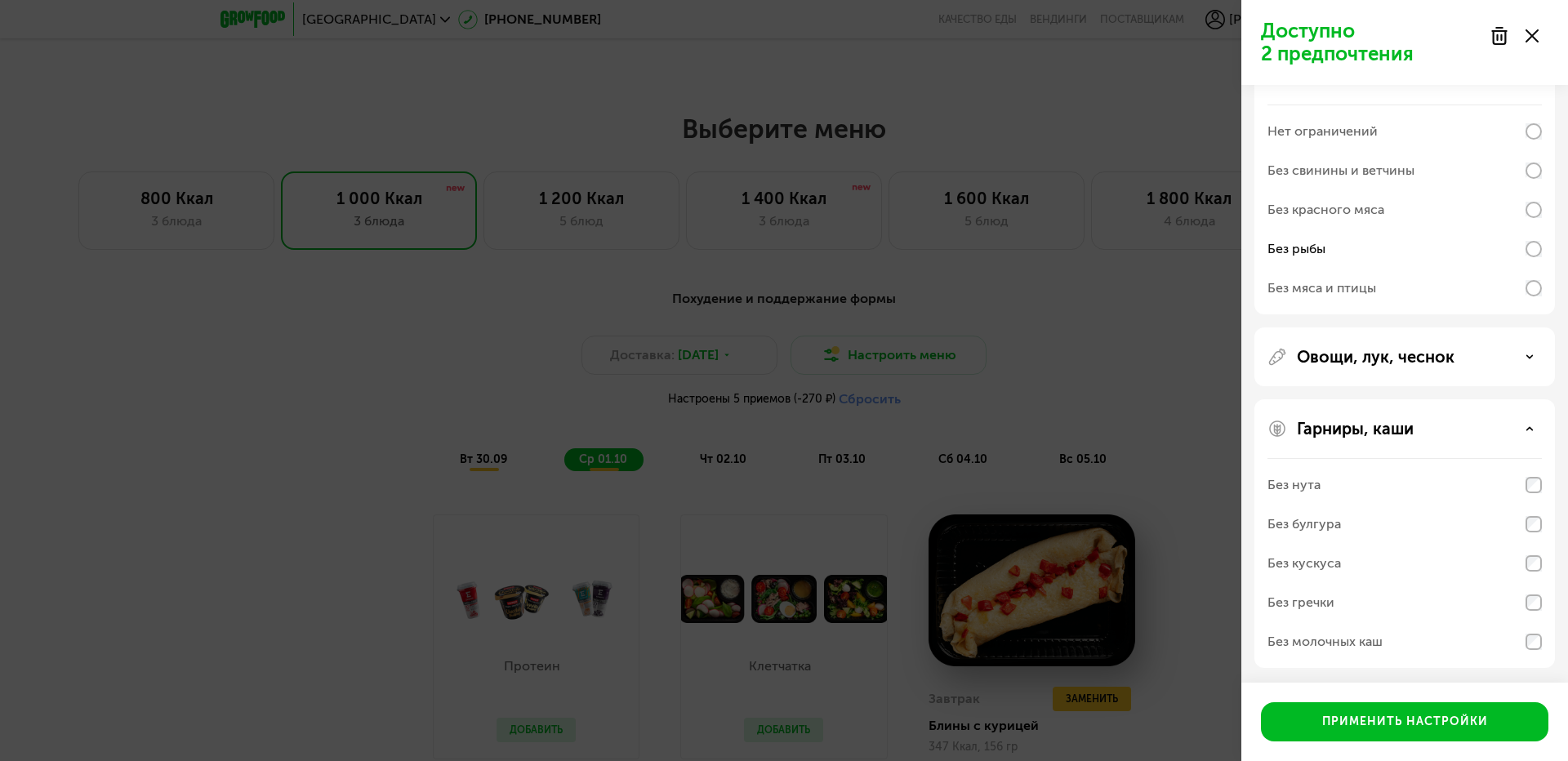
scroll to position [198, 0]
click at [1471, 640] on div "Без молочных каш" at bounding box center [1405, 640] width 275 height 39
click at [1383, 335] on div "Овощи, лук, чеснок" at bounding box center [1405, 354] width 300 height 59
click at [1388, 350] on p "Овощи, лук, чеснок" at bounding box center [1375, 355] width 157 height 20
click at [1324, 608] on div "Без лука" at bounding box center [1405, 607] width 275 height 39
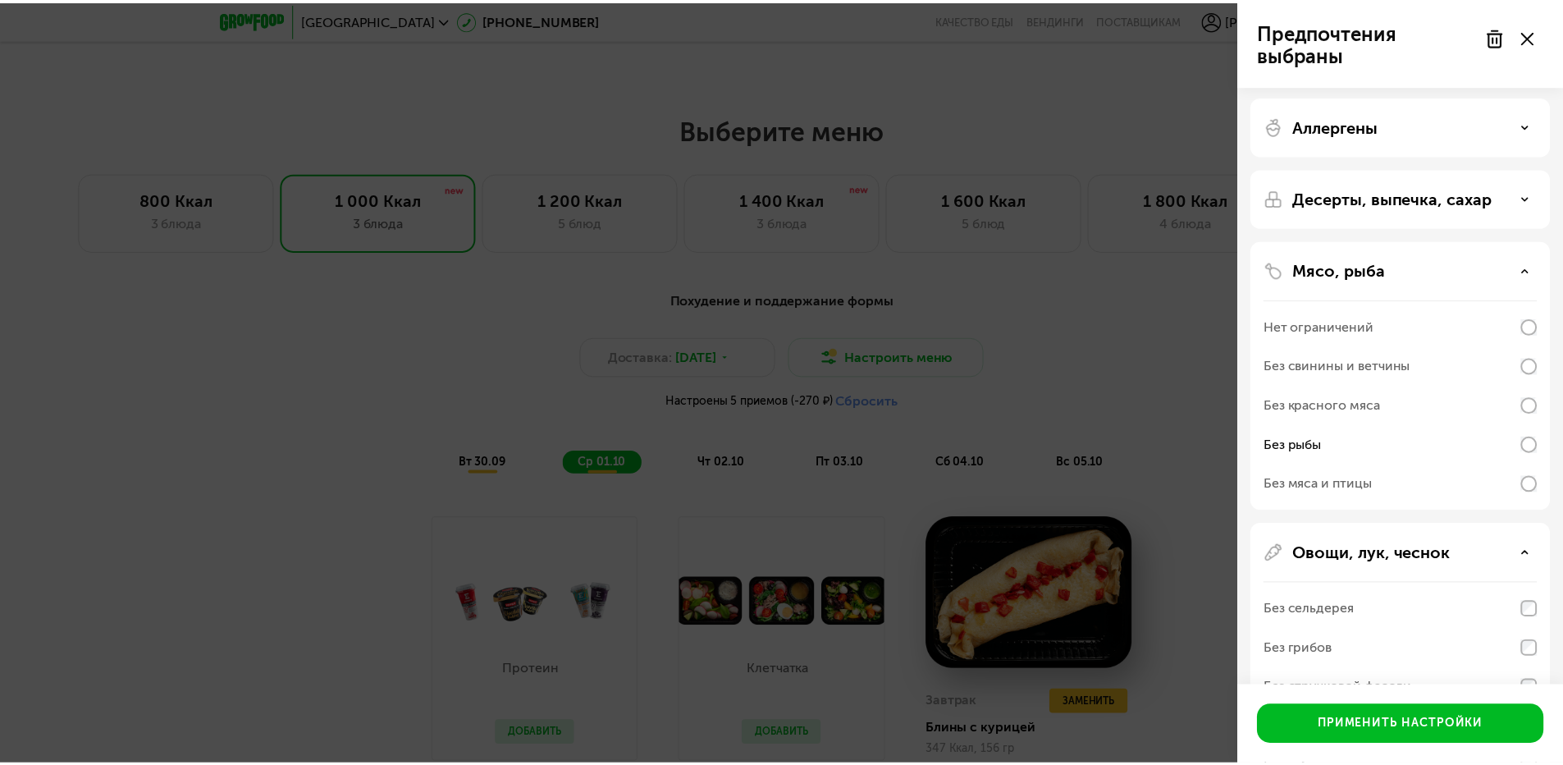
scroll to position [0, 0]
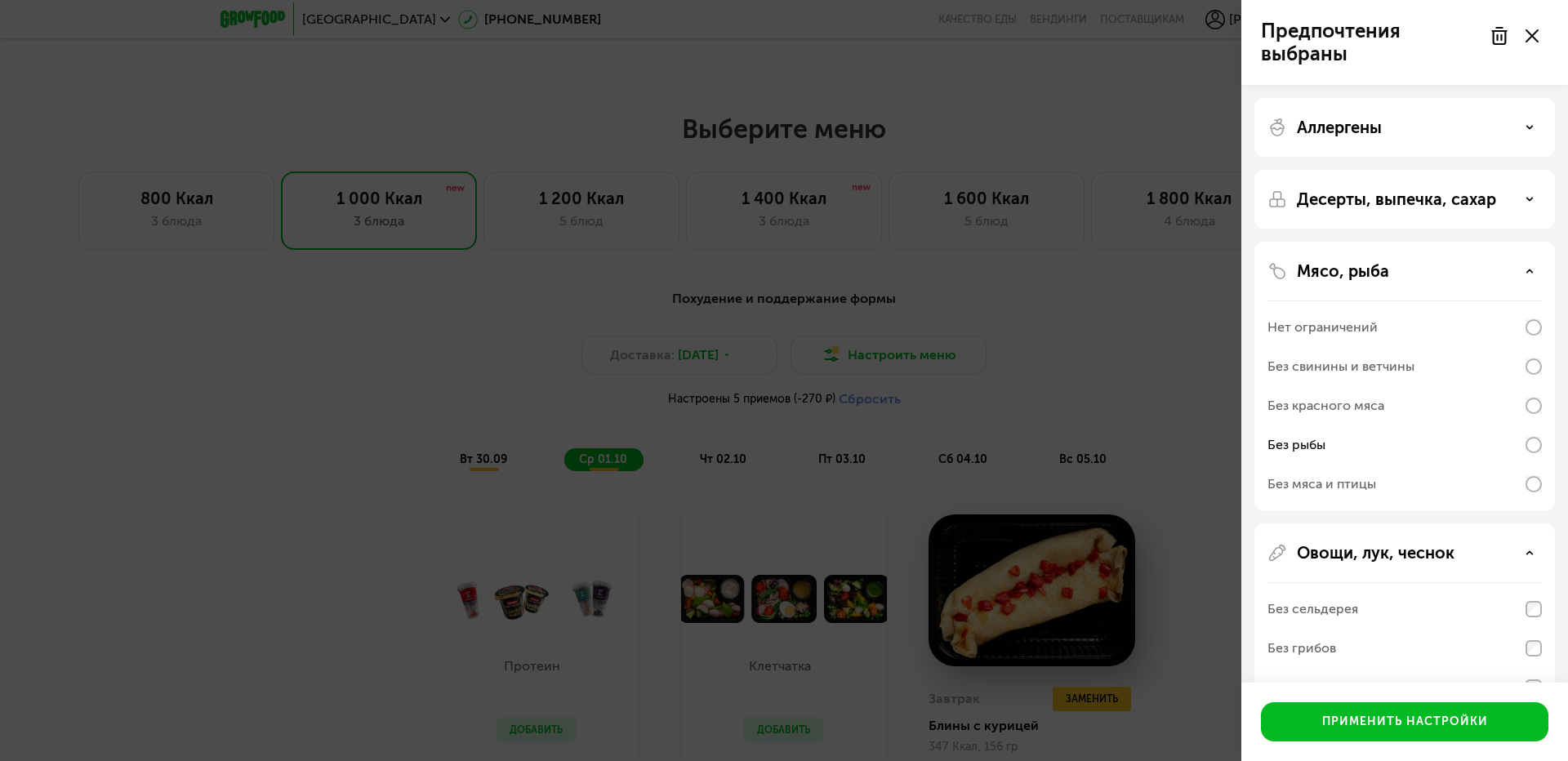
click at [1414, 191] on p "Десерты, выпечка, сахар" at bounding box center [1396, 199] width 199 height 20
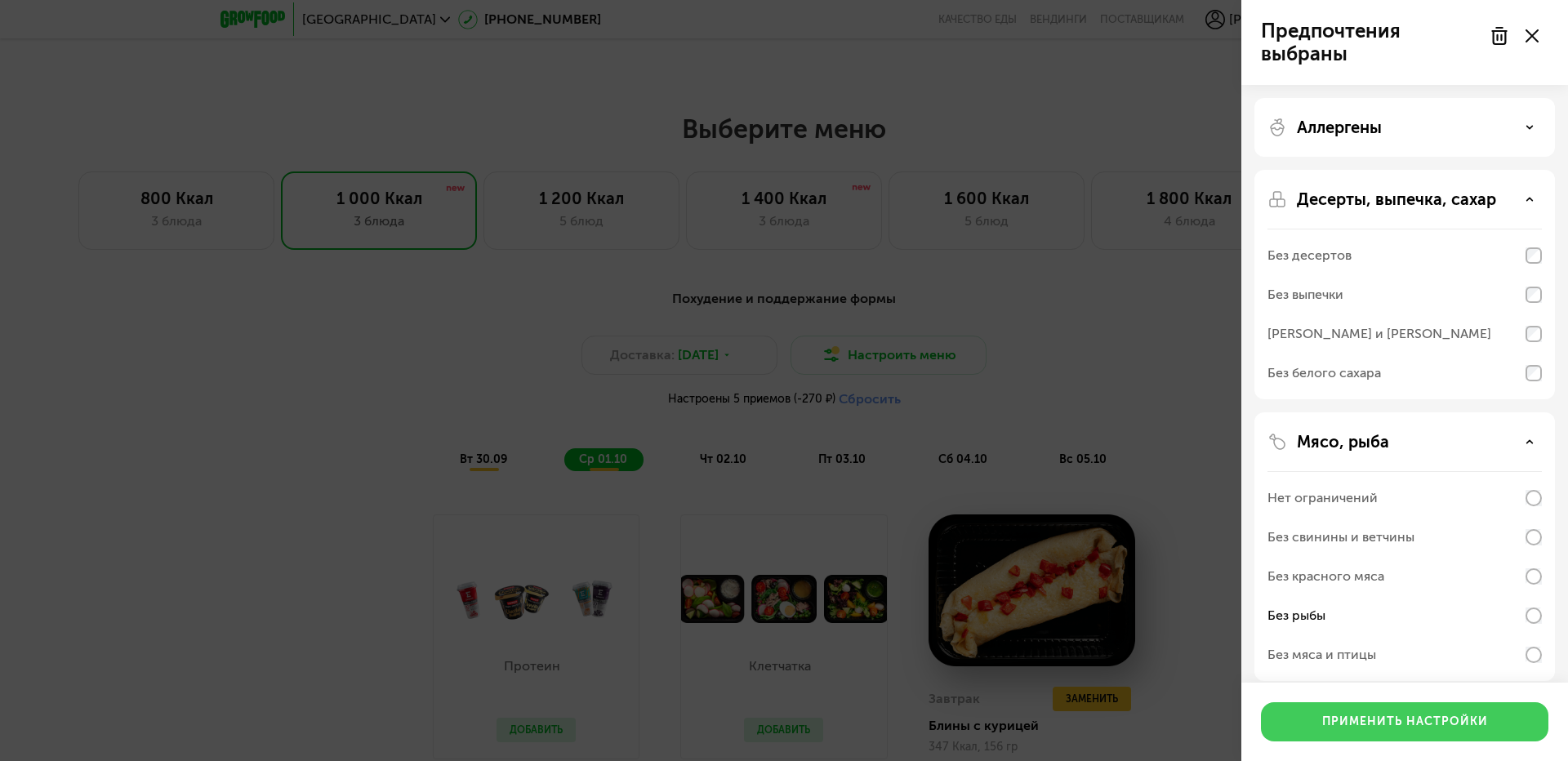
click at [1366, 718] on div "Применить настройки" at bounding box center [1405, 721] width 166 height 16
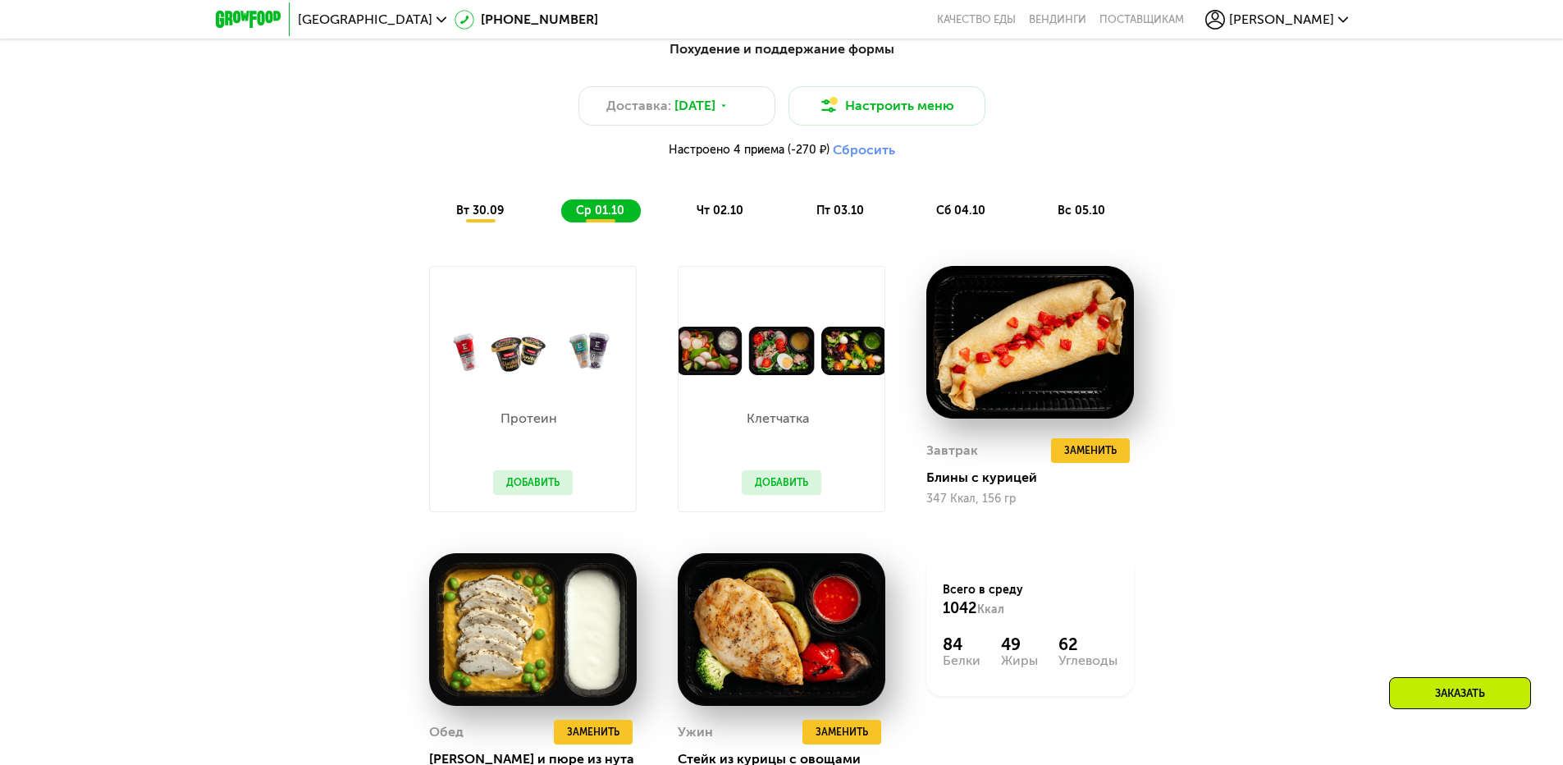
scroll to position [1723, 0]
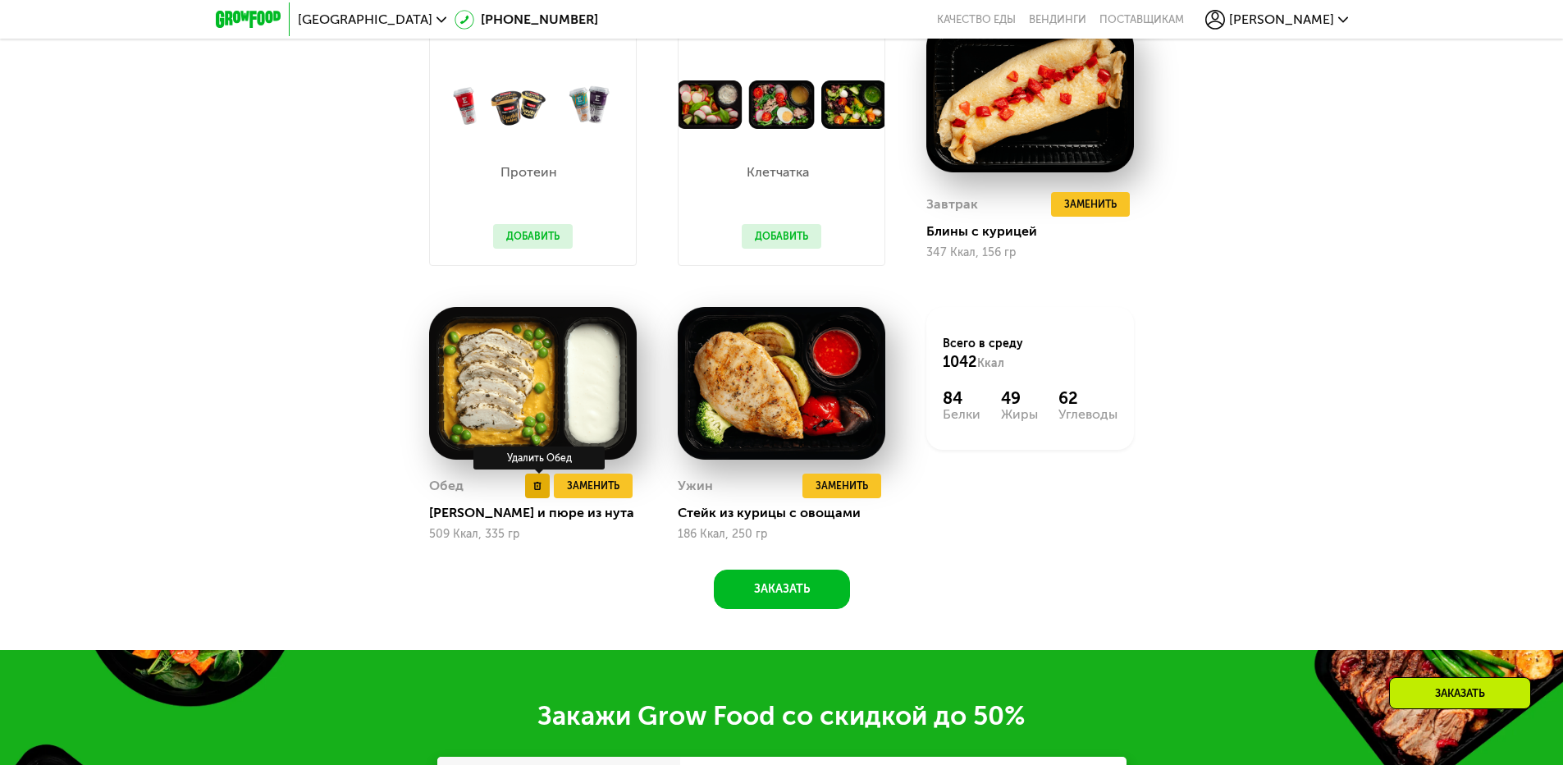
click at [542, 494] on button at bounding box center [537, 486] width 25 height 25
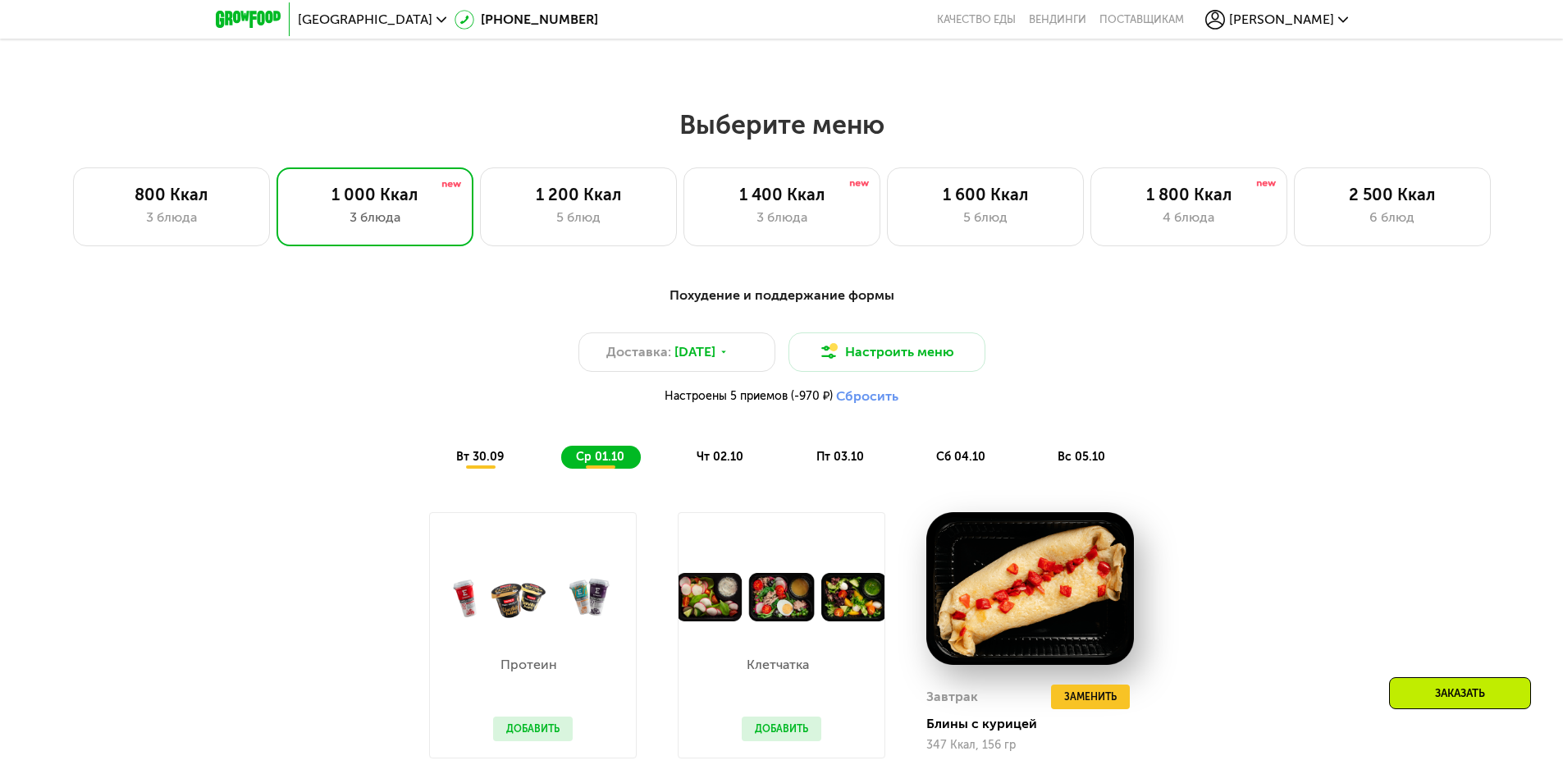
scroll to position [1477, 0]
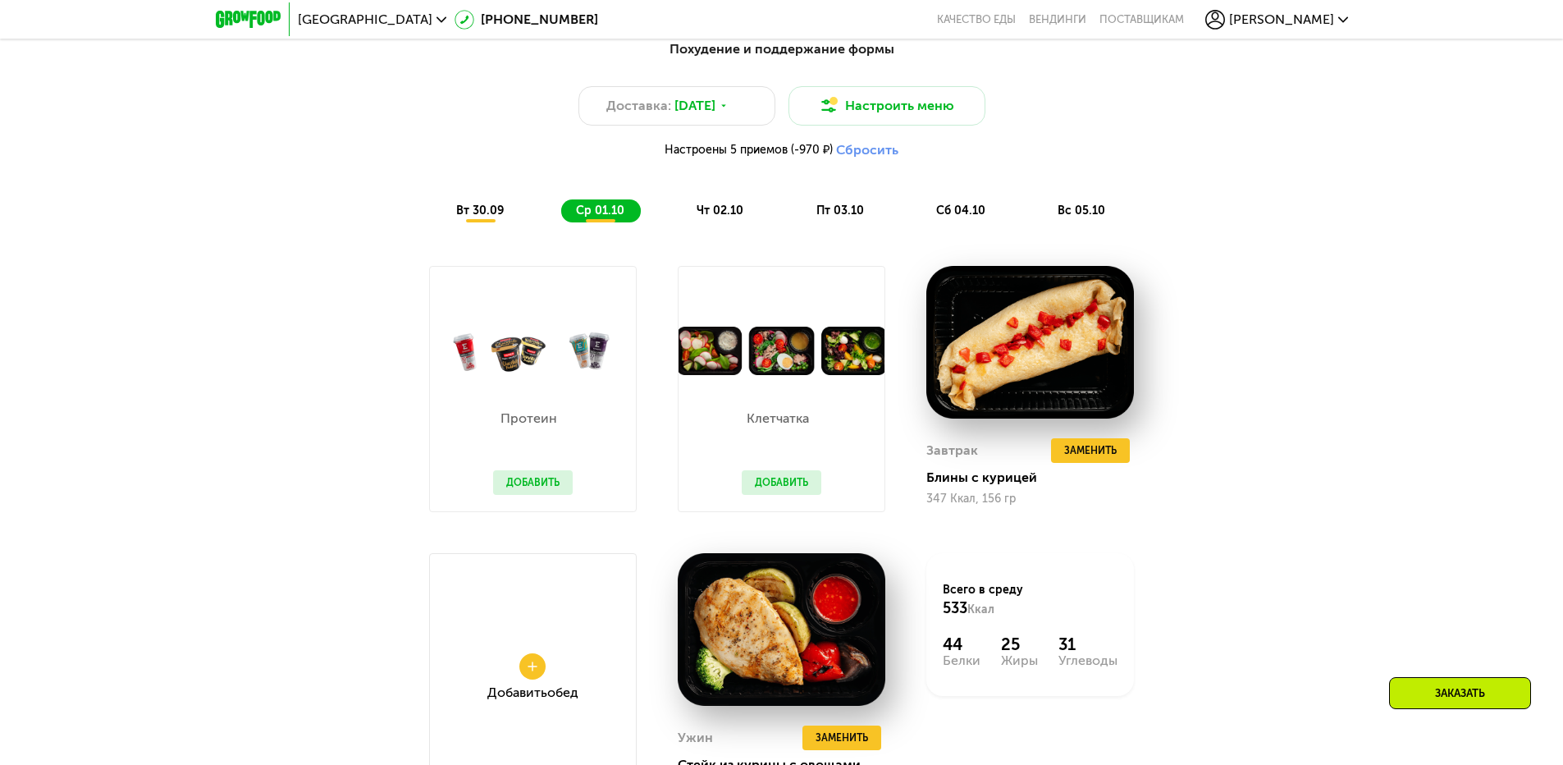
click at [785, 487] on button "Добавить" at bounding box center [782, 482] width 80 height 25
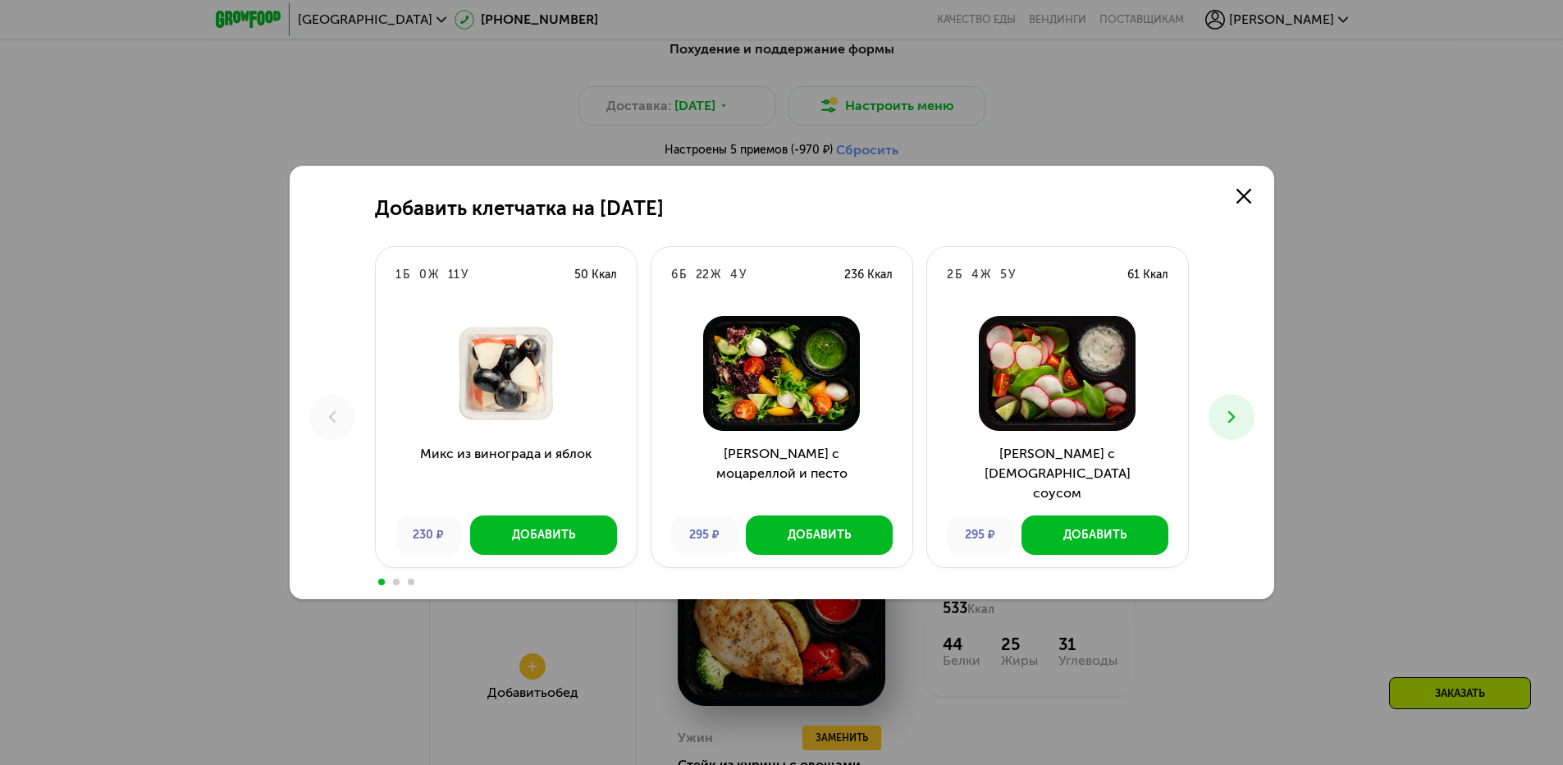
click at [1244, 411] on button at bounding box center [1232, 417] width 46 height 46
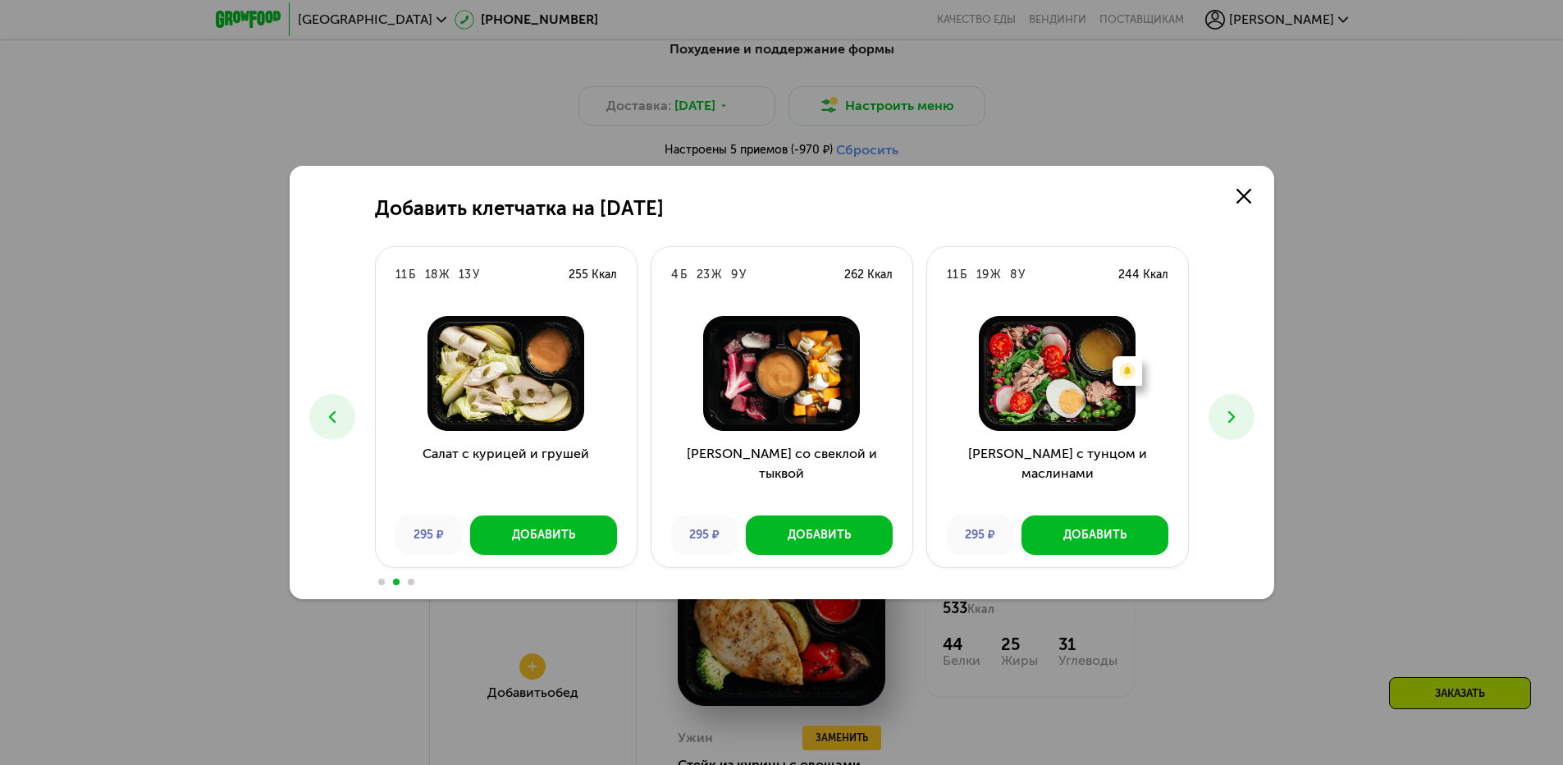
click at [1222, 423] on icon at bounding box center [1232, 417] width 20 height 20
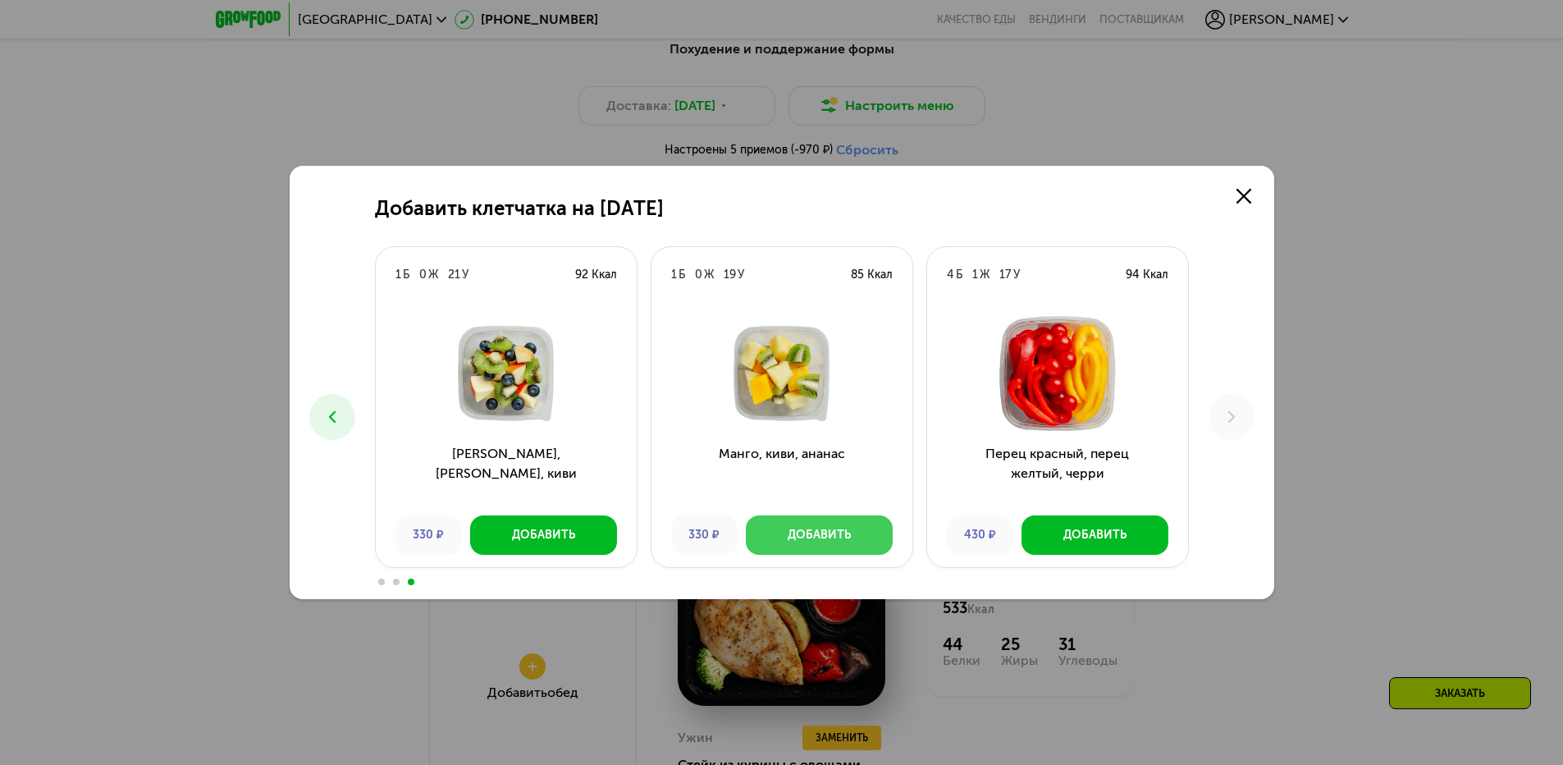
click at [843, 540] on div "Добавить" at bounding box center [819, 535] width 63 height 16
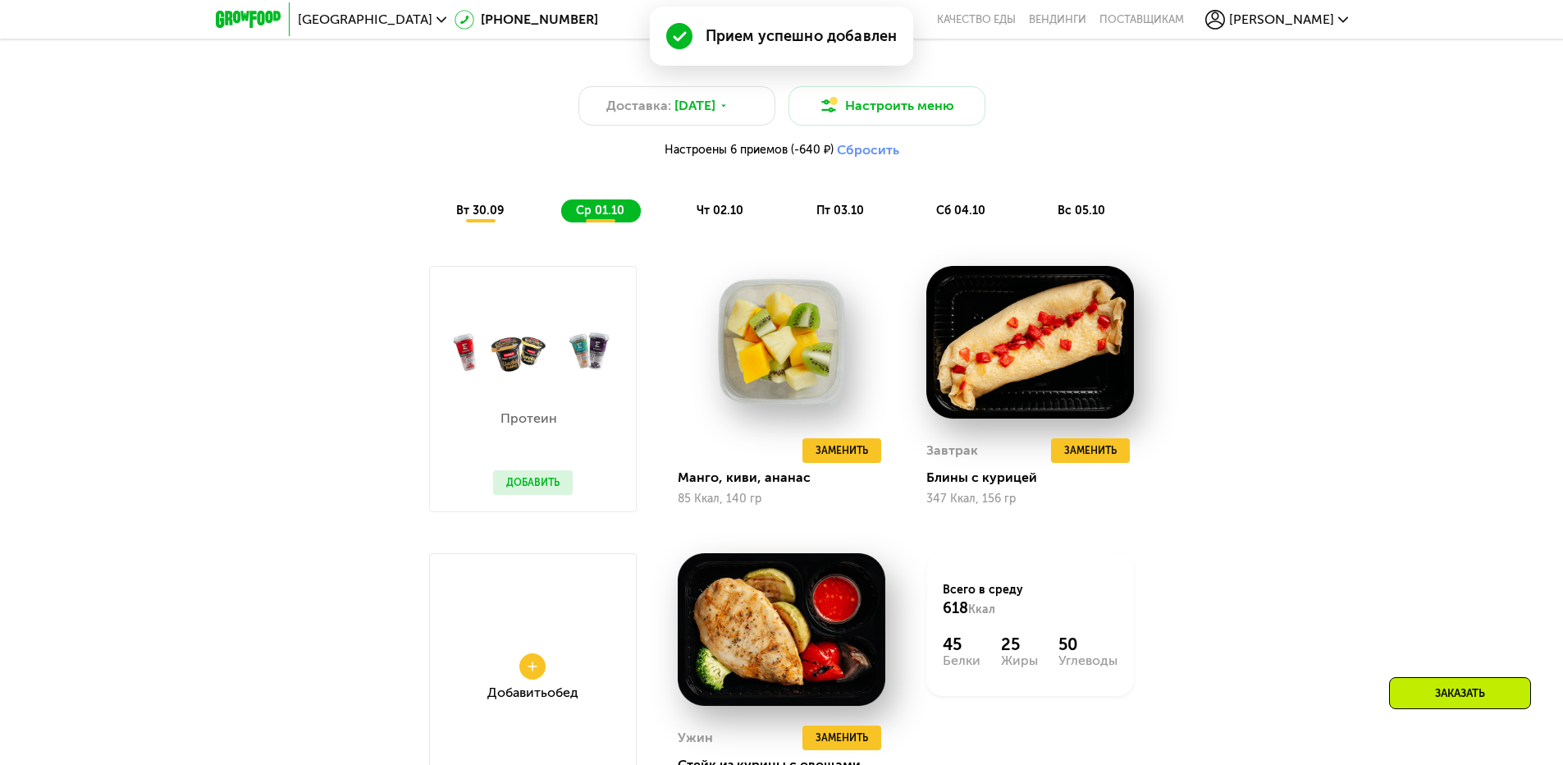
scroll to position [1231, 0]
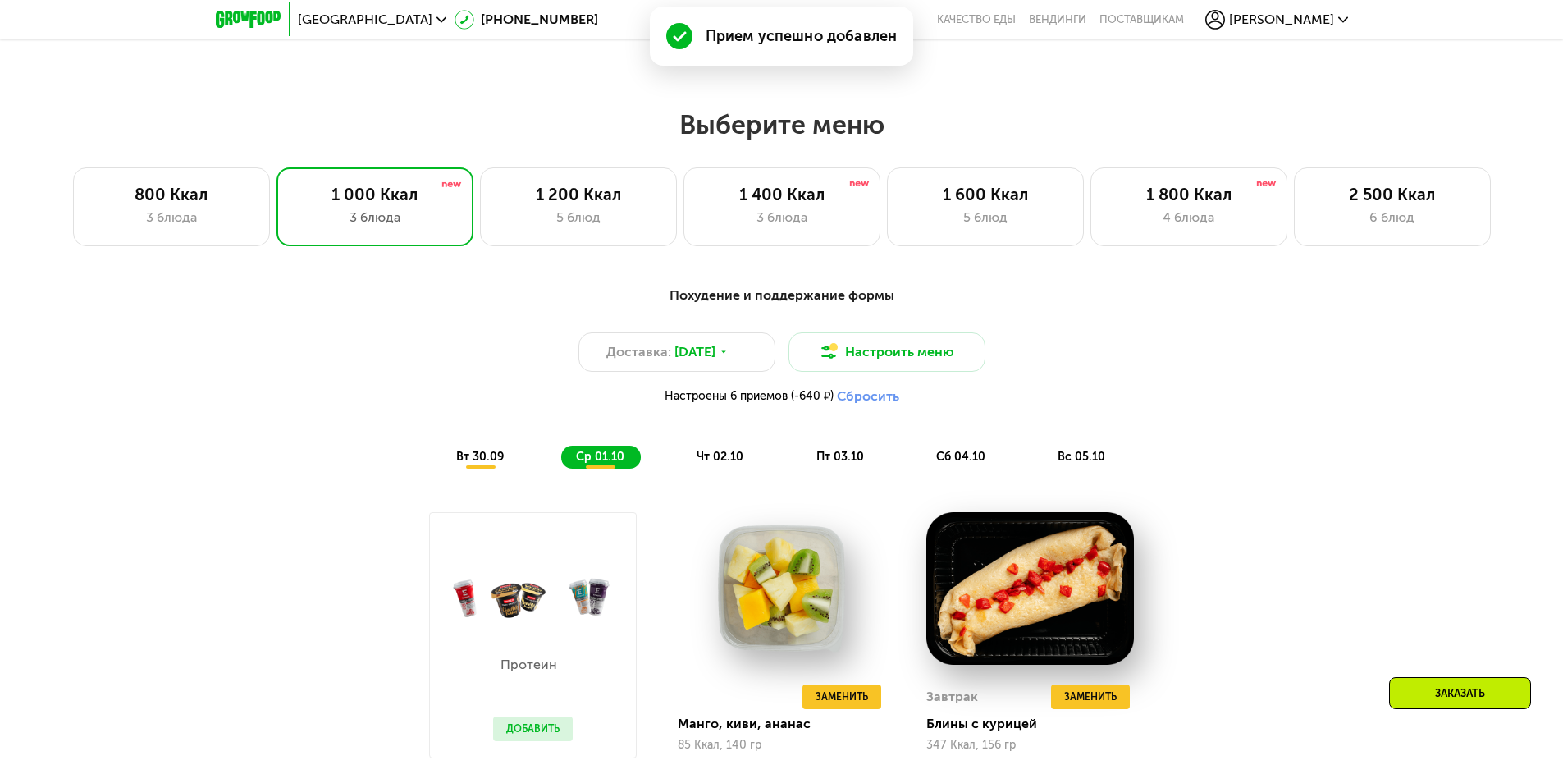
click at [723, 455] on span "чт 02.10" at bounding box center [720, 457] width 47 height 14
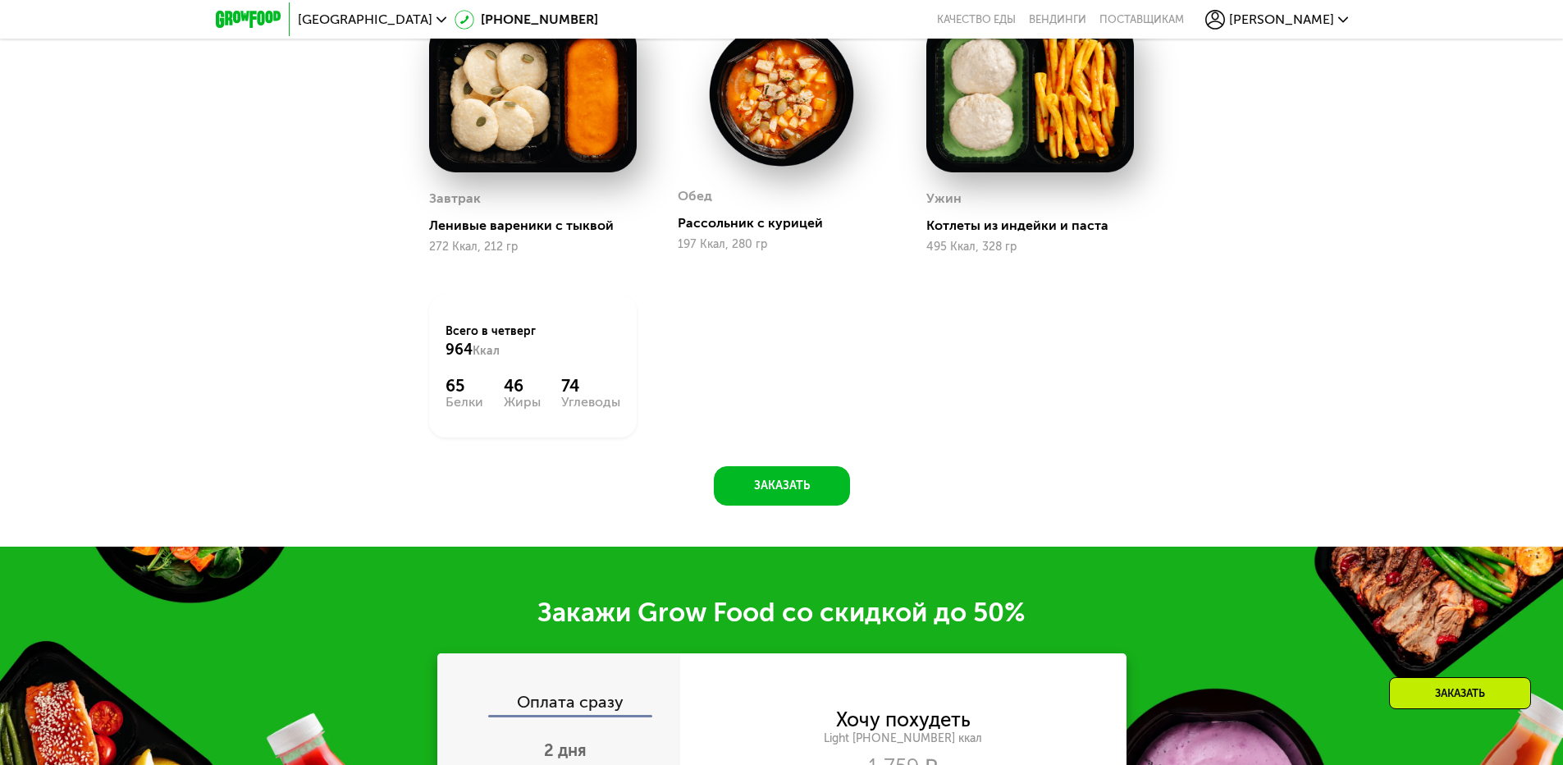
scroll to position [1477, 0]
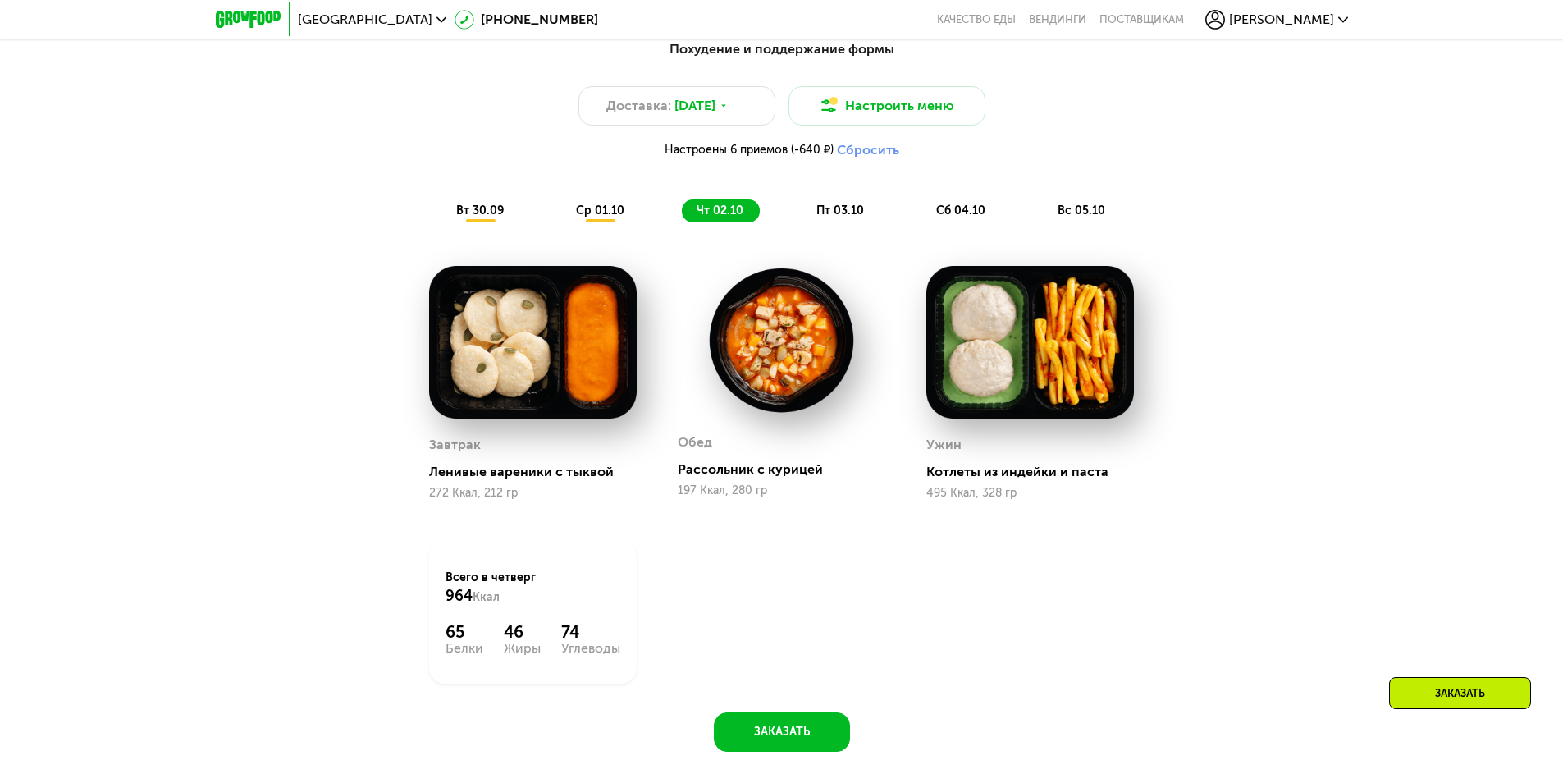
click at [810, 345] on img at bounding box center [782, 340] width 208 height 149
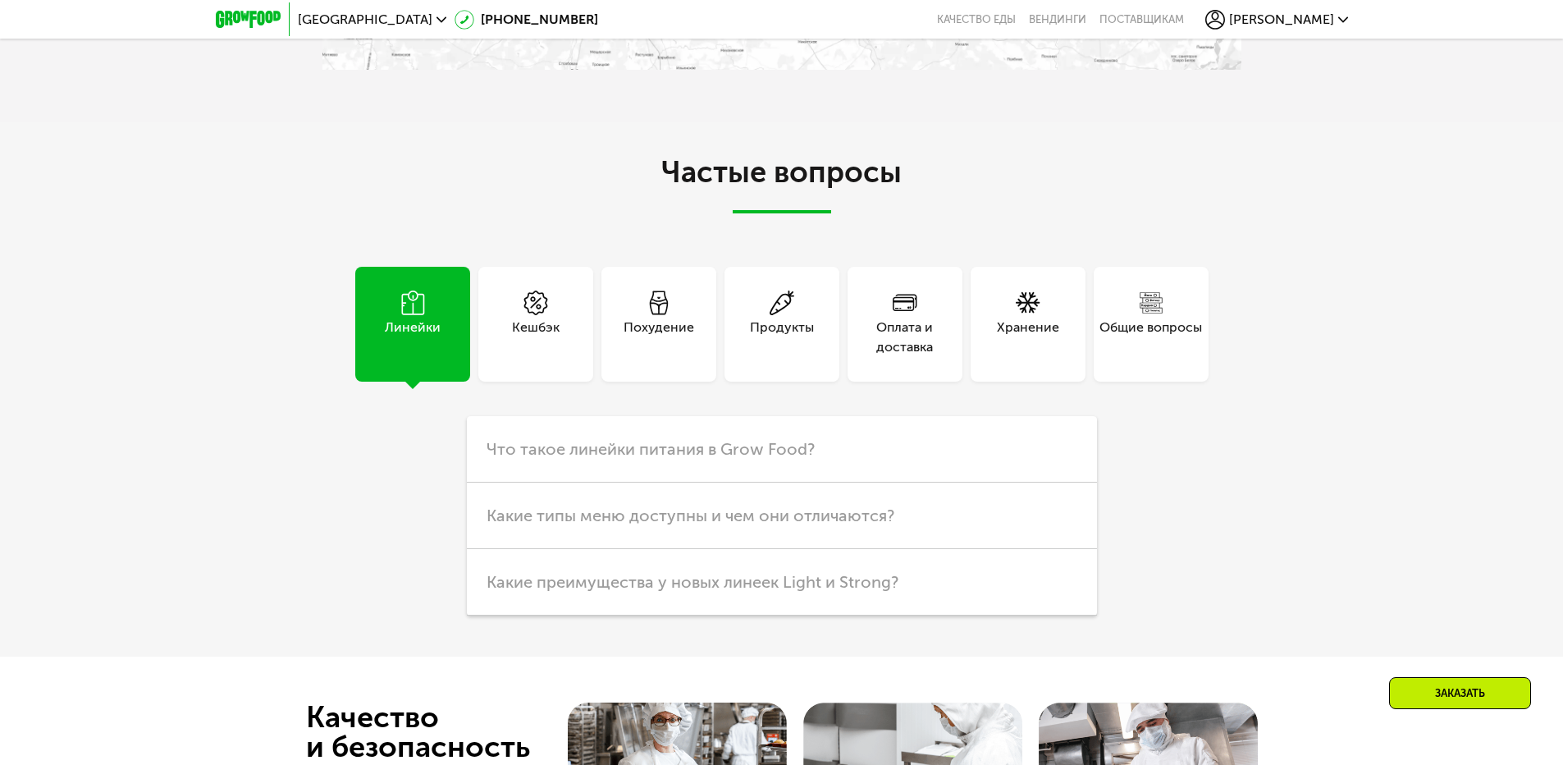
scroll to position [4678, 0]
